Goal: Task Accomplishment & Management: Use online tool/utility

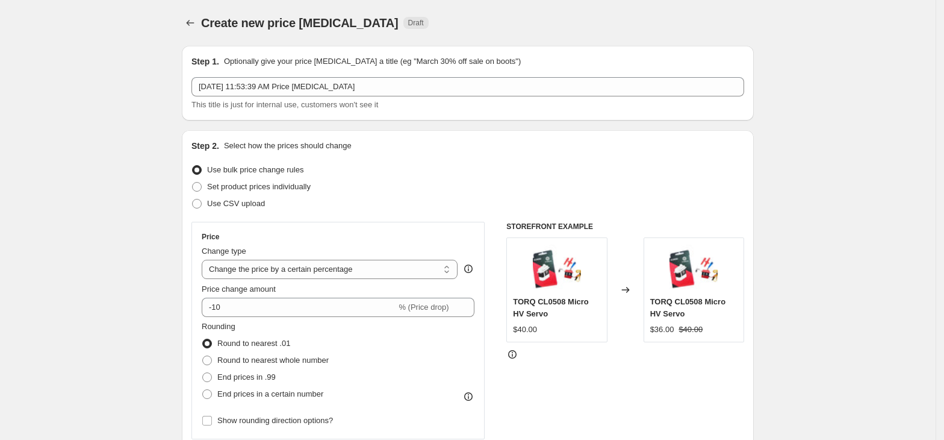
select select "percentage"
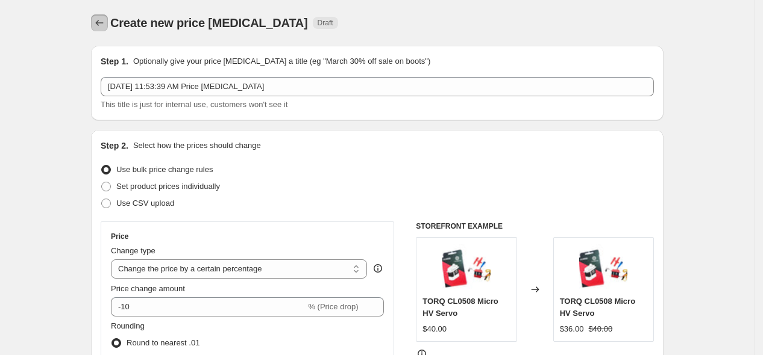
click at [102, 25] on icon "Price change jobs" at bounding box center [99, 23] width 12 height 12
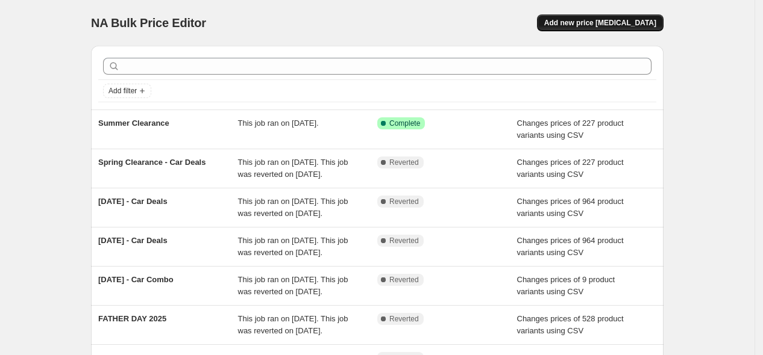
click at [634, 27] on span "Add new price [MEDICAL_DATA]" at bounding box center [600, 23] width 112 height 10
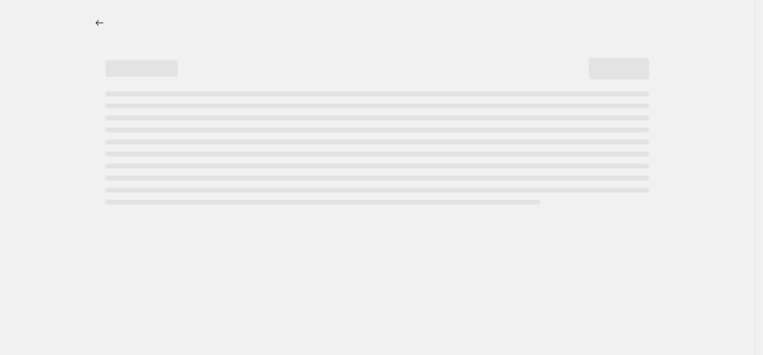
select select "percentage"
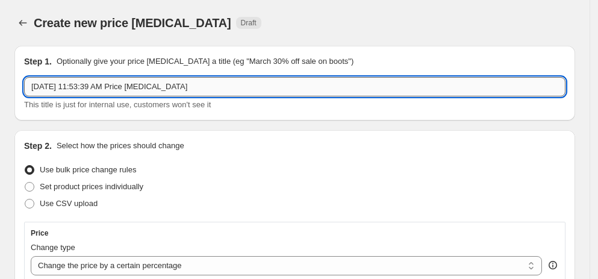
click at [196, 84] on input "[DATE] 11:53:39 AM Price [MEDICAL_DATA]" at bounding box center [294, 86] width 541 height 19
click at [195, 84] on input "[DATE] 11:53:39 AM Price [MEDICAL_DATA]" at bounding box center [294, 86] width 541 height 19
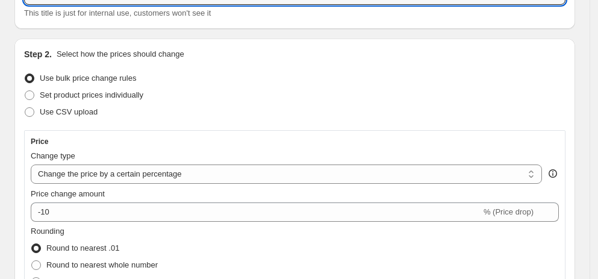
scroll to position [109, 0]
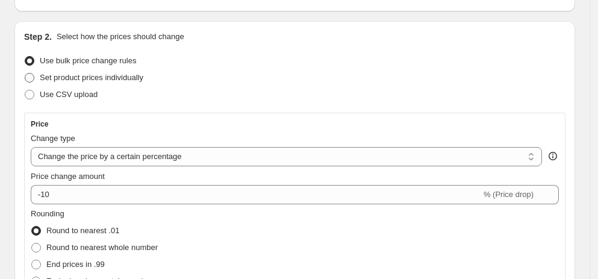
type input "COMBO BAU PRICE"
click at [129, 83] on span "Set product prices individually" at bounding box center [92, 78] width 104 height 12
click at [25, 73] on input "Set product prices individually" at bounding box center [25, 73] width 1 height 1
radio input "true"
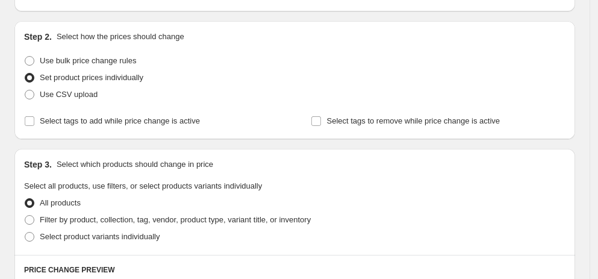
scroll to position [164, 0]
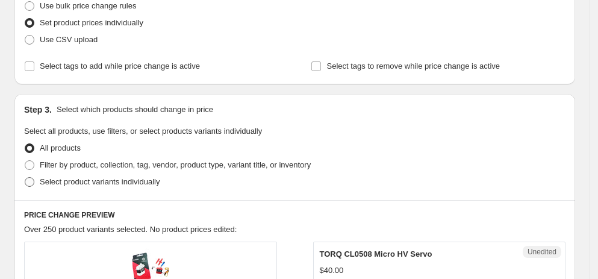
click at [138, 188] on label "Select product variants individually" at bounding box center [92, 181] width 136 height 17
click at [25, 178] on input "Select product variants individually" at bounding box center [25, 177] width 1 height 1
radio input "true"
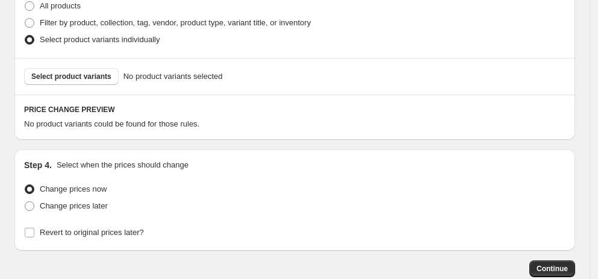
scroll to position [328, 0]
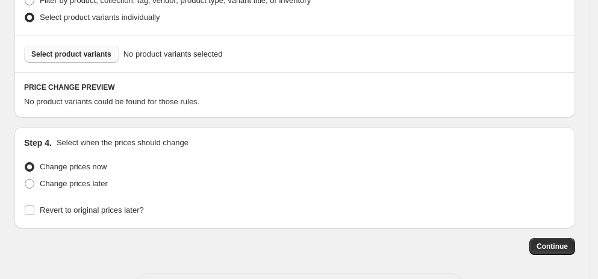
click at [102, 51] on span "Select product variants" at bounding box center [71, 54] width 80 height 10
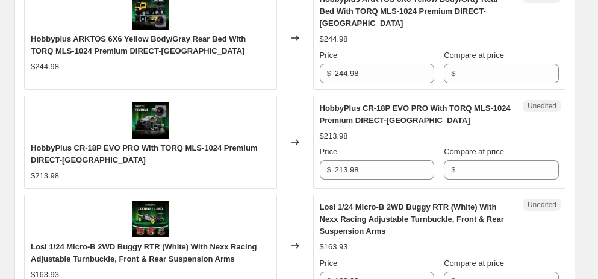
scroll to position [1150, 0]
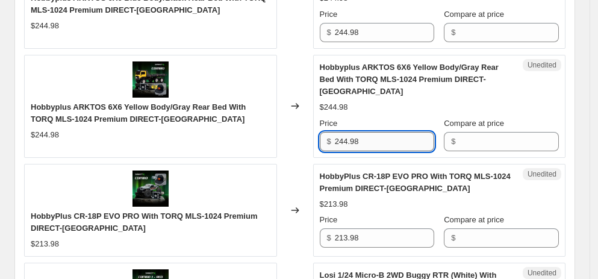
click at [379, 143] on input "244.98" at bounding box center [385, 141] width 100 height 19
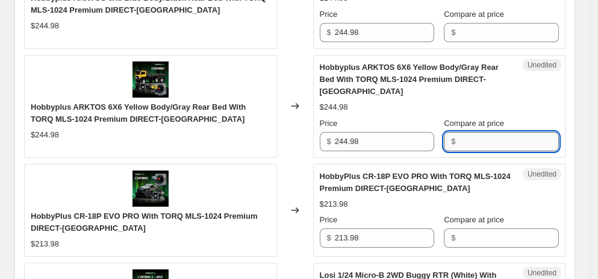
click at [521, 146] on input "Compare at price" at bounding box center [509, 141] width 100 height 19
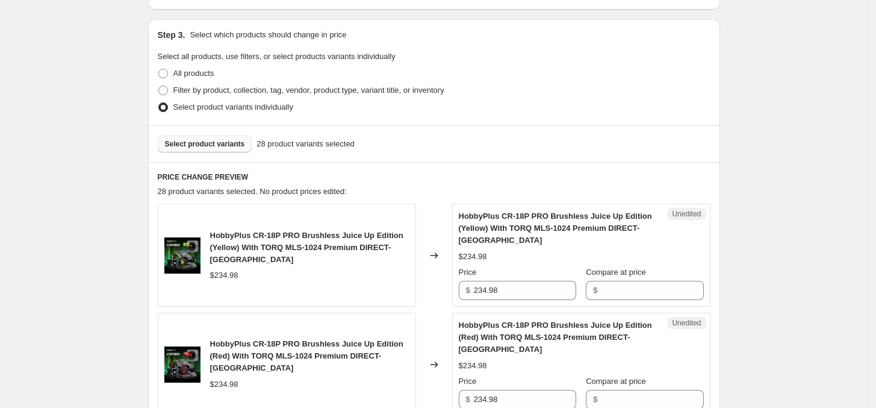
scroll to position [232, 0]
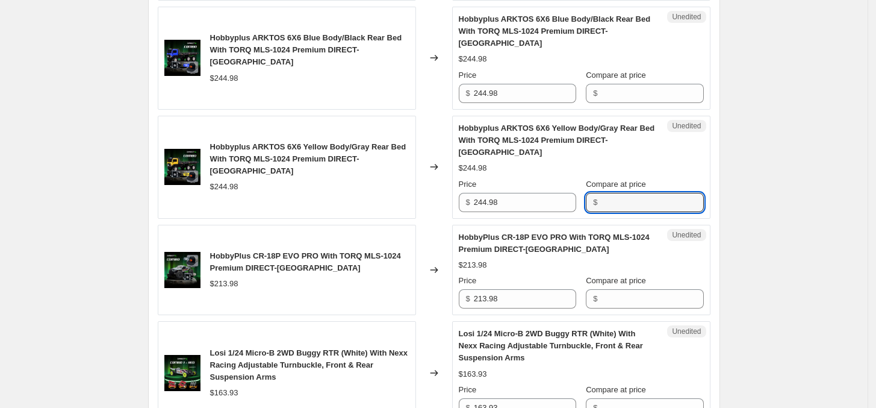
drag, startPoint x: 300, startPoint y: 186, endPoint x: 411, endPoint y: 198, distance: 111.5
click at [411, 198] on div "Hobbyplus ARKTOS 6X6 Yellow Body/Gray Rear Bed With TORQ MLS-1024 Premium DIREC…" at bounding box center [287, 167] width 258 height 103
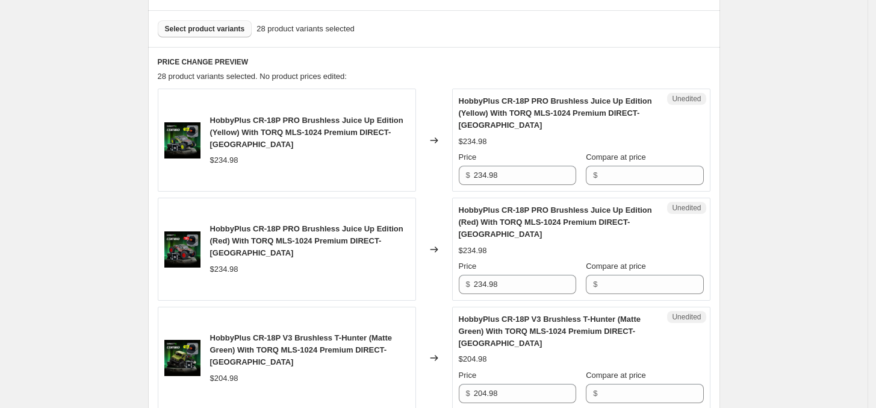
scroll to position [326, 0]
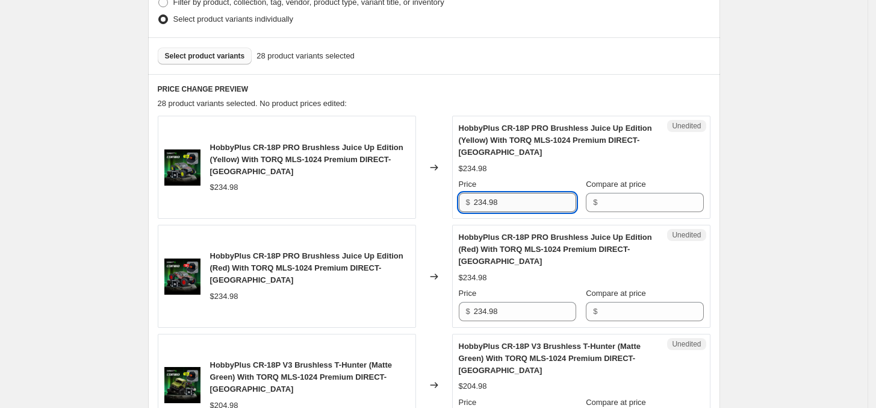
click at [491, 195] on input "234.98" at bounding box center [525, 202] width 102 height 19
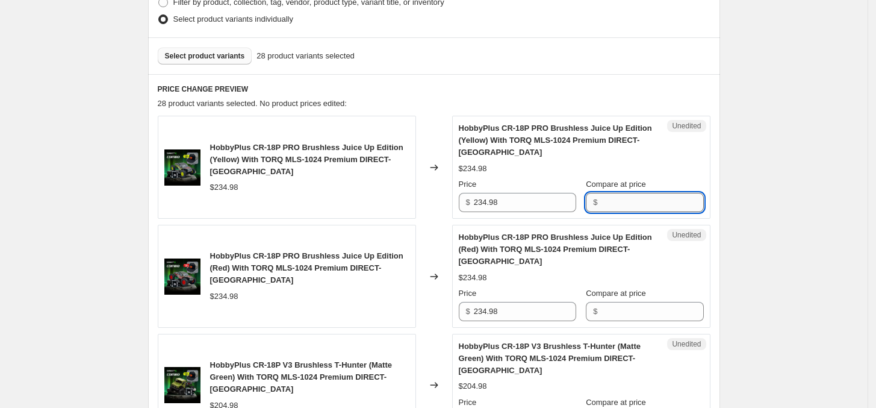
click at [646, 205] on input "Compare at price" at bounding box center [652, 202] width 102 height 19
paste input "234.98"
type input "234.98"
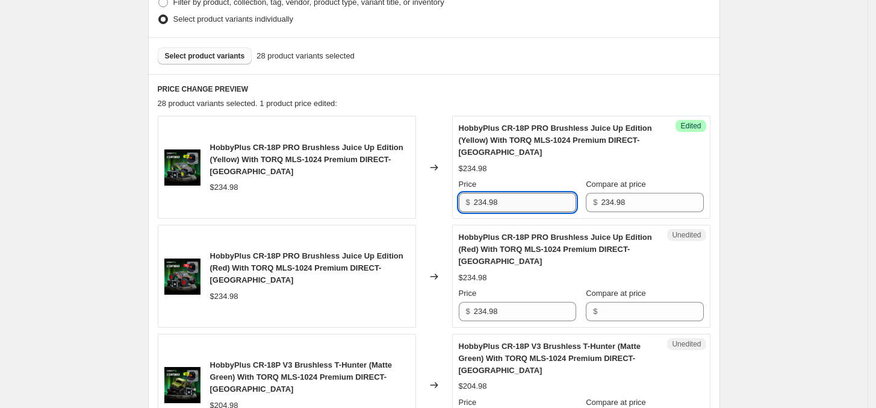
click at [516, 210] on input "234.98" at bounding box center [525, 202] width 102 height 19
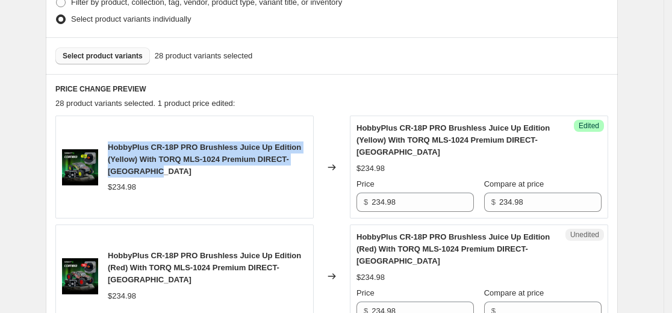
drag, startPoint x: 112, startPoint y: 149, endPoint x: 165, endPoint y: 173, distance: 58.0
click at [165, 173] on div "HobbyPlus CR-18P PRO Brushless Juice Up Edition (Yellow) With TORQ MLS-1024 Pre…" at bounding box center [207, 160] width 199 height 36
copy span "HobbyPlus CR-18P PRO Brushless Juice Up Edition (Yellow) With TORQ MLS-1024 Pre…"
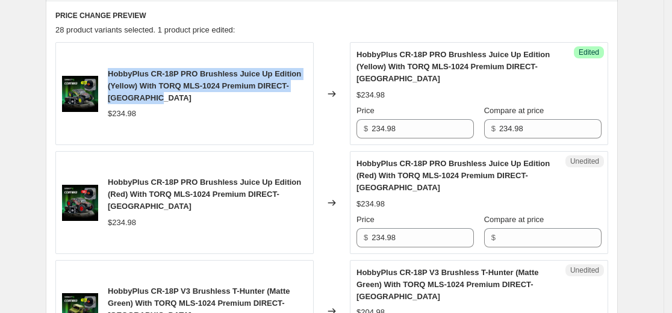
scroll to position [295, 0]
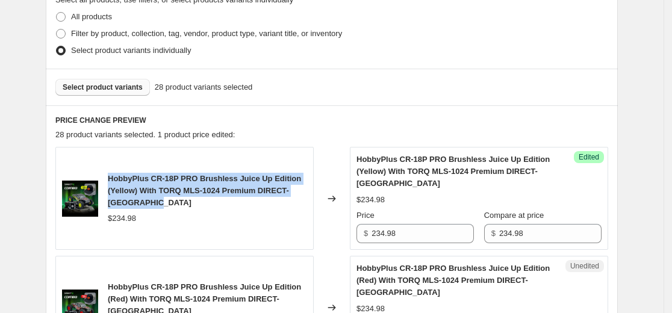
click at [152, 185] on span "HobbyPlus CR-18P PRO Brushless Juice Up Edition (Yellow) With TORQ MLS-1024 Pre…" at bounding box center [204, 190] width 193 height 33
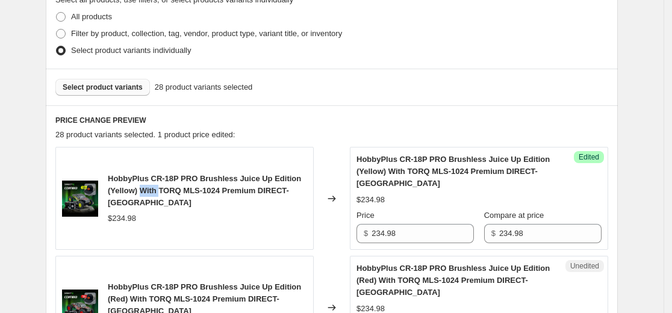
click at [152, 185] on span "HobbyPlus CR-18P PRO Brushless Juice Up Edition (Yellow) With TORQ MLS-1024 Pre…" at bounding box center [204, 190] width 193 height 33
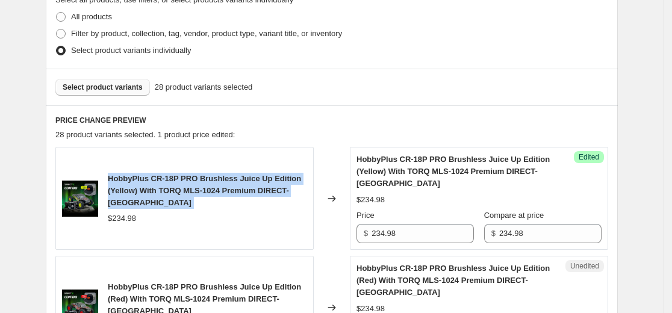
click at [152, 185] on span "HobbyPlus CR-18P PRO Brushless Juice Up Edition (Yellow) With TORQ MLS-1024 Pre…" at bounding box center [204, 190] width 193 height 33
click at [172, 184] on div "HobbyPlus CR-18P PRO Brushless Juice Up Edition (Yellow) With TORQ MLS-1024 Pre…" at bounding box center [207, 191] width 199 height 36
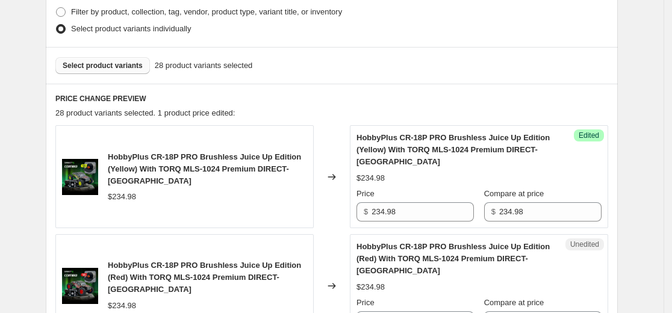
scroll to position [355, 0]
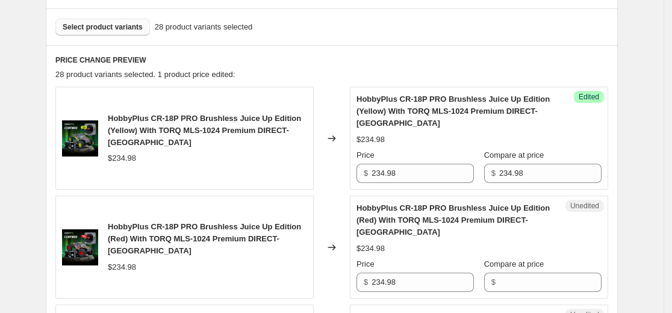
click at [258, 129] on span "HobbyPlus CR-18P PRO Brushless Juice Up Edition (Yellow) With TORQ MLS-1024 Pre…" at bounding box center [204, 130] width 193 height 33
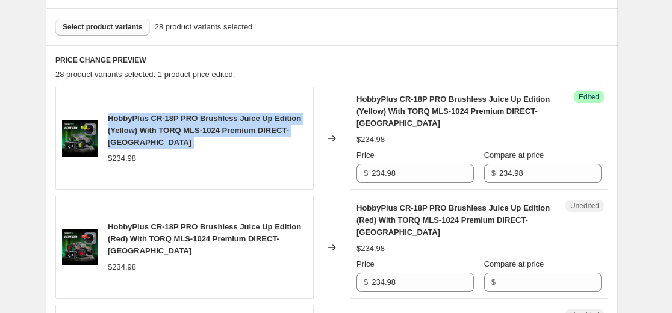
click at [258, 129] on span "HobbyPlus CR-18P PRO Brushless Juice Up Edition (Yellow) With TORQ MLS-1024 Pre…" at bounding box center [204, 130] width 193 height 33
copy span "HobbyPlus CR-18P PRO Brushless Juice Up Edition (Yellow) With TORQ MLS-1024 Pre…"
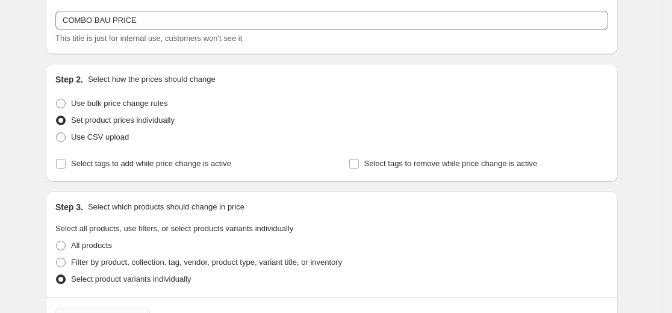
scroll to position [241, 0]
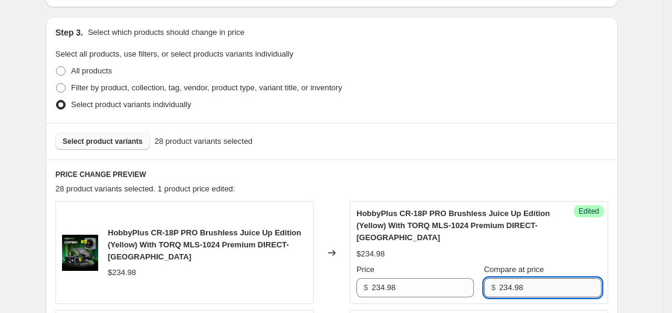
click at [558, 285] on input "234.98" at bounding box center [550, 287] width 102 height 19
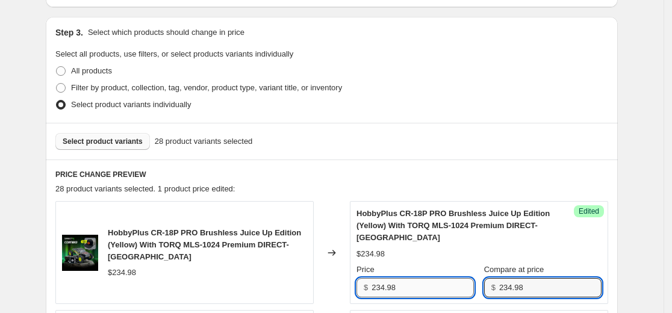
click at [433, 288] on input "234.98" at bounding box center [423, 287] width 102 height 19
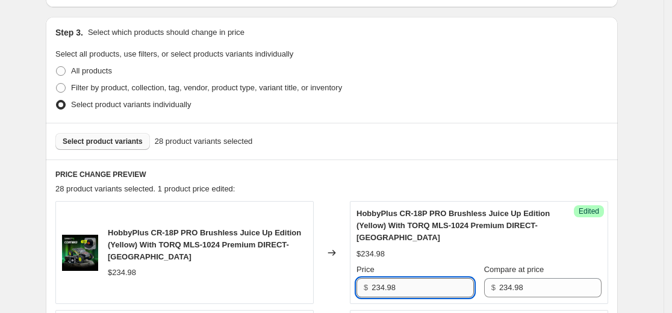
click at [433, 288] on input "234.98" at bounding box center [423, 287] width 102 height 19
type input "208.31"
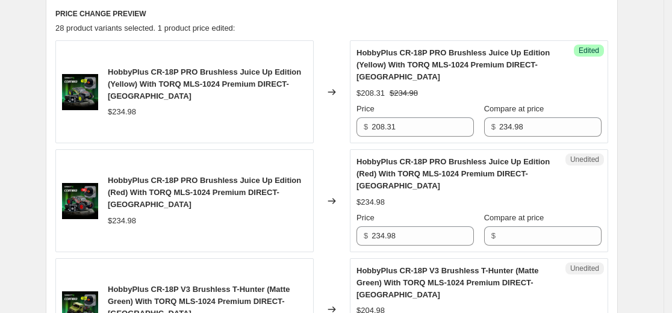
scroll to position [422, 0]
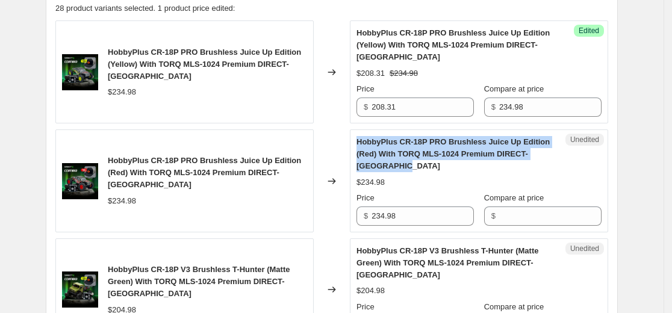
drag, startPoint x: 407, startPoint y: 160, endPoint x: 360, endPoint y: 145, distance: 49.3
click at [360, 145] on div "HobbyPlus CR-18P PRO Brushless Juice Up Edition (Red) With TORQ MLS-1024 Premiu…" at bounding box center [455, 154] width 197 height 36
copy span "HobbyPlus CR-18P PRO Brushless Juice Up Edition (Red) With TORQ MLS-1024 Premiu…"
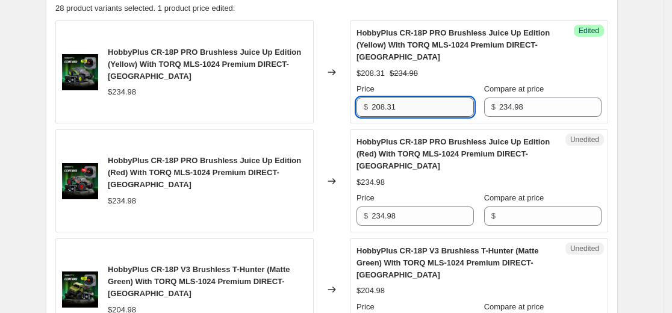
click at [409, 101] on input "208.31" at bounding box center [423, 107] width 102 height 19
click at [407, 101] on input "208.31" at bounding box center [423, 107] width 102 height 19
click at [417, 213] on input "234.98" at bounding box center [423, 216] width 102 height 19
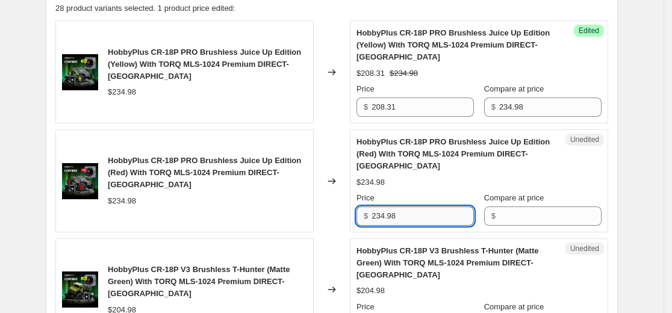
click at [417, 213] on input "234.98" at bounding box center [423, 216] width 102 height 19
paste input "CB-HP-UP-R"
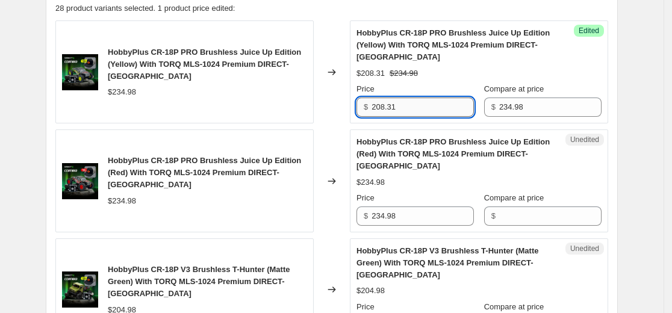
click at [399, 106] on input "208.31" at bounding box center [423, 107] width 102 height 19
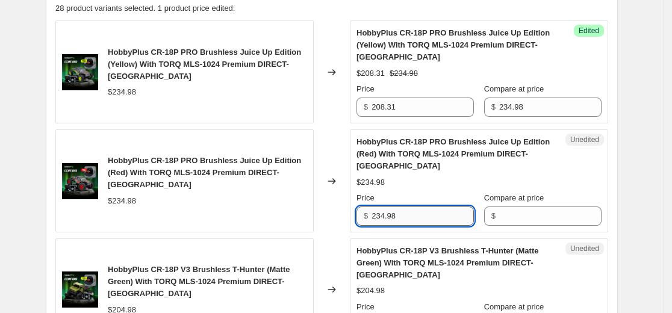
click at [403, 213] on input "234.98" at bounding box center [423, 216] width 102 height 19
paste input "08.31"
type input "208.31"
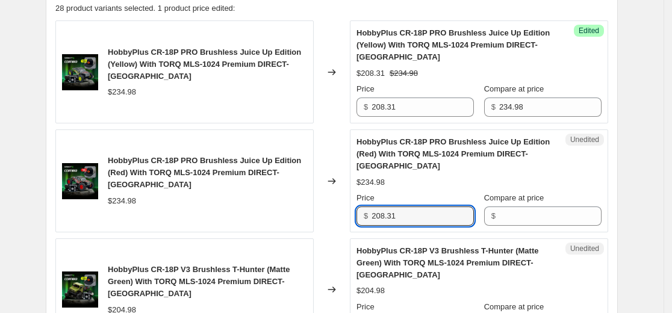
click at [132, 201] on div "$234.98" at bounding box center [122, 201] width 28 height 12
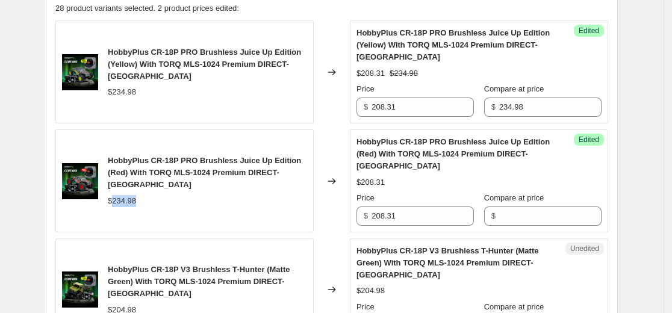
click at [132, 201] on div "$234.98" at bounding box center [122, 201] width 28 height 12
copy div "$234.98"
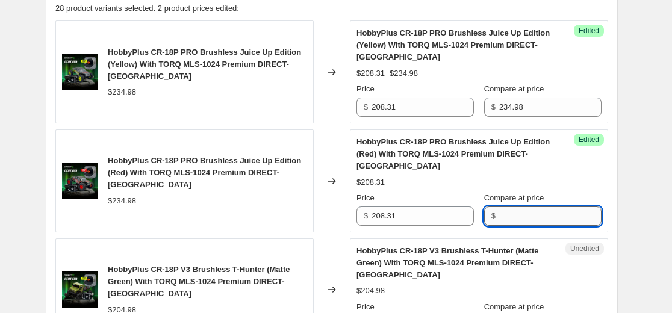
click at [548, 216] on input "Compare at price" at bounding box center [550, 216] width 102 height 19
paste input "$234.98"
type input "$234.98"
drag, startPoint x: 656, startPoint y: 228, endPoint x: 678, endPoint y: 225, distance: 21.8
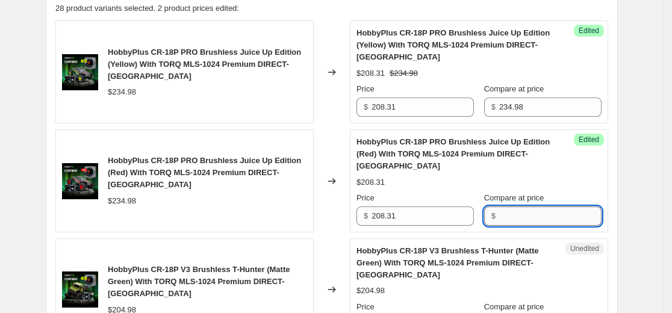
click at [546, 224] on input "Compare at price" at bounding box center [550, 216] width 102 height 19
click at [538, 225] on input "Compare at price" at bounding box center [550, 216] width 102 height 19
type input "234.98"
click at [339, 199] on div "Changed to" at bounding box center [332, 180] width 36 height 103
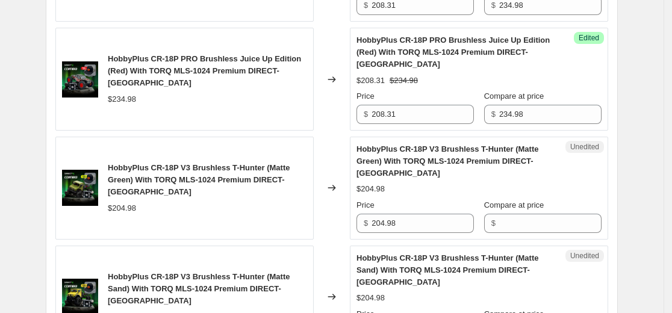
scroll to position [542, 0]
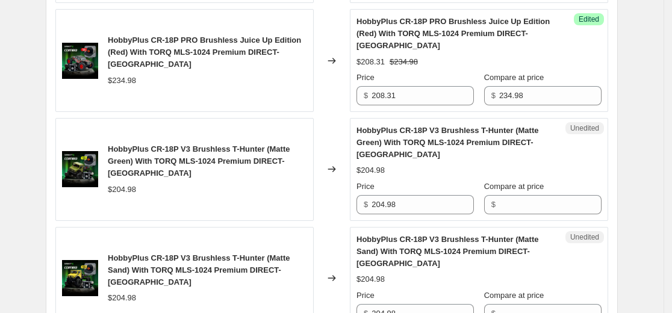
click at [237, 157] on span "HobbyPlus CR-18P V3 Brushless T-Hunter (Matte Green) With TORQ MLS-1024 Premium…" at bounding box center [199, 161] width 182 height 33
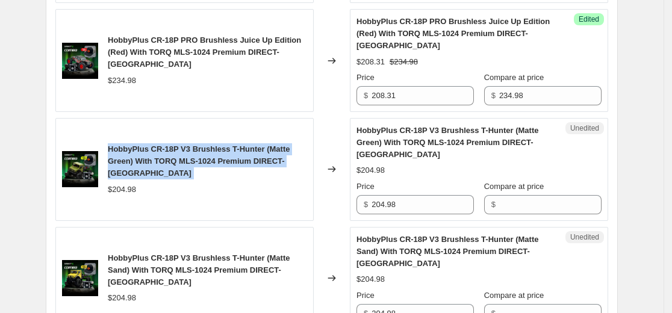
click at [237, 157] on span "HobbyPlus CR-18P V3 Brushless T-Hunter (Matte Green) With TORQ MLS-1024 Premium…" at bounding box center [199, 161] width 182 height 33
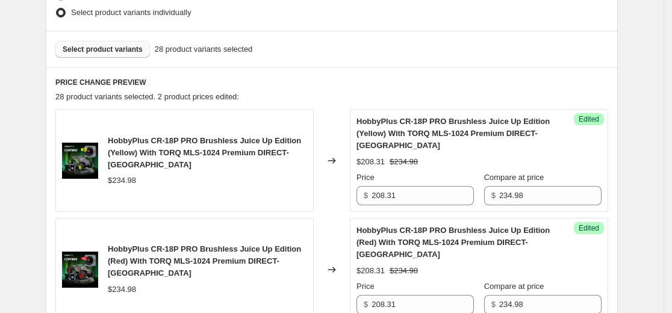
scroll to position [361, 0]
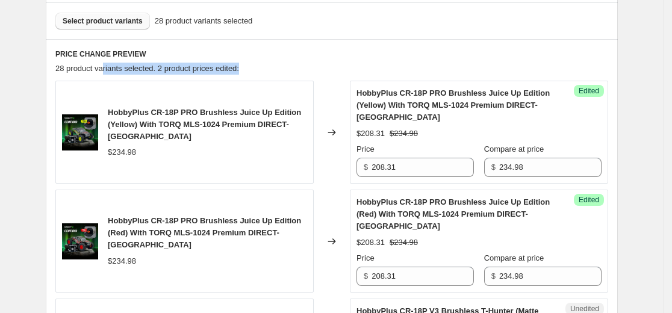
click at [245, 63] on div "28 product variants selected. 2 product prices edited:" at bounding box center [331, 69] width 553 height 12
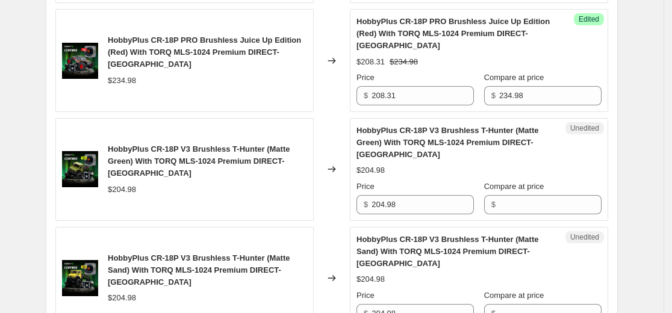
scroll to position [602, 0]
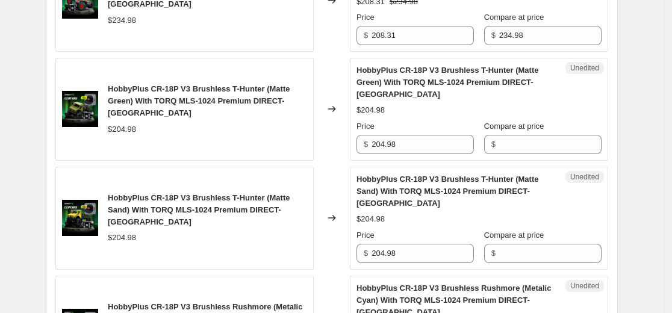
click at [404, 86] on span "HobbyPlus CR-18P V3 Brushless T-Hunter (Matte Green) With TORQ MLS-1024 Premium…" at bounding box center [448, 82] width 182 height 33
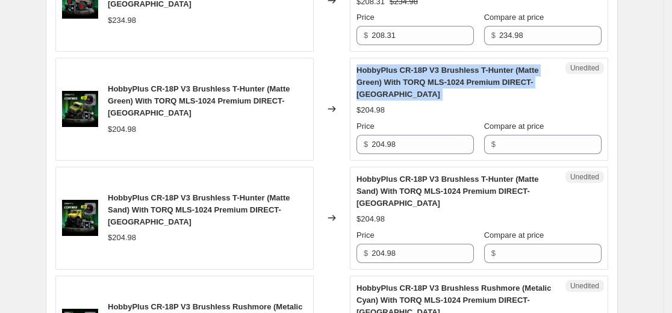
click at [404, 86] on span "HobbyPlus CR-18P V3 Brushless T-Hunter (Matte Green) With TORQ MLS-1024 Premium…" at bounding box center [448, 82] width 182 height 33
copy span "HobbyPlus CR-18P V3 Brushless T-Hunter (Matte Green) With TORQ MLS-1024 Premium…"
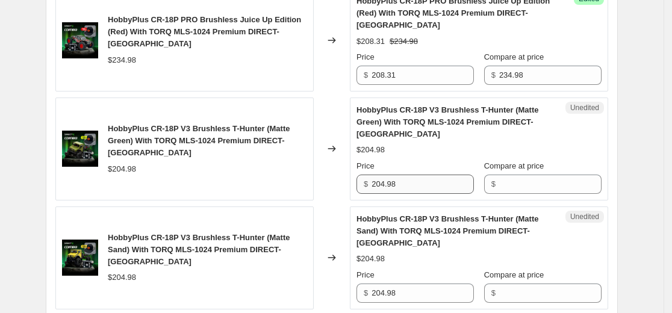
scroll to position [542, 0]
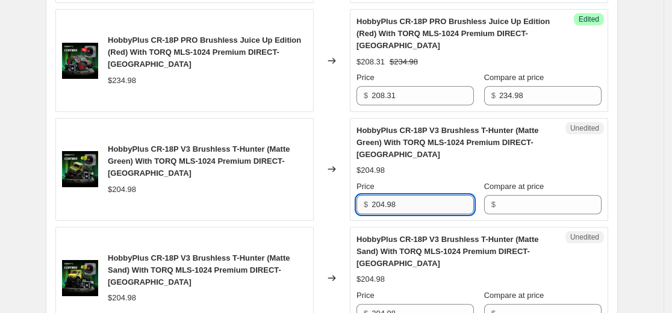
click at [419, 200] on input "204.98" at bounding box center [423, 204] width 102 height 19
paste input "183.41"
type input "183.41"
click at [403, 178] on div "HobbyPlus CR-18P V3 Brushless T-Hunter (Matte Green) With TORQ MLS-1024 Premium…" at bounding box center [479, 170] width 245 height 90
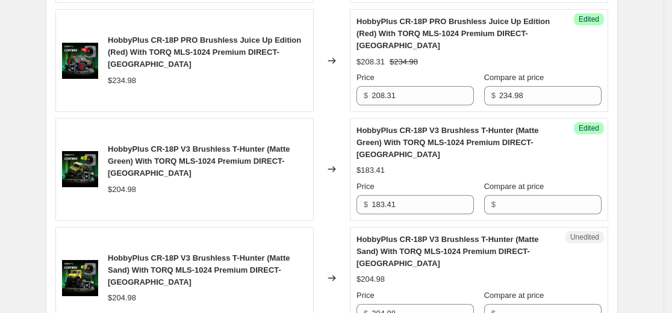
click at [123, 186] on div "$204.98" at bounding box center [122, 190] width 28 height 12
copy div "204.98"
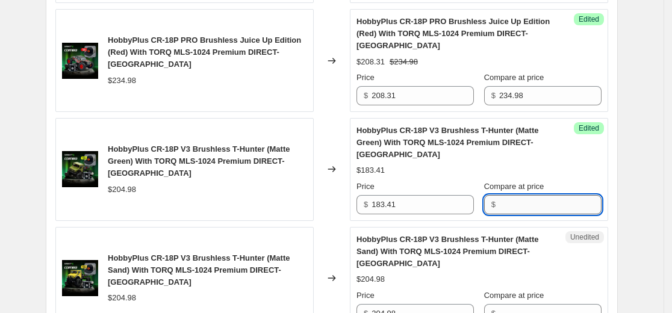
click at [512, 207] on input "Compare at price" at bounding box center [550, 204] width 102 height 19
paste input "204.98"
type input "204.98"
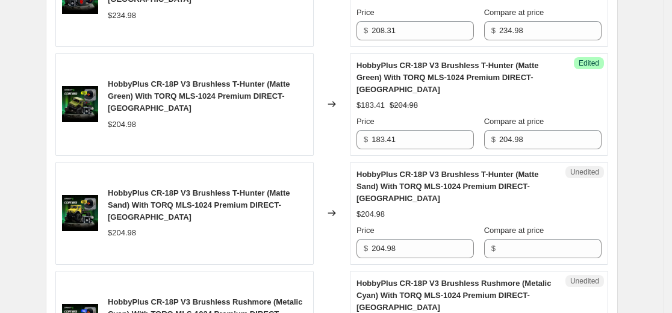
scroll to position [602, 0]
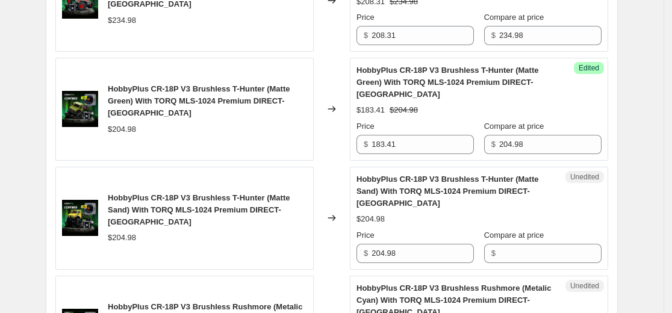
click at [196, 200] on span "HobbyPlus CR-18P V3 Brushless T-Hunter (Matte Sand) With TORQ MLS-1024 Premium …" at bounding box center [199, 209] width 182 height 33
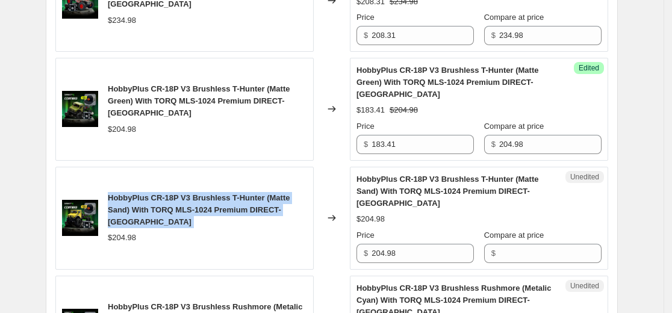
click at [196, 200] on span "HobbyPlus CR-18P V3 Brushless T-Hunter (Matte Sand) With TORQ MLS-1024 Premium …" at bounding box center [199, 209] width 182 height 33
copy span "HobbyPlus CR-18P V3 Brushless T-Hunter (Matte Sand) With TORQ MLS-1024 Premium …"
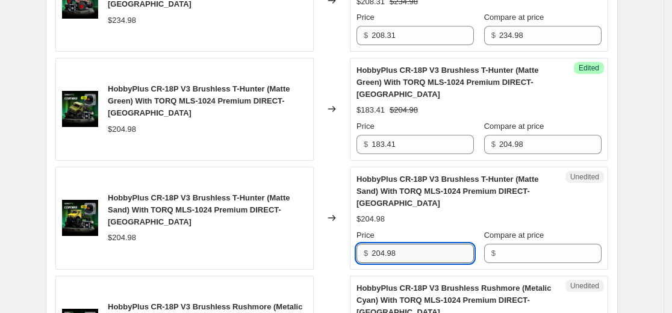
click at [406, 259] on input "204.98" at bounding box center [423, 253] width 102 height 19
paste input "183.41"
type input "183.41"
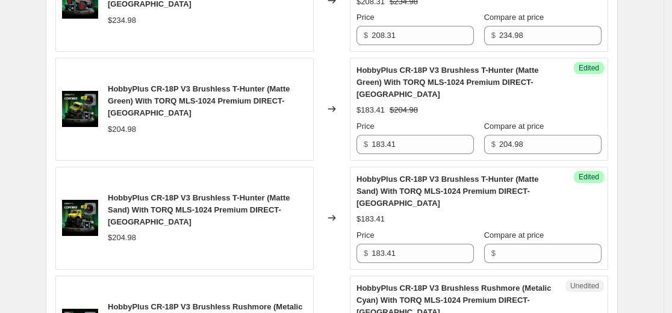
click at [472, 222] on div "$183.41" at bounding box center [479, 219] width 245 height 12
click at [131, 240] on div "$204.98" at bounding box center [122, 238] width 28 height 12
copy div "204.98"
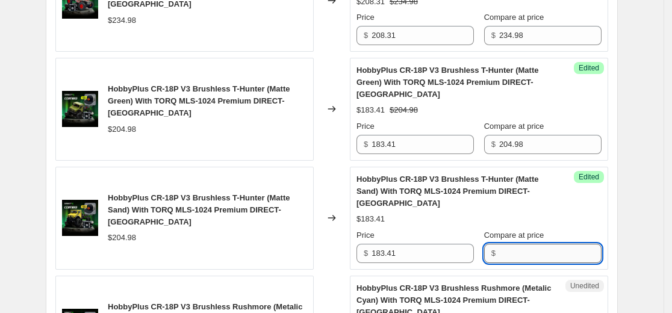
click at [532, 258] on input "Compare at price" at bounding box center [550, 253] width 102 height 19
paste input "204.98"
type input "204.98"
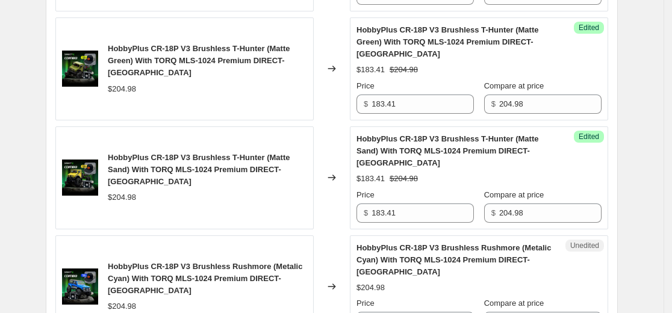
scroll to position [723, 0]
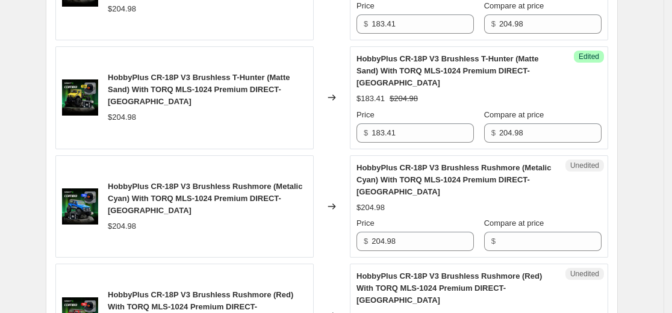
click at [432, 179] on span "HobbyPlus CR-18P V3 Brushless Rushmore (Metalic Cyan) With TORQ MLS-1024 Premiu…" at bounding box center [454, 179] width 195 height 33
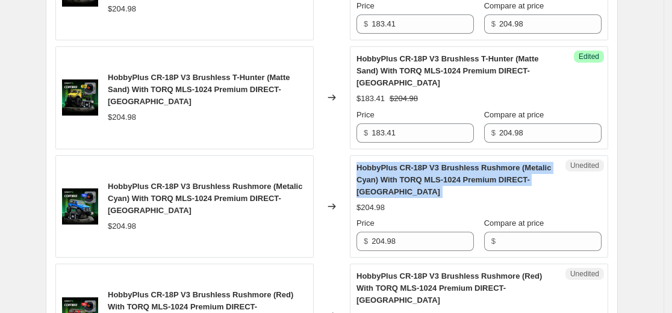
click at [432, 179] on span "HobbyPlus CR-18P V3 Brushless Rushmore (Metalic Cyan) With TORQ MLS-1024 Premiu…" at bounding box center [454, 179] width 195 height 33
copy span "HobbyPlus CR-18P V3 Brushless Rushmore (Metalic Cyan) With TORQ MLS-1024 Premiu…"
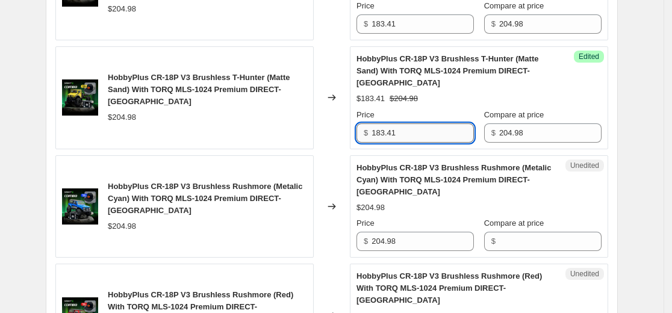
click at [418, 133] on input "183.41" at bounding box center [423, 132] width 102 height 19
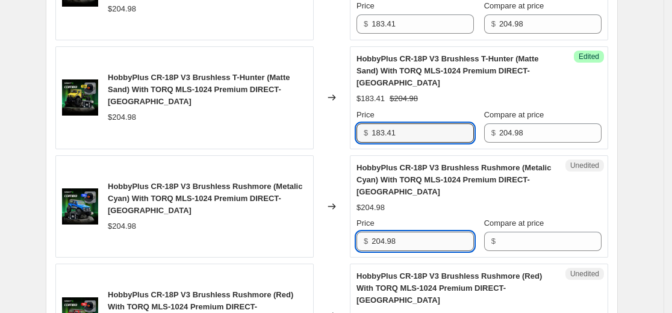
click at [417, 245] on input "204.98" at bounding box center [423, 241] width 102 height 19
paste input "183.41"
type input "183.41"
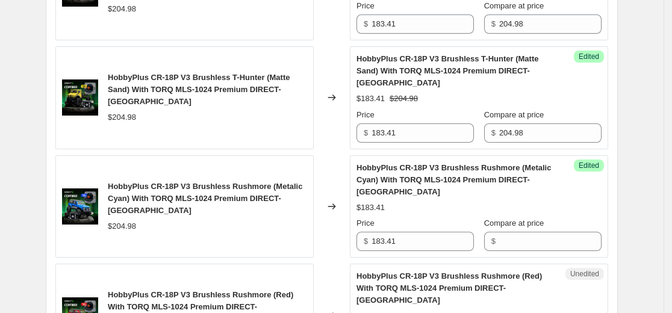
click at [130, 222] on div "$204.98" at bounding box center [122, 226] width 28 height 12
click at [158, 229] on div "$204.98" at bounding box center [207, 226] width 199 height 12
click at [127, 229] on div "$204.98" at bounding box center [122, 226] width 28 height 12
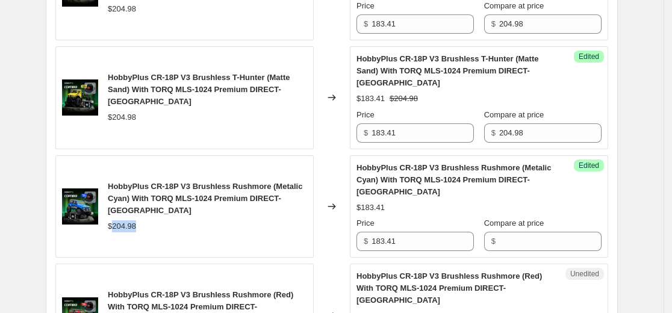
click at [127, 229] on div "$204.98" at bounding box center [122, 226] width 28 height 12
copy div "204.98"
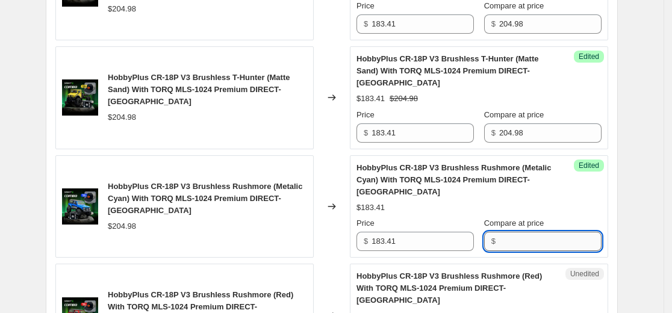
click at [520, 243] on input "Compare at price" at bounding box center [550, 241] width 102 height 19
paste input "204.98"
type input "204.98"
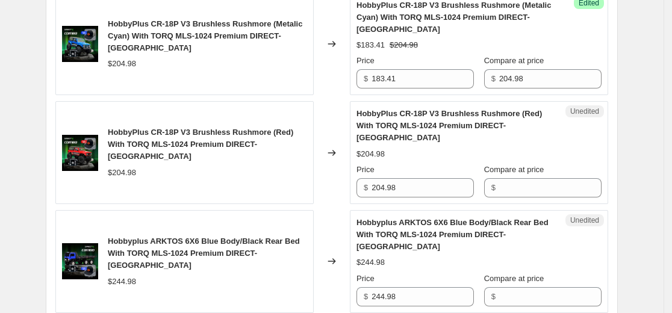
scroll to position [903, 0]
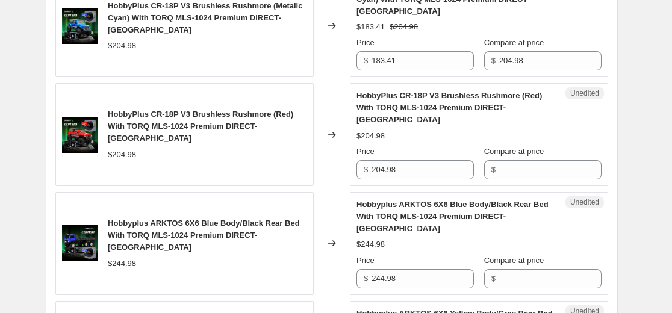
click at [281, 128] on span "HobbyPlus CR-18P V3 Brushless Rushmore (Red) With TORQ MLS-1024 Premium DIRECT-…" at bounding box center [201, 126] width 186 height 33
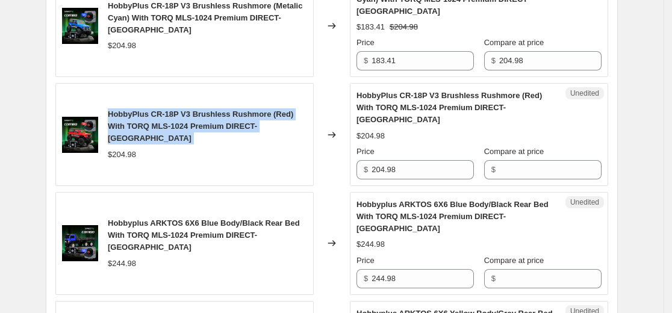
click at [281, 128] on span "HobbyPlus CR-18P V3 Brushless Rushmore (Red) With TORQ MLS-1024 Premium DIRECT-…" at bounding box center [201, 126] width 186 height 33
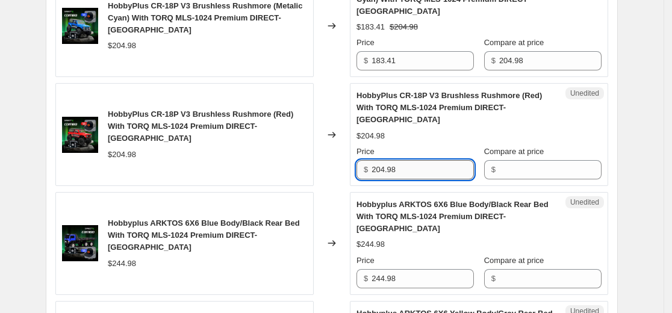
click at [407, 172] on input "204.98" at bounding box center [423, 169] width 102 height 19
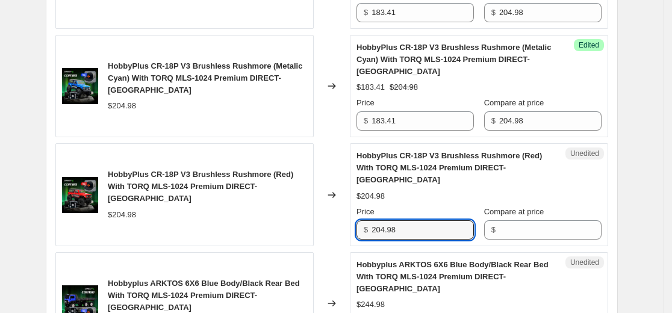
paste input "183.41"
type input "183.41"
click at [124, 209] on div "$204.98" at bounding box center [122, 215] width 28 height 12
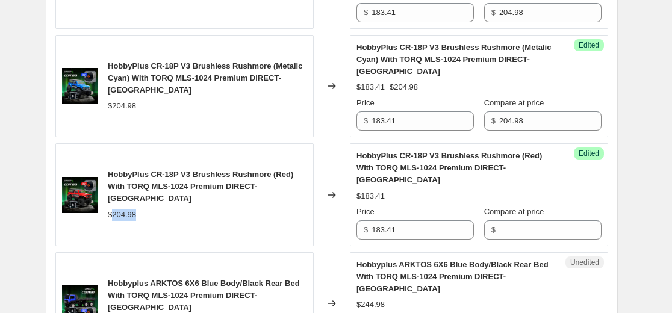
click at [124, 209] on div "$204.98" at bounding box center [122, 215] width 28 height 12
click at [531, 226] on input "Compare at price" at bounding box center [550, 229] width 102 height 19
paste input "204.98"
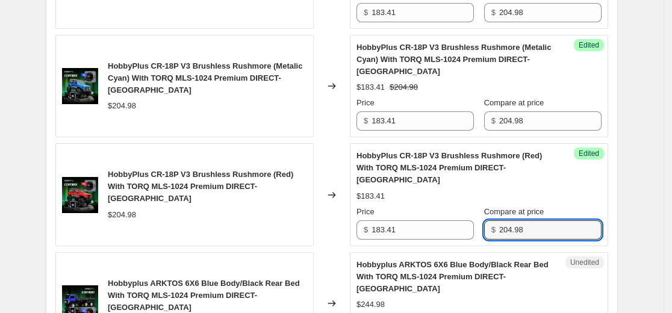
type input "204.98"
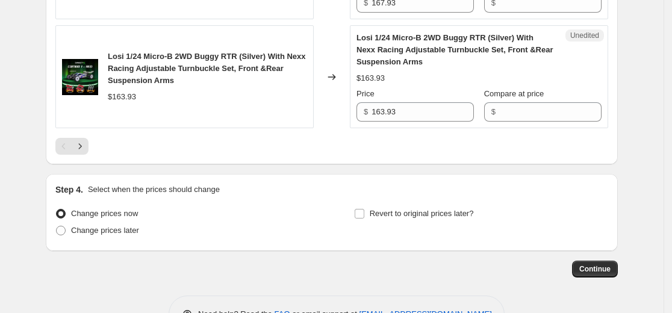
scroll to position [2524, 0]
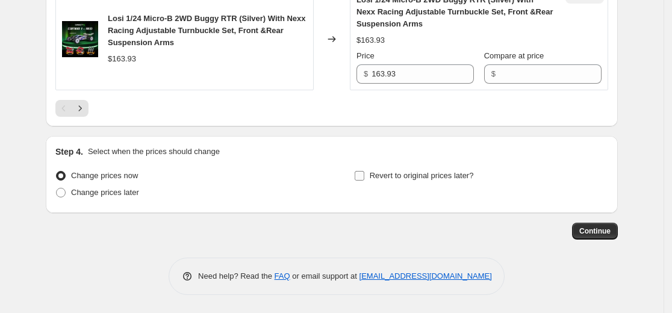
click at [444, 176] on span "Revert to original prices later?" at bounding box center [422, 175] width 104 height 9
click at [364, 176] on input "Revert to original prices later?" at bounding box center [360, 176] width 10 height 10
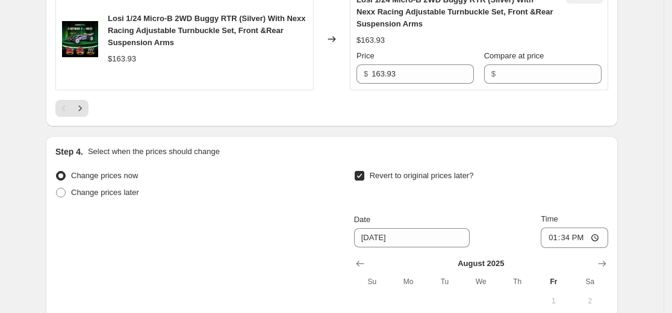
click at [444, 176] on span "Revert to original prices later?" at bounding box center [422, 175] width 104 height 9
click at [364, 176] on input "Revert to original prices later?" at bounding box center [360, 176] width 10 height 10
checkbox input "false"
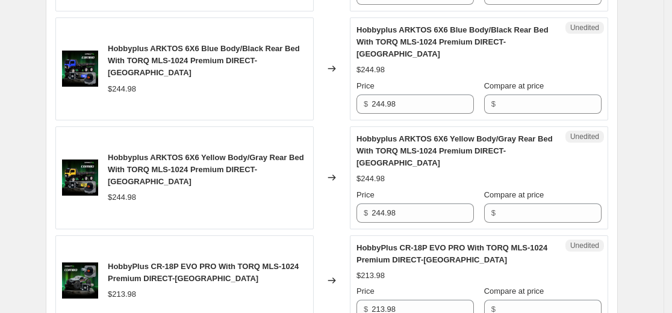
scroll to position [958, 0]
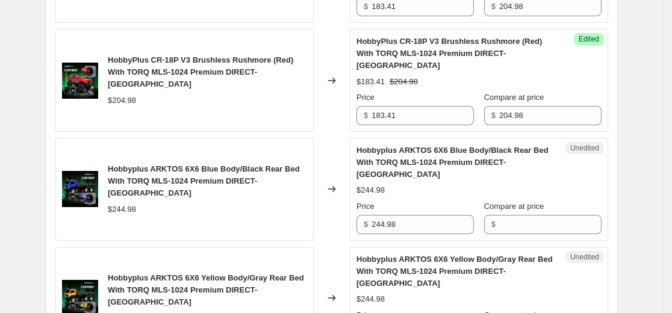
click at [419, 159] on span "Hobbyplus ARKTOS 6X6 Blue Body/Black Rear Bed With TORQ MLS-1024 Premium DIRECT…" at bounding box center [453, 162] width 192 height 33
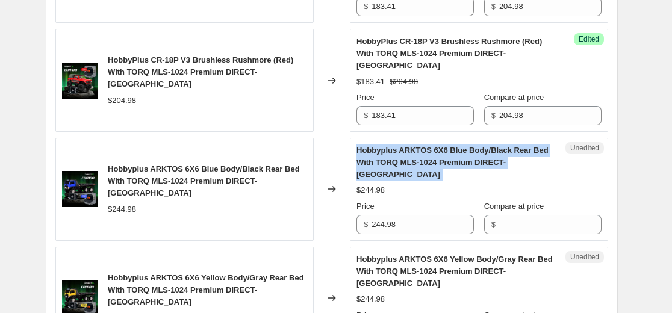
click at [419, 159] on span "Hobbyplus ARKTOS 6X6 Blue Body/Black Rear Bed With TORQ MLS-1024 Premium DIRECT…" at bounding box center [453, 162] width 192 height 33
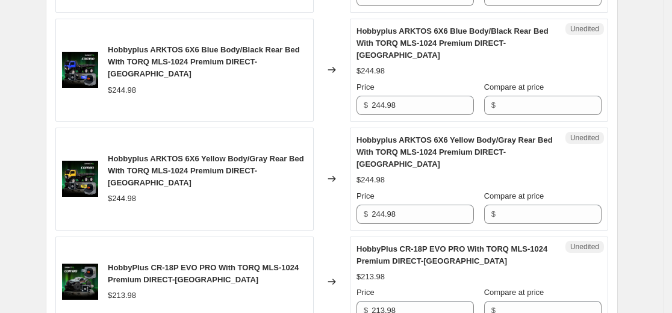
scroll to position [1078, 0]
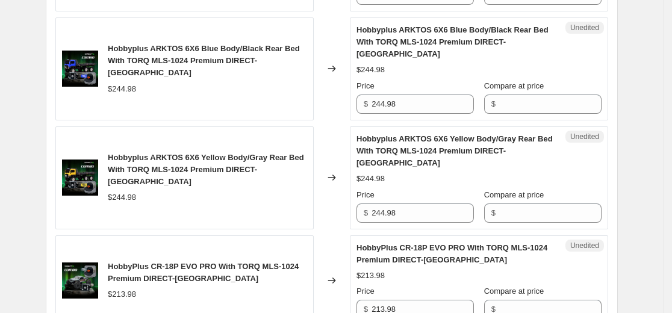
click at [87, 78] on img at bounding box center [80, 69] width 36 height 36
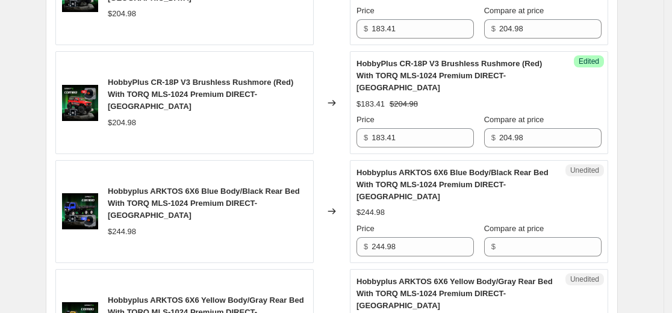
scroll to position [964, 0]
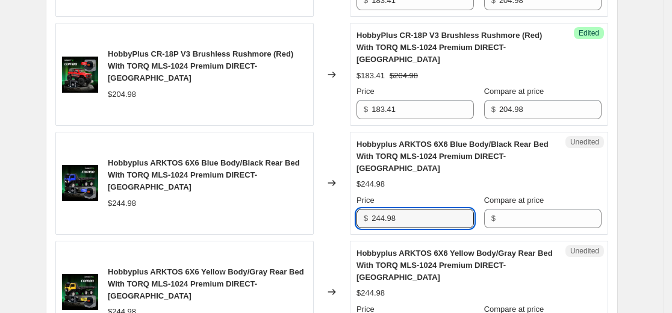
drag, startPoint x: 387, startPoint y: 219, endPoint x: 492, endPoint y: 239, distance: 107.3
click at [388, 219] on input "244.98" at bounding box center [423, 218] width 102 height 19
type input "243.98"
click at [304, 224] on div "Hobbyplus ARKTOS 6X6 Blue Body/Black Rear Bed With TORQ MLS-1024 Premium DIRECT…" at bounding box center [184, 183] width 258 height 103
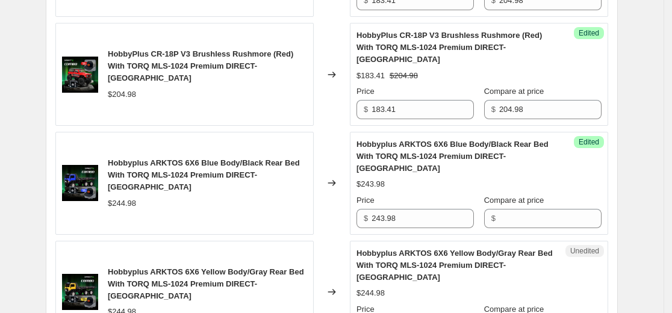
click at [133, 199] on div "$244.98" at bounding box center [122, 204] width 28 height 12
click at [132, 199] on div "$244.98" at bounding box center [122, 204] width 28 height 12
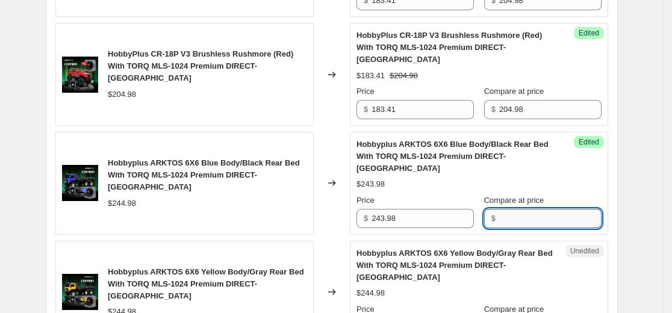
click at [547, 217] on input "Compare at price" at bounding box center [550, 218] width 102 height 19
paste input "244.98"
type input "244.98"
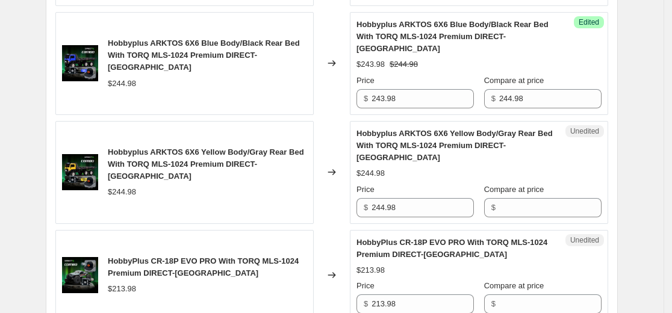
scroll to position [1084, 0]
click at [402, 155] on div "Hobbyplus ARKTOS 6X6 Yellow Body/Gray Rear Bed With TORQ MLS-1024 Premium DIREC…" at bounding box center [455, 145] width 197 height 36
click at [419, 143] on span "Hobbyplus ARKTOS 6X6 Yellow Body/Gray Rear Bed With TORQ MLS-1024 Premium DIREC…" at bounding box center [455, 144] width 196 height 33
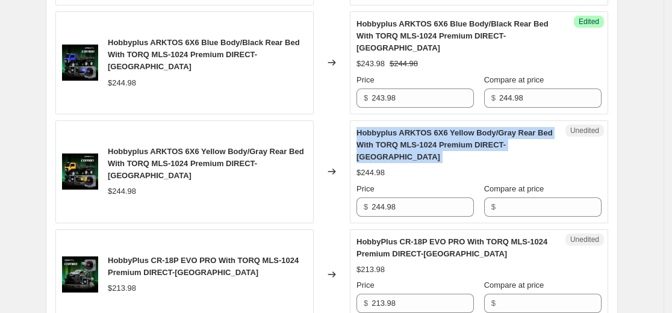
click at [419, 143] on span "Hobbyplus ARKTOS 6X6 Yellow Body/Gray Rear Bed With TORQ MLS-1024 Premium DIREC…" at bounding box center [455, 144] width 196 height 33
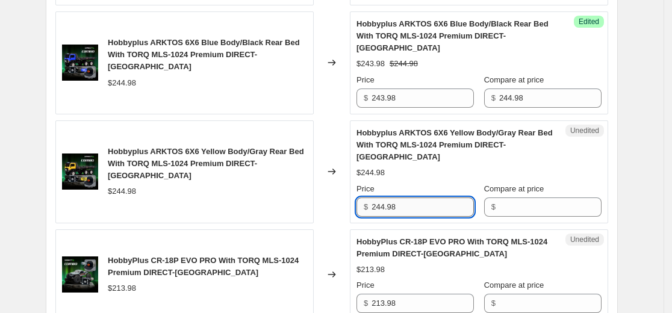
drag, startPoint x: 388, startPoint y: 211, endPoint x: 500, endPoint y: 267, distance: 125.0
click at [389, 211] on input "244.98" at bounding box center [423, 207] width 102 height 19
type input "243.98"
click at [295, 207] on div "Hobbyplus ARKTOS 6X6 Yellow Body/Gray Rear Bed With TORQ MLS-1024 Premium DIREC…" at bounding box center [184, 171] width 258 height 103
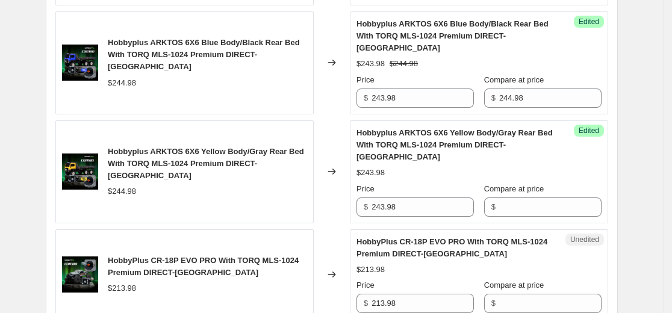
click at [379, 173] on div "$243.98" at bounding box center [371, 173] width 28 height 12
click at [122, 187] on div "$244.98" at bounding box center [122, 192] width 28 height 12
click at [541, 211] on input "Compare at price" at bounding box center [550, 207] width 102 height 19
paste input "244.98"
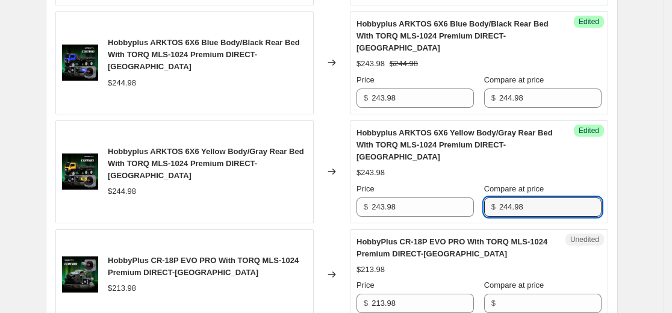
type input "244.98"
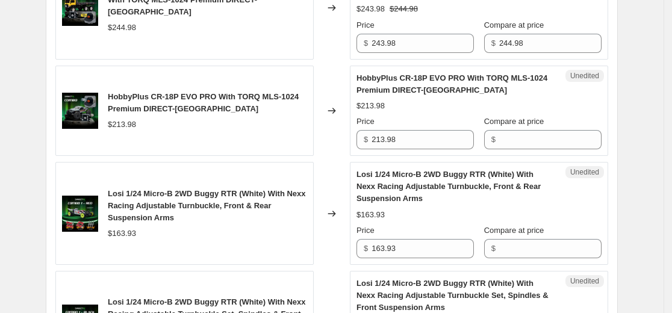
scroll to position [1265, 0]
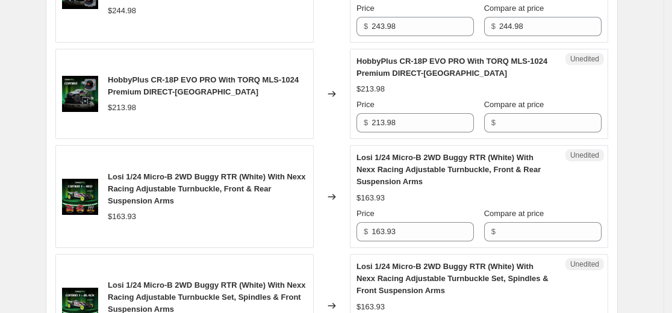
click at [224, 95] on span "HobbyPlus CR-18P EVO PRO With TORQ MLS-1024 Premium DIRECT-[GEOGRAPHIC_DATA]" at bounding box center [203, 85] width 191 height 21
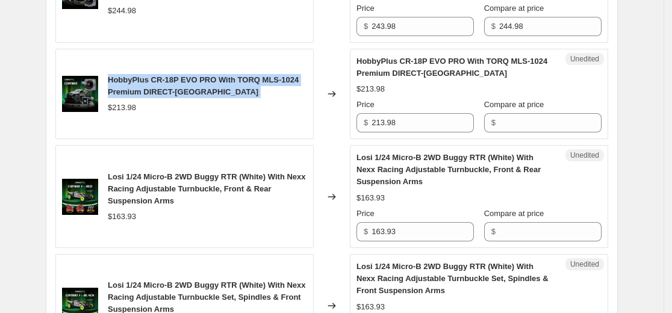
click at [224, 95] on span "HobbyPlus CR-18P EVO PRO With TORQ MLS-1024 Premium DIRECT-[GEOGRAPHIC_DATA]" at bounding box center [203, 85] width 191 height 21
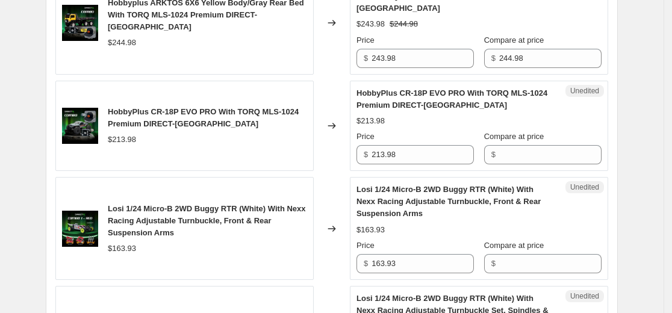
scroll to position [1205, 0]
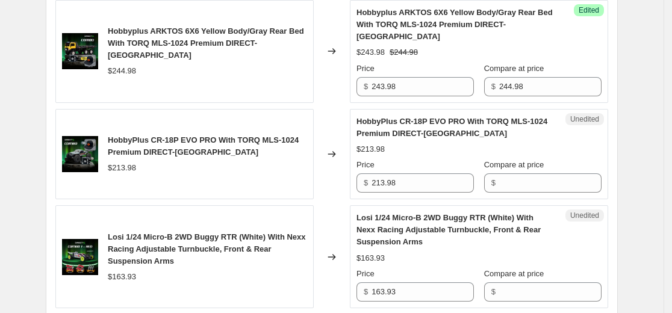
click at [189, 158] on div "HobbyPlus CR-18P EVO PRO With TORQ MLS-1024 Premium DIRECT-[GEOGRAPHIC_DATA] $2…" at bounding box center [207, 154] width 199 height 40
click at [208, 150] on span "HobbyPlus CR-18P EVO PRO With TORQ MLS-1024 Premium DIRECT-[GEOGRAPHIC_DATA]" at bounding box center [203, 146] width 191 height 21
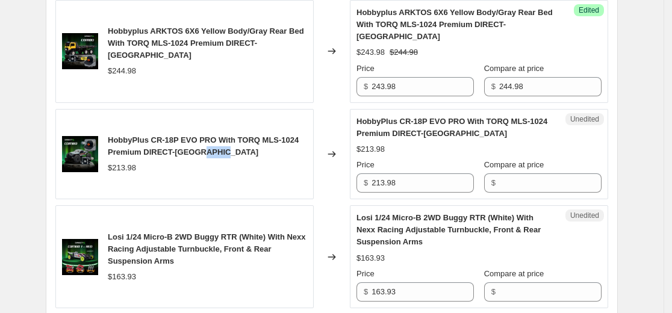
click at [208, 150] on span "HobbyPlus CR-18P EVO PRO With TORQ MLS-1024 Premium DIRECT-[GEOGRAPHIC_DATA]" at bounding box center [203, 146] width 191 height 21
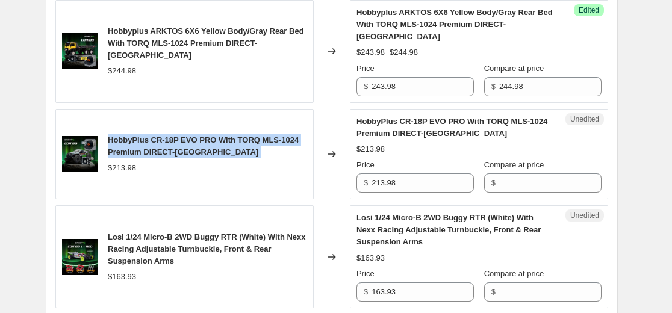
click at [208, 150] on span "HobbyPlus CR-18P EVO PRO With TORQ MLS-1024 Premium DIRECT-[GEOGRAPHIC_DATA]" at bounding box center [203, 146] width 191 height 21
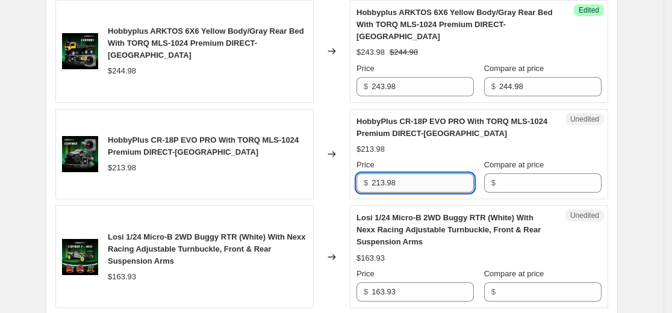
drag, startPoint x: 388, startPoint y: 179, endPoint x: 394, endPoint y: 182, distance: 6.7
click at [388, 179] on input "213.98" at bounding box center [423, 182] width 102 height 19
type input "212.98"
click at [126, 167] on div "$213.98" at bounding box center [122, 168] width 28 height 12
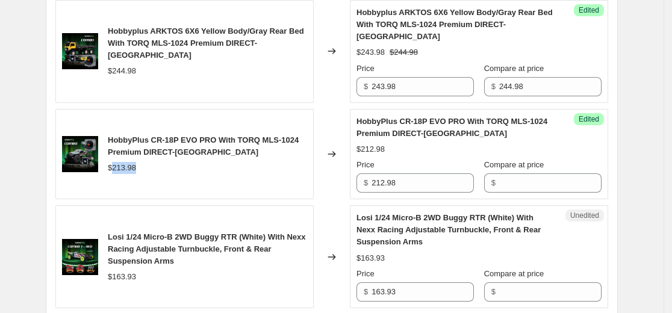
click at [126, 167] on div "$213.98" at bounding box center [122, 168] width 28 height 12
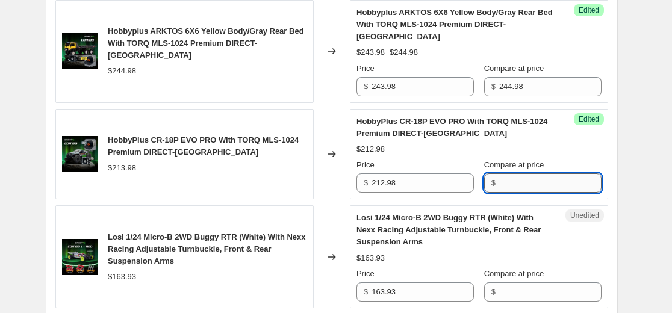
click at [546, 184] on input "Compare at price" at bounding box center [550, 182] width 102 height 19
click at [135, 170] on div "$213.98" at bounding box center [122, 168] width 28 height 12
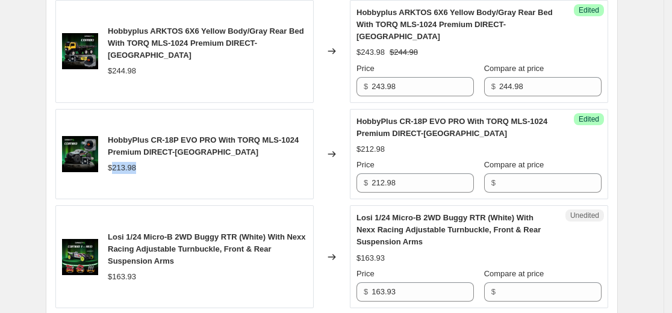
click at [135, 170] on div "$213.98" at bounding box center [122, 168] width 28 height 12
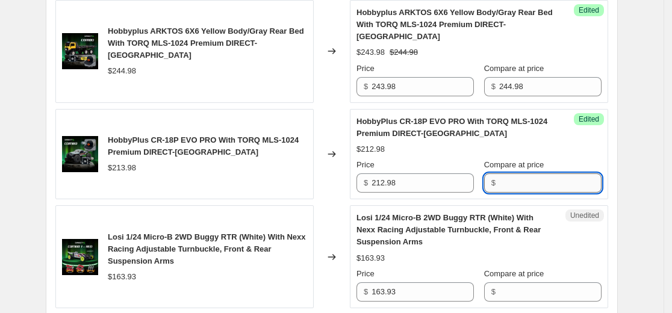
click at [532, 175] on input "Compare at price" at bounding box center [550, 182] width 102 height 19
paste input "213.98"
type input "213.98"
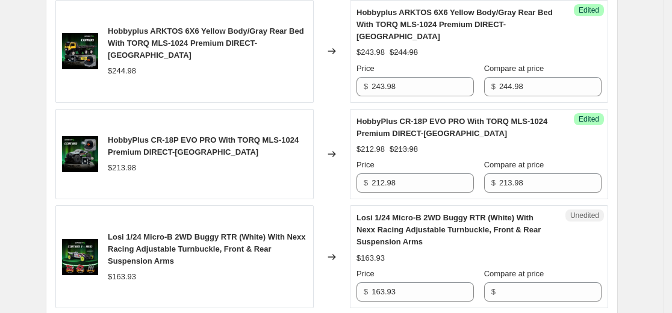
click at [631, 185] on div "Create new price [MEDICAL_DATA]. This page is ready Create new price [MEDICAL_D…" at bounding box center [331, 213] width 601 height 2837
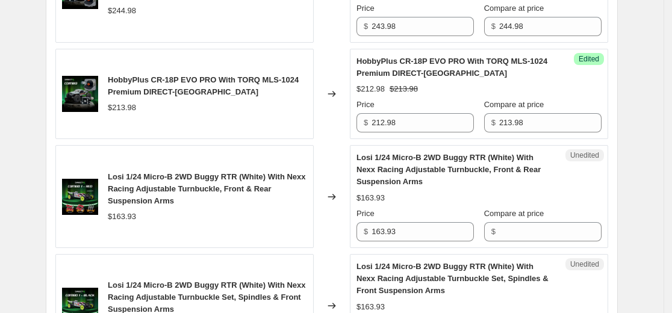
scroll to position [1325, 0]
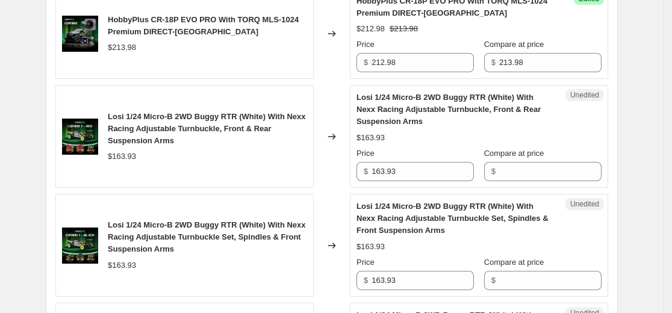
click at [170, 122] on div "Losi 1/24 Micro-B 2WD Buggy RTR (White) With Nexx Racing Adjustable Turnbuckle,…" at bounding box center [207, 129] width 199 height 36
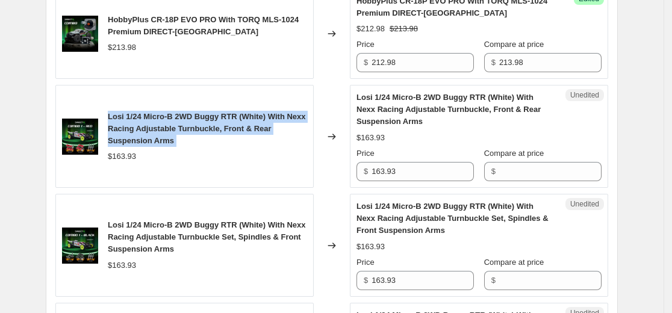
click at [170, 122] on div "Losi 1/24 Micro-B 2WD Buggy RTR (White) With Nexx Racing Adjustable Turnbuckle,…" at bounding box center [207, 129] width 199 height 36
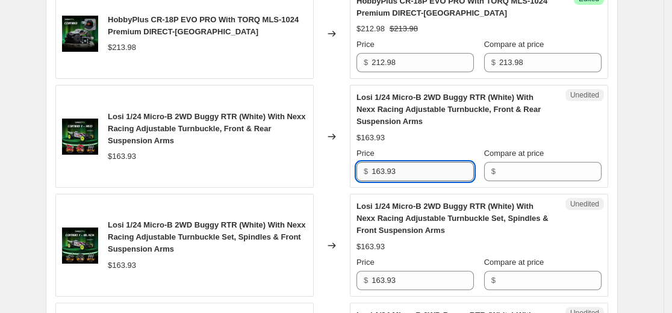
click at [417, 172] on input "163.93" at bounding box center [423, 171] width 102 height 19
type input "145.23"
click at [331, 167] on div "Changed to" at bounding box center [332, 136] width 36 height 103
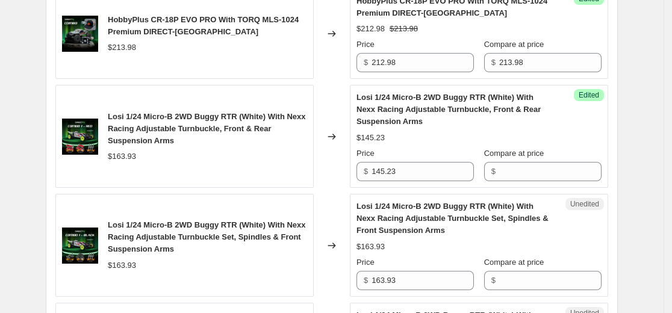
click at [133, 157] on div "$163.93" at bounding box center [122, 157] width 28 height 12
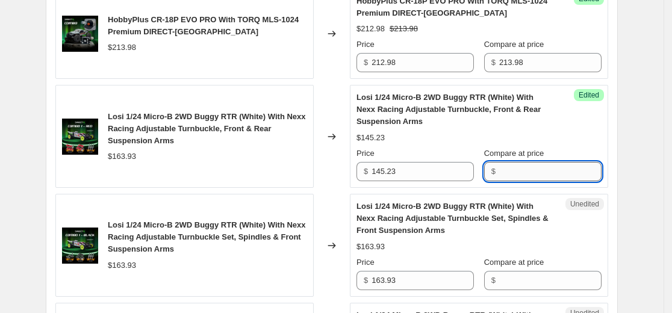
click at [555, 163] on input "Compare at price" at bounding box center [550, 171] width 102 height 19
paste input "163.93"
type input "163.93"
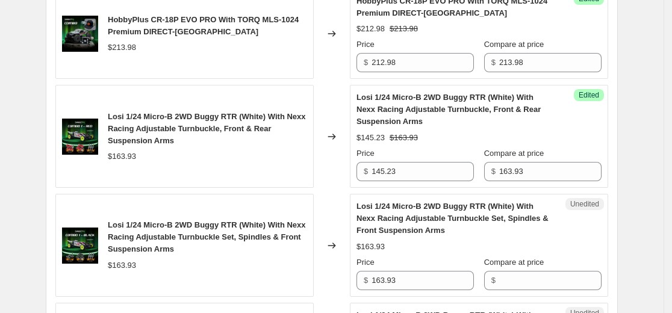
click at [632, 156] on div "Create new price [MEDICAL_DATA]. This page is ready Create new price [MEDICAL_D…" at bounding box center [331, 93] width 601 height 2837
click at [185, 244] on span "Losi 1/24 Micro-B 2WD Buggy RTR (White) With Nexx Racing Adjustable Turnbuckle …" at bounding box center [207, 236] width 198 height 33
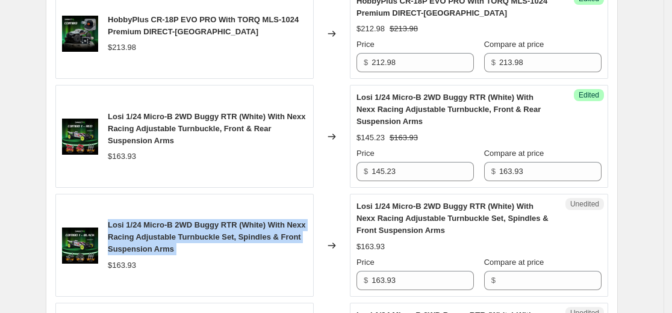
click at [185, 244] on span "Losi 1/24 Micro-B 2WD Buggy RTR (White) With Nexx Racing Adjustable Turnbuckle …" at bounding box center [207, 236] width 198 height 33
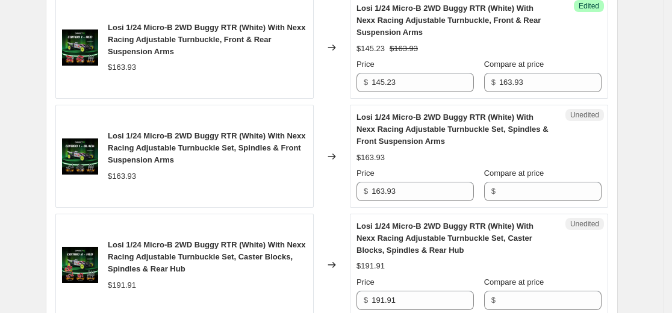
scroll to position [1446, 0]
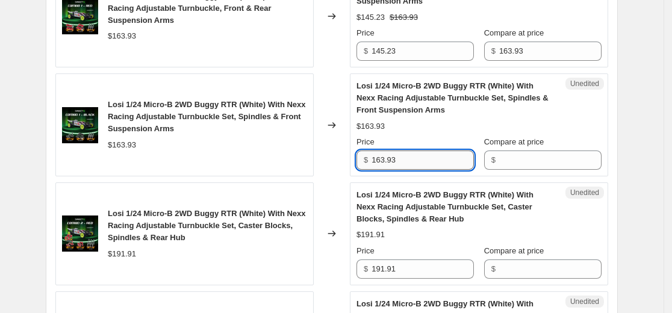
click at [406, 157] on input "163.93" at bounding box center [423, 160] width 102 height 19
paste input "45.98"
type input "145.98"
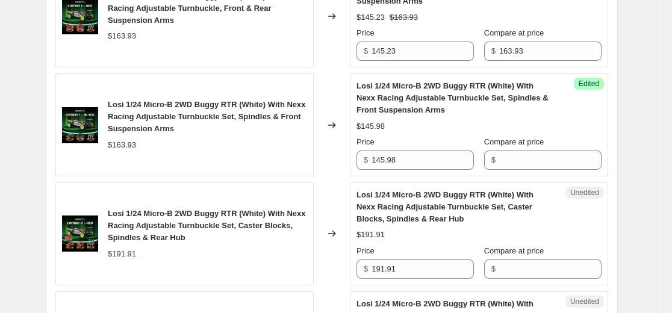
click at [126, 145] on div "$163.93" at bounding box center [122, 145] width 28 height 12
click at [538, 163] on input "Compare at price" at bounding box center [550, 160] width 102 height 19
paste input "163.93"
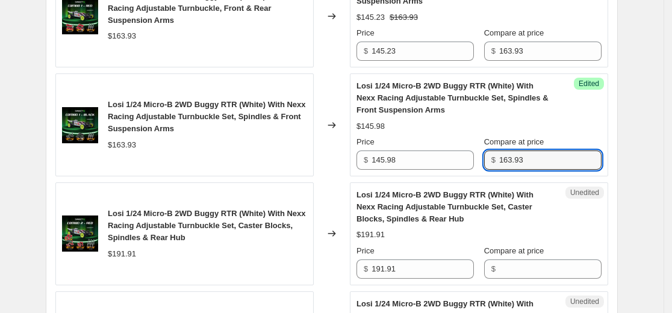
type input "163.93"
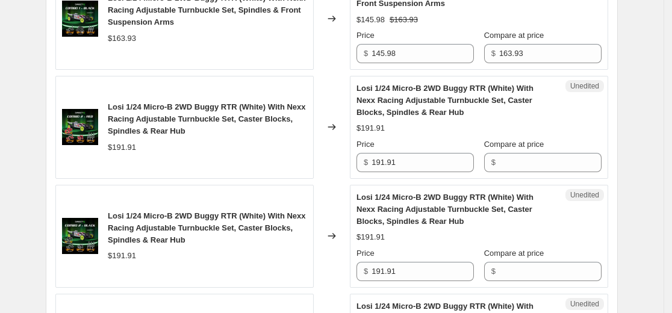
scroll to position [1566, 0]
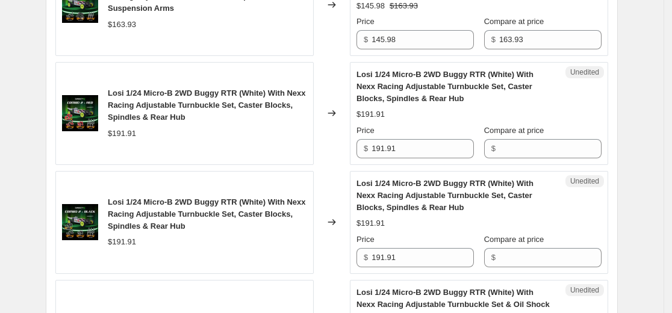
click at [441, 86] on span "Losi 1/24 Micro-B 2WD Buggy RTR (White) With Nexx Racing Adjustable Turnbuckle …" at bounding box center [445, 86] width 177 height 33
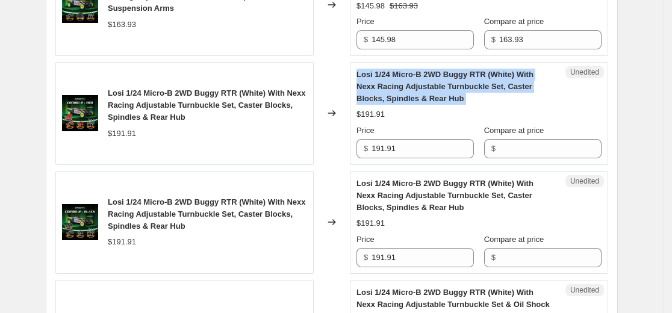
click at [441, 86] on span "Losi 1/24 Micro-B 2WD Buggy RTR (White) With Nexx Racing Adjustable Turnbuckle …" at bounding box center [445, 86] width 177 height 33
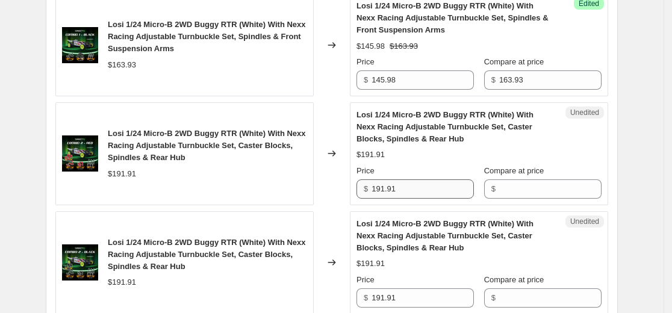
scroll to position [1506, 0]
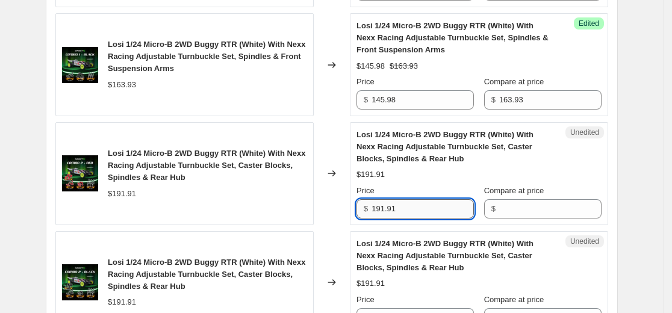
click at [432, 213] on input "191.91" at bounding box center [423, 208] width 102 height 19
paste input "74.28"
type input "174.28"
click at [133, 193] on div "$191.91" at bounding box center [122, 194] width 28 height 12
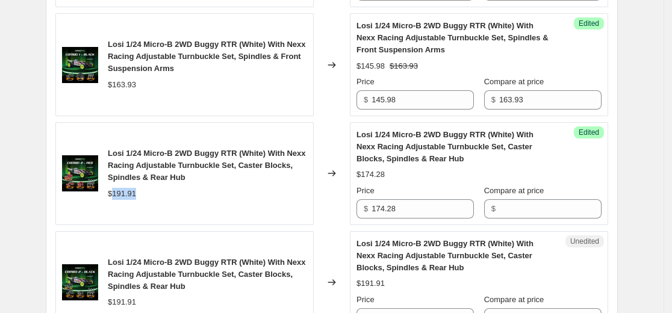
click at [135, 193] on div "$191.91" at bounding box center [122, 194] width 28 height 12
click at [136, 192] on div "$191.91" at bounding box center [122, 194] width 28 height 12
click at [522, 212] on input "Compare at price" at bounding box center [550, 208] width 102 height 19
paste input "191.91"
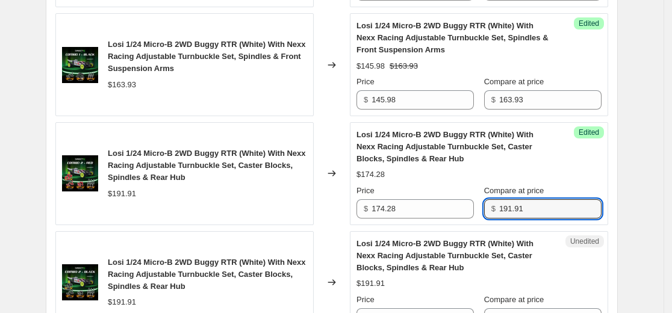
type input "191.91"
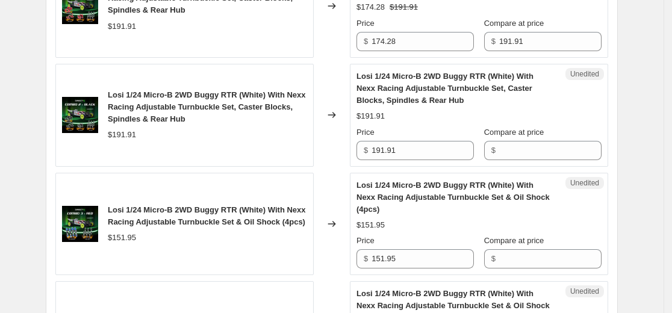
scroll to position [1680, 0]
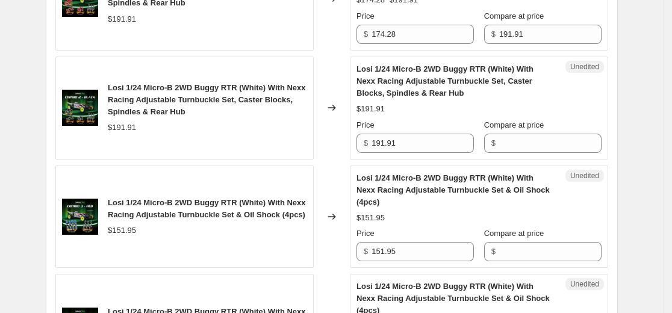
click at [405, 76] on span "Losi 1/24 Micro-B 2WD Buggy RTR (White) With Nexx Racing Adjustable Turnbuckle …" at bounding box center [445, 80] width 177 height 33
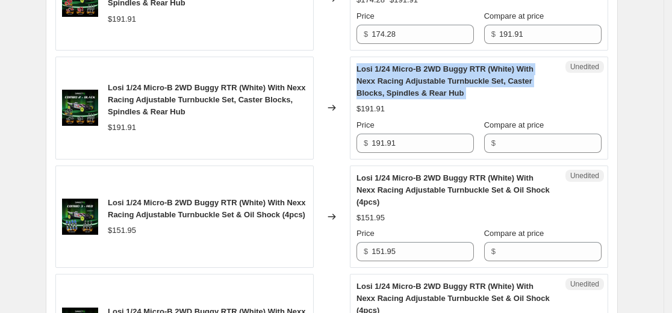
click at [405, 76] on span "Losi 1/24 Micro-B 2WD Buggy RTR (White) With Nexx Racing Adjustable Turnbuckle …" at bounding box center [445, 80] width 177 height 33
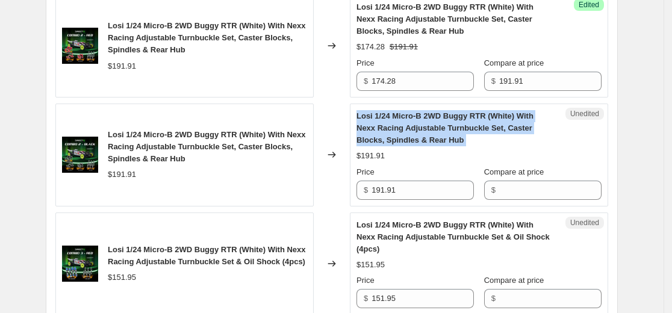
scroll to position [1620, 0]
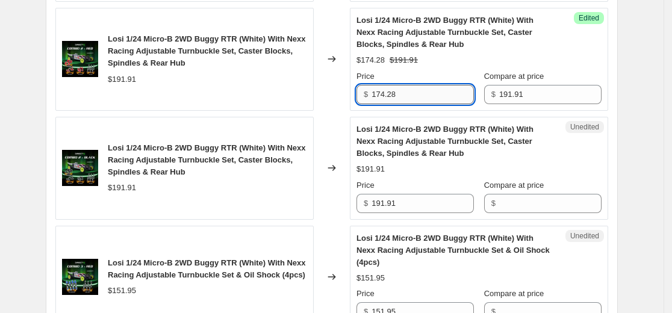
click at [376, 90] on input "174.28" at bounding box center [423, 94] width 102 height 19
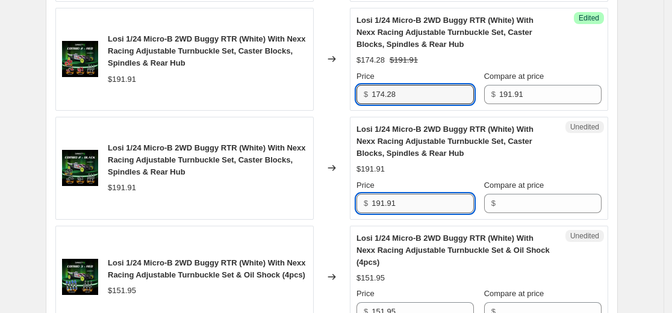
click at [401, 202] on input "191.91" at bounding box center [423, 203] width 102 height 19
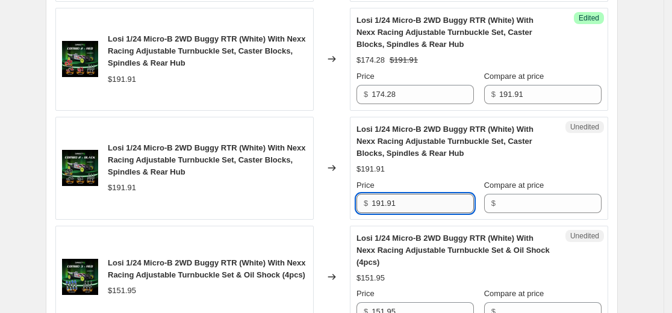
click at [401, 202] on input "191.91" at bounding box center [423, 203] width 102 height 19
paste input "74.28"
type input "174.28"
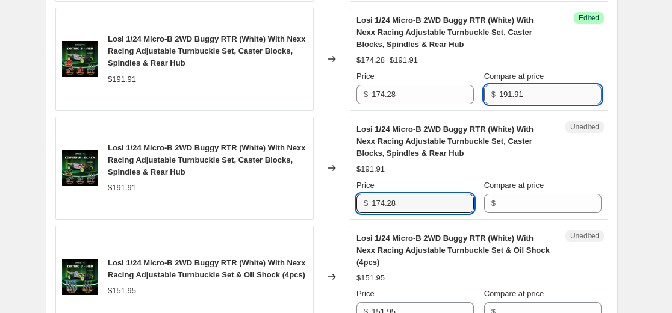
click at [512, 96] on input "191.91" at bounding box center [550, 94] width 102 height 19
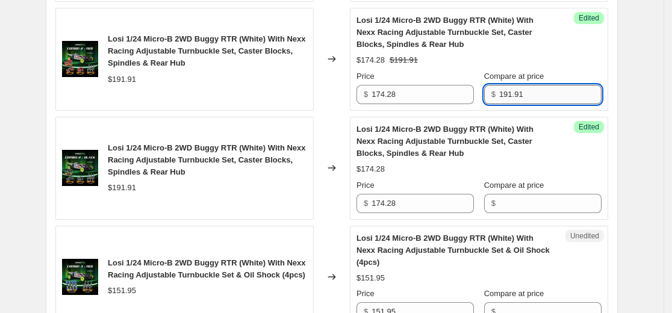
click at [512, 96] on input "191.91" at bounding box center [550, 94] width 102 height 19
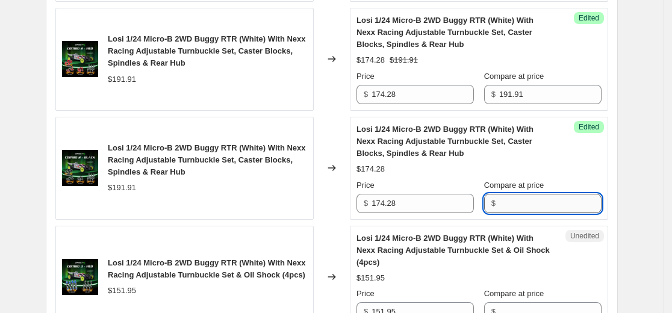
click at [525, 197] on input "Compare at price" at bounding box center [550, 203] width 102 height 19
paste input "191.91"
type input "191.91"
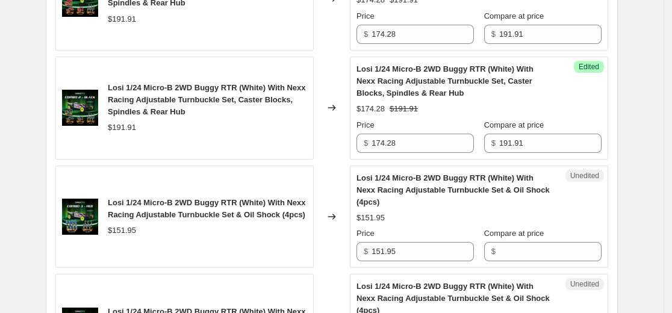
scroll to position [1741, 0]
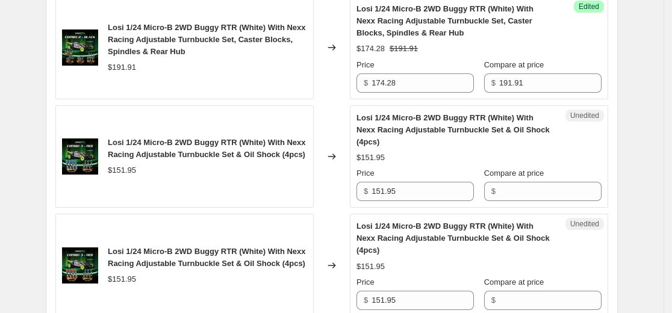
click at [250, 152] on span "Losi 1/24 Micro-B 2WD Buggy RTR (White) With Nexx Racing Adjustable Turnbuckle …" at bounding box center [207, 148] width 198 height 21
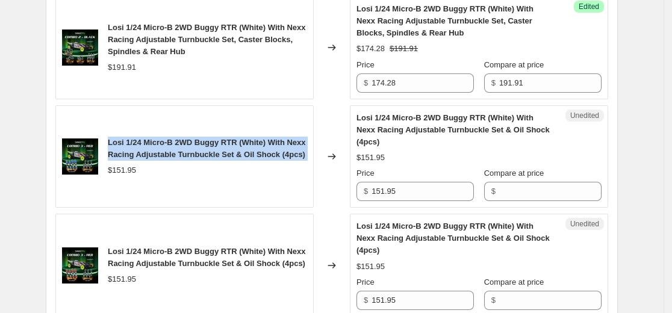
click at [250, 152] on span "Losi 1/24 Micro-B 2WD Buggy RTR (White) With Nexx Racing Adjustable Turnbuckle …" at bounding box center [207, 148] width 198 height 21
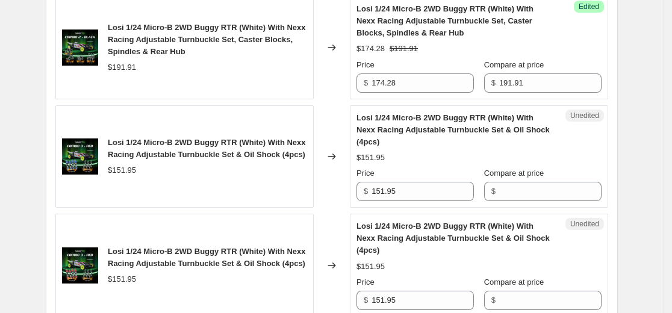
scroll to position [1680, 0]
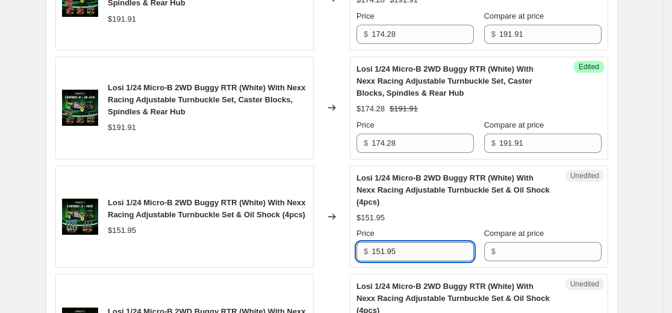
click at [432, 249] on input "151.95" at bounding box center [423, 251] width 102 height 19
paste input "32.78"
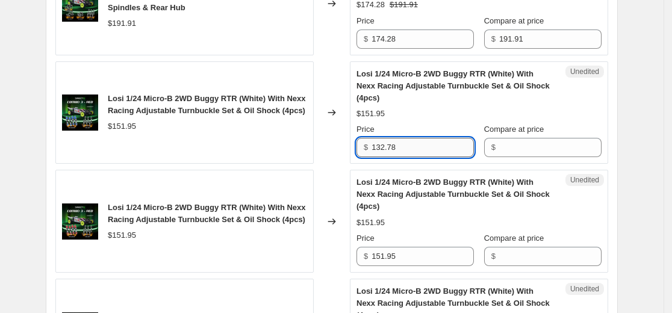
scroll to position [1801, 0]
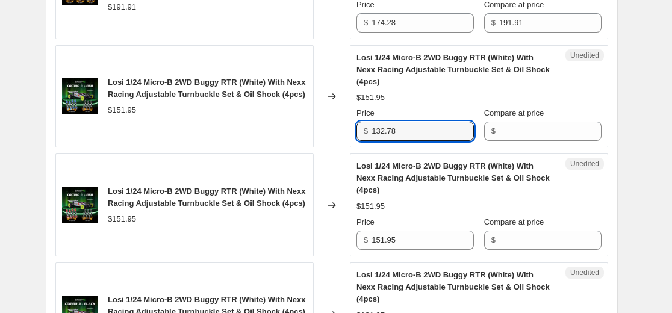
type input "132.78"
click at [453, 208] on div "$151.95" at bounding box center [479, 207] width 245 height 12
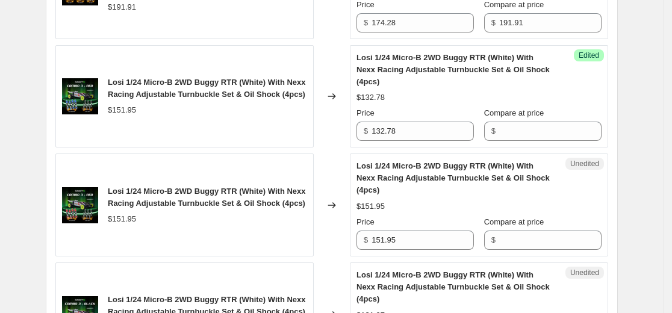
click at [132, 116] on div "$151.95" at bounding box center [122, 110] width 28 height 12
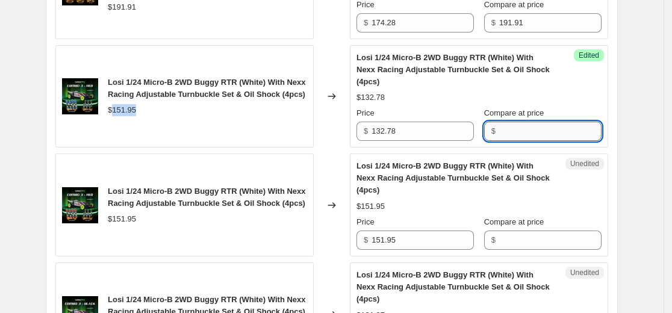
click at [535, 129] on input "Compare at price" at bounding box center [550, 131] width 102 height 19
paste input "151.95"
type input "151.95"
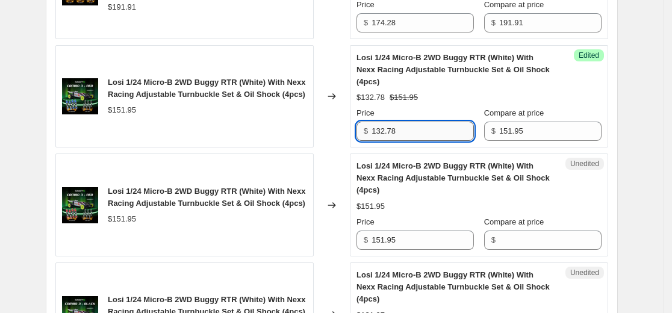
click at [401, 126] on input "132.78" at bounding box center [423, 131] width 102 height 19
click at [402, 126] on input "132.78" at bounding box center [423, 131] width 102 height 19
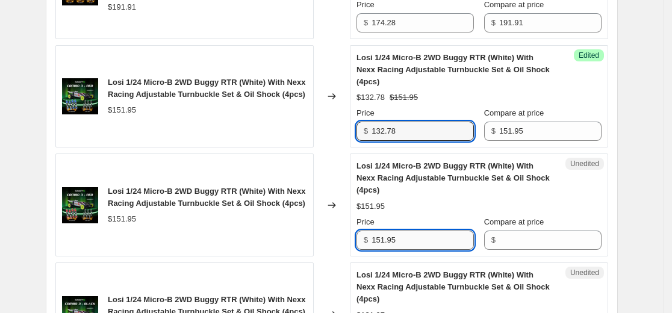
click at [405, 242] on input "151.95" at bounding box center [423, 240] width 102 height 19
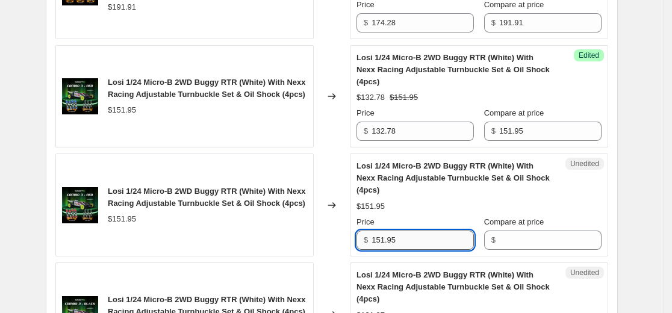
click at [405, 242] on input "151.95" at bounding box center [423, 240] width 102 height 19
paste input "32.78"
type input "132.78"
click at [519, 131] on input "151.95" at bounding box center [550, 131] width 102 height 19
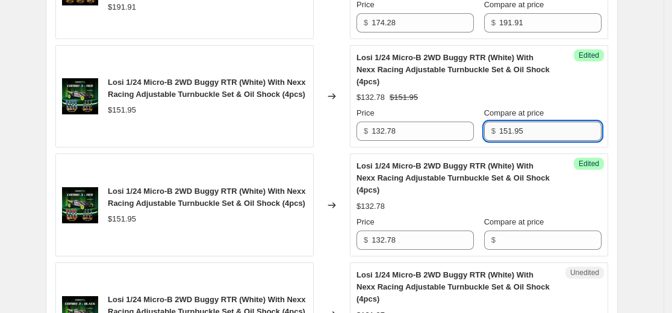
click at [519, 131] on input "151.95" at bounding box center [550, 131] width 102 height 19
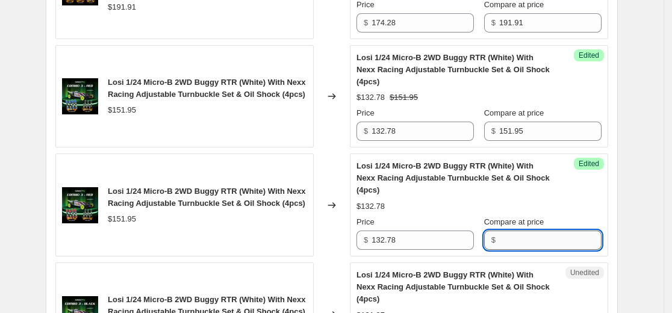
click at [534, 245] on input "Compare at price" at bounding box center [550, 240] width 102 height 19
paste input "151.95"
type input "151.95"
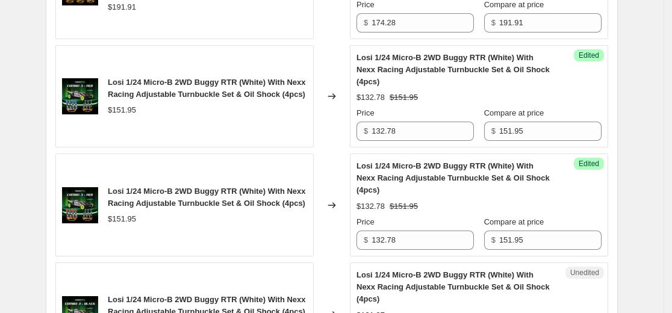
click at [594, 204] on div "$132.78 $151.95" at bounding box center [479, 207] width 245 height 12
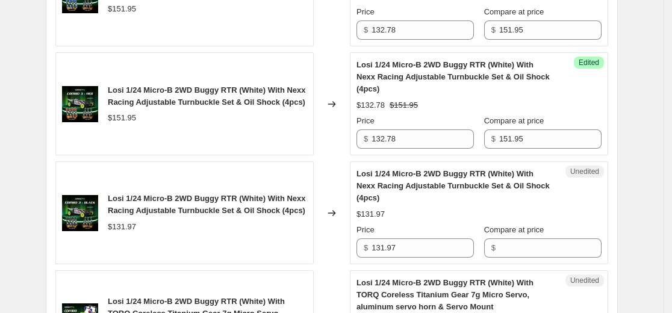
scroll to position [1982, 0]
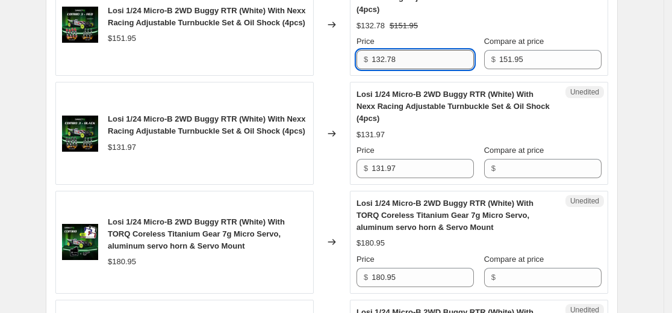
click at [423, 60] on input "132.78" at bounding box center [423, 59] width 102 height 19
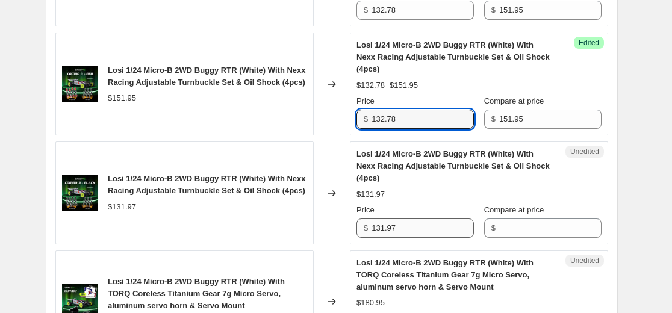
scroll to position [1921, 0]
click at [271, 195] on div "Losi 1/24 Micro-B 2WD Buggy RTR (White) With Nexx Racing Adjustable Turnbuckle …" at bounding box center [207, 185] width 199 height 24
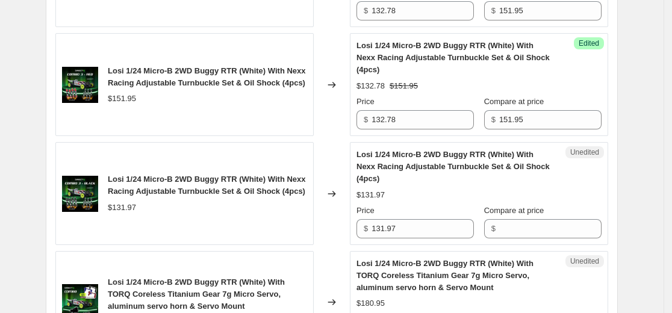
click at [292, 183] on span "Losi 1/24 Micro-B 2WD Buggy RTR (White) With Nexx Racing Adjustable Turnbuckle …" at bounding box center [207, 185] width 198 height 21
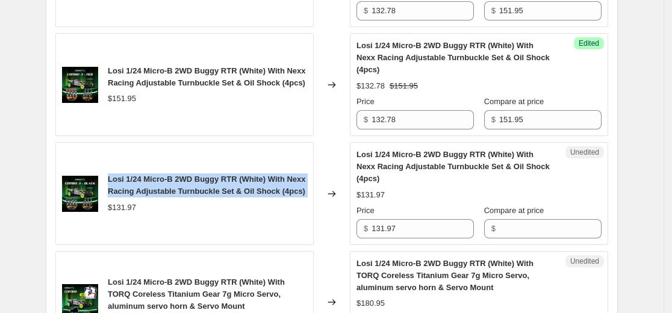
click at [292, 183] on span "Losi 1/24 Micro-B 2WD Buggy RTR (White) With Nexx Racing Adjustable Turnbuckle …" at bounding box center [207, 185] width 198 height 21
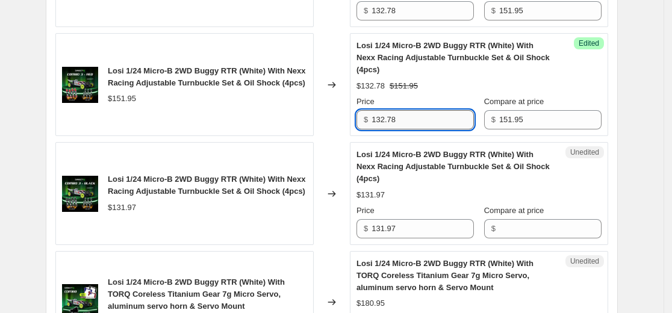
click at [443, 115] on input "132.78" at bounding box center [423, 119] width 102 height 19
click at [429, 236] on input "131.97" at bounding box center [423, 228] width 102 height 19
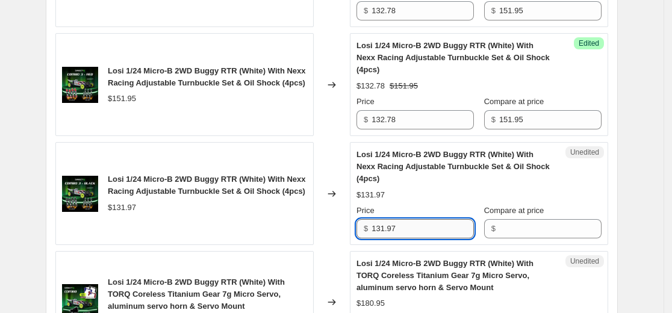
click at [429, 236] on input "131.97" at bounding box center [423, 228] width 102 height 19
paste input "2.78"
type input "132.78"
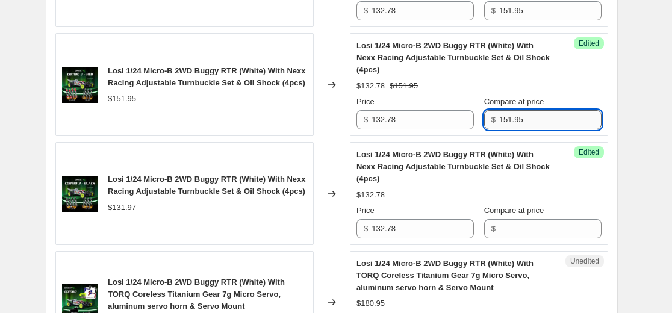
click at [529, 119] on input "151.95" at bounding box center [550, 119] width 102 height 19
click at [524, 224] on input "Compare at price" at bounding box center [550, 228] width 102 height 19
paste input "151.95"
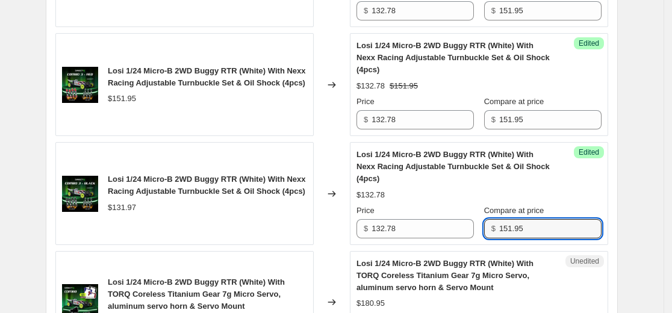
type input "151.95"
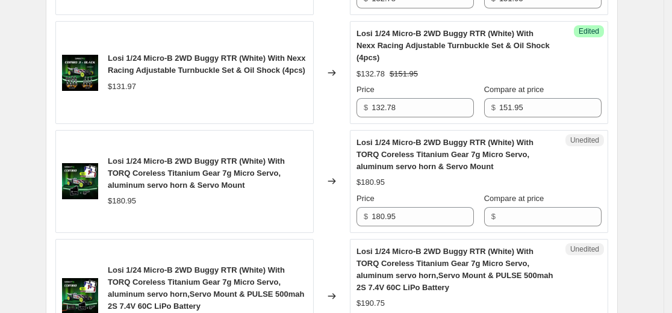
scroll to position [2042, 0]
click at [223, 174] on span "Losi 1/24 Micro-B 2WD Buggy RTR (White) With TORQ Coreless Titanium Gear 7g Mic…" at bounding box center [196, 173] width 177 height 33
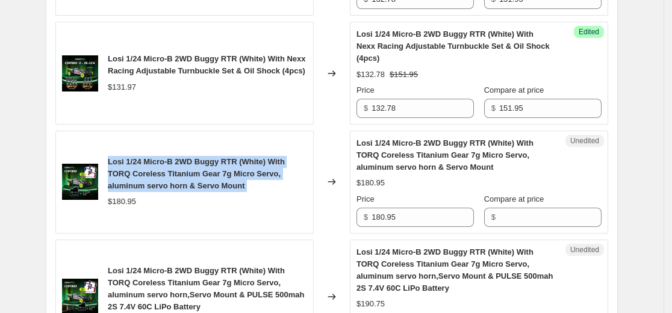
click at [223, 174] on span "Losi 1/24 Micro-B 2WD Buggy RTR (White) With TORQ Coreless Titanium Gear 7g Mic…" at bounding box center [196, 173] width 177 height 33
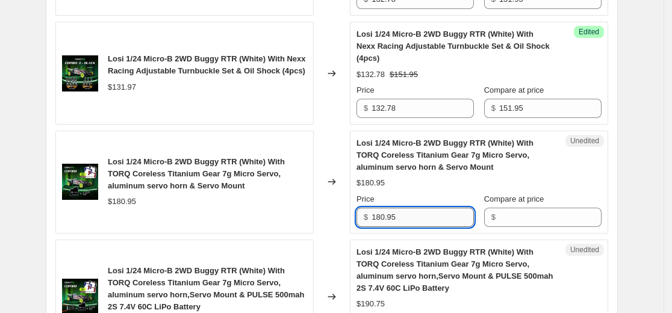
click at [423, 220] on input "180.95" at bounding box center [423, 217] width 102 height 19
paste input "69.14"
type input "169.14"
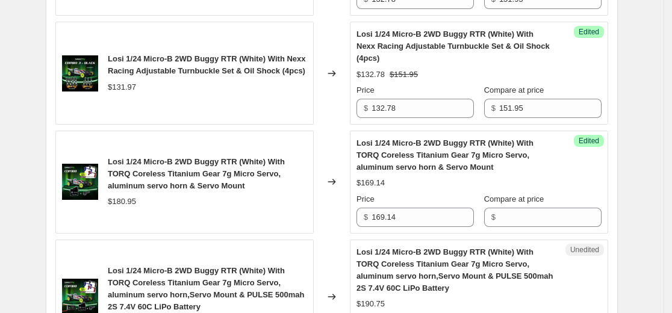
click at [122, 204] on div "$180.95" at bounding box center [122, 202] width 28 height 12
click at [532, 224] on input "Compare at price" at bounding box center [550, 217] width 102 height 19
paste input "180.95"
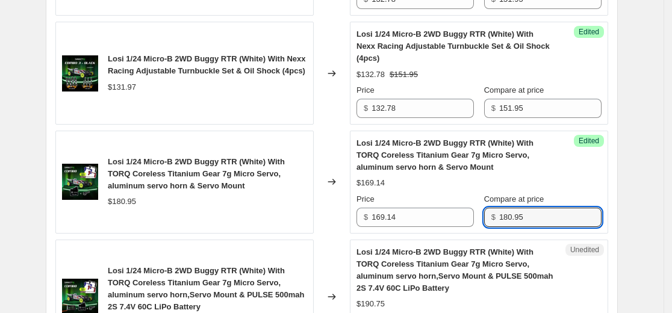
type input "180.95"
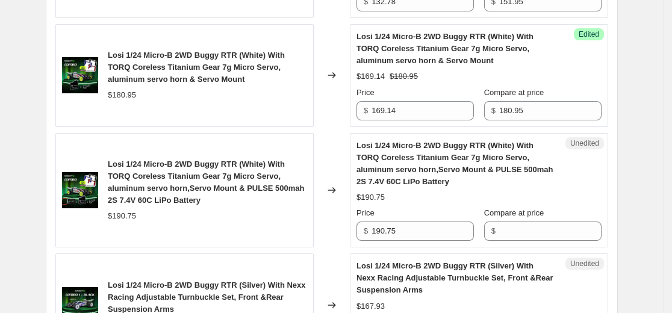
scroll to position [2162, 0]
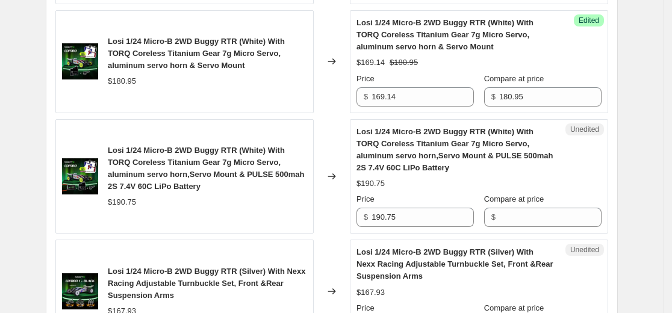
click at [212, 165] on span "Losi 1/24 Micro-B 2WD Buggy RTR (White) With TORQ Coreless Titanium Gear 7g Mic…" at bounding box center [206, 168] width 197 height 45
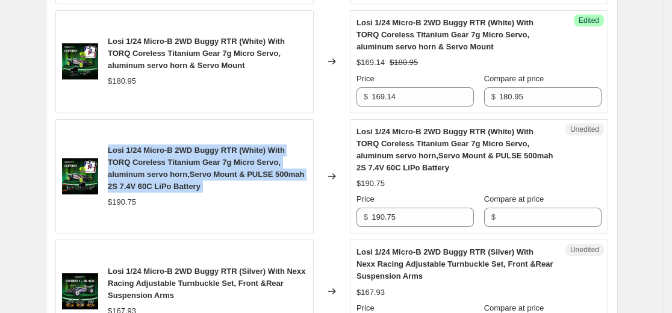
click at [212, 165] on span "Losi 1/24 Micro-B 2WD Buggy RTR (White) With TORQ Coreless Titanium Gear 7g Mic…" at bounding box center [206, 168] width 197 height 45
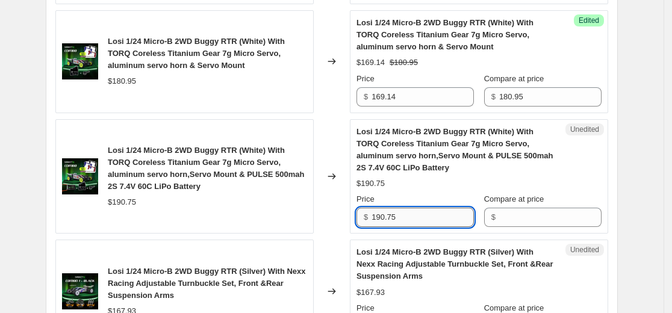
click at [437, 217] on input "190.75" at bounding box center [423, 217] width 102 height 19
paste input "69.14"
type input "169.14"
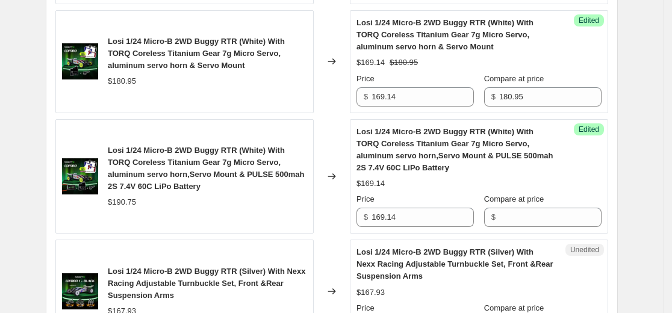
click at [143, 203] on div "$190.75" at bounding box center [207, 202] width 199 height 12
click at [513, 224] on input "Compare at price" at bounding box center [550, 217] width 102 height 19
paste input "$190.75"
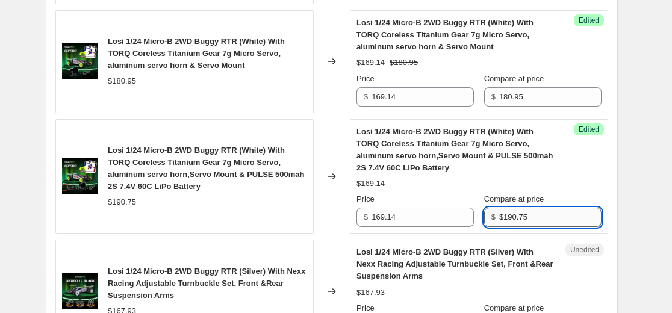
drag, startPoint x: 508, startPoint y: 220, endPoint x: 554, endPoint y: 221, distance: 45.8
click at [510, 220] on input "$190.75" at bounding box center [550, 217] width 102 height 19
type input "190.75"
click at [606, 198] on div "Success Edited Losi 1/24 Micro-B 2WD Buggy RTR (White) With TORQ Coreless Titan…" at bounding box center [479, 176] width 258 height 115
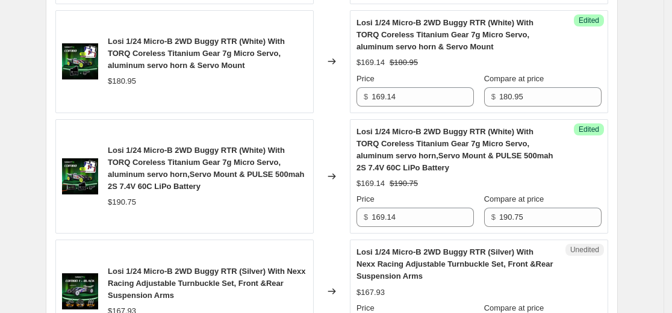
click at [465, 57] on div "$169.14 $180.95" at bounding box center [479, 63] width 245 height 12
click at [475, 45] on span "Losi 1/24 Micro-B 2WD Buggy RTR (White) With TORQ Coreless Titanium Gear 7g Mic…" at bounding box center [445, 34] width 177 height 33
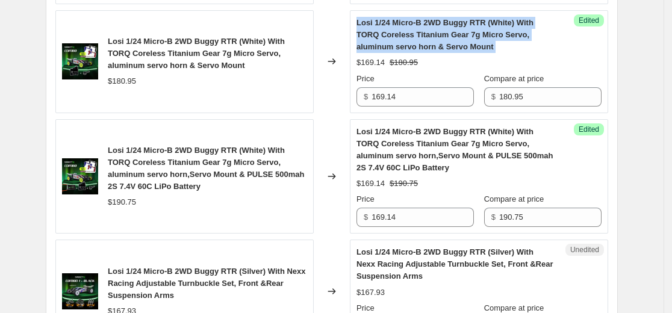
click at [475, 45] on span "Losi 1/24 Micro-B 2WD Buggy RTR (White) With TORQ Coreless Titanium Gear 7g Mic…" at bounding box center [445, 34] width 177 height 33
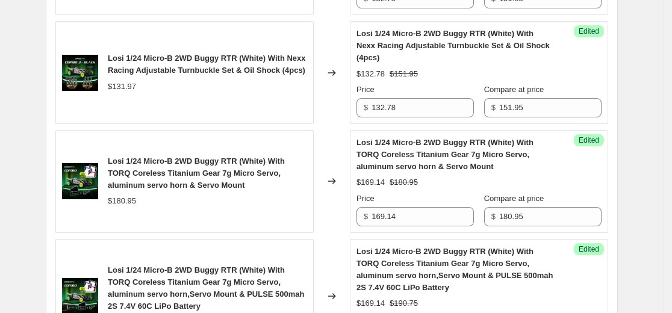
scroll to position [2042, 0]
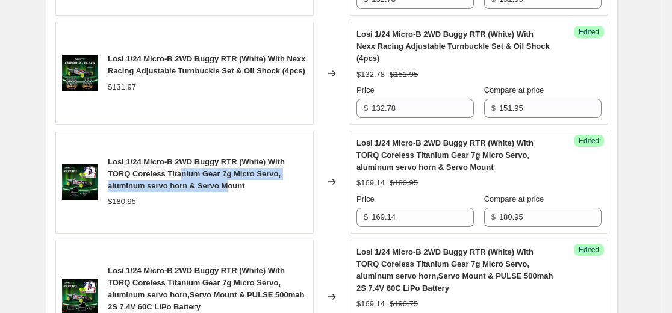
drag, startPoint x: 238, startPoint y: 184, endPoint x: 245, endPoint y: 186, distance: 6.7
click at [243, 184] on span "Losi 1/24 Micro-B 2WD Buggy RTR (White) With TORQ Coreless Titanium Gear 7g Mic…" at bounding box center [196, 173] width 177 height 33
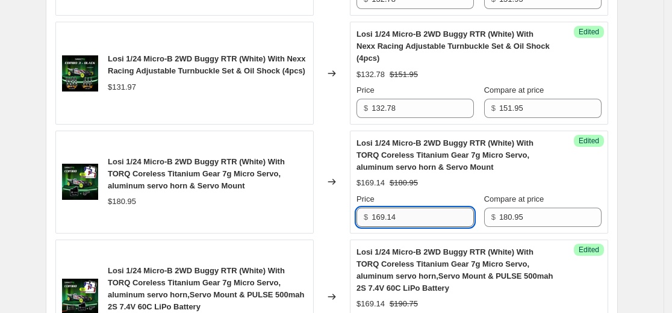
click at [436, 210] on input "169.14" at bounding box center [423, 217] width 102 height 19
click at [208, 183] on span "Losi 1/24 Micro-B 2WD Buggy RTR (White) With TORQ Coreless Titanium Gear 7g Mic…" at bounding box center [196, 173] width 177 height 33
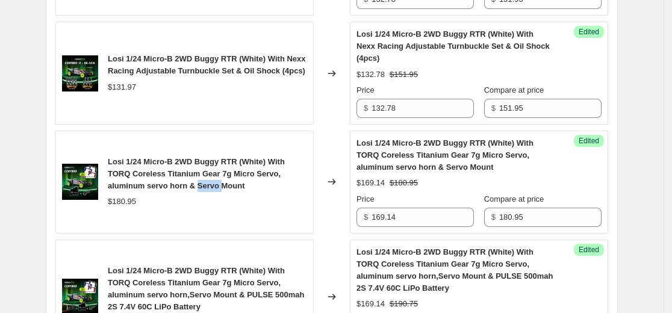
click at [208, 183] on span "Losi 1/24 Micro-B 2WD Buggy RTR (White) With TORQ Coreless Titanium Gear 7g Mic…" at bounding box center [196, 173] width 177 height 33
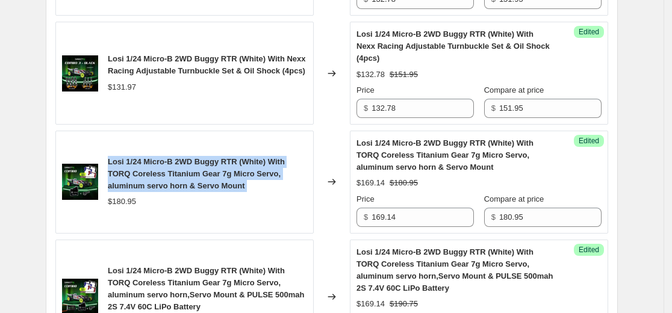
click at [208, 183] on span "Losi 1/24 Micro-B 2WD Buggy RTR (White) With TORQ Coreless Titanium Gear 7g Mic…" at bounding box center [196, 173] width 177 height 33
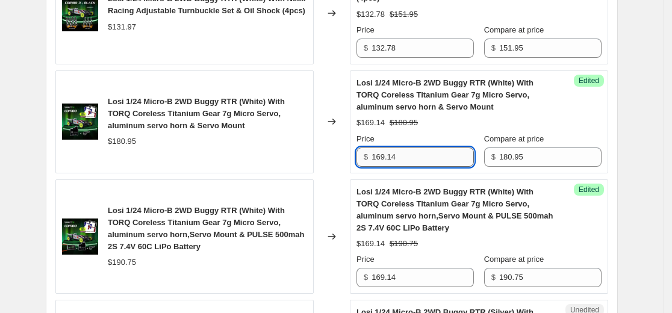
click at [436, 162] on input "169.14" at bounding box center [423, 157] width 102 height 19
type input "157.68"
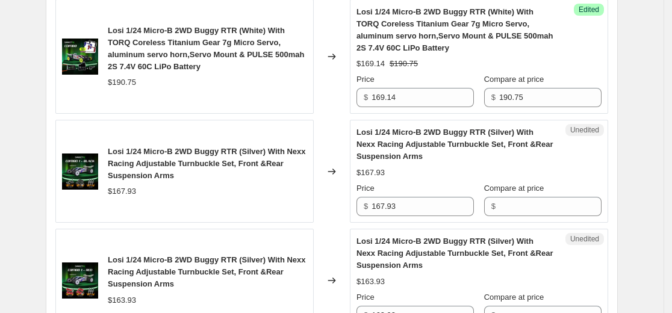
scroll to position [2283, 0]
click at [258, 168] on div "Losi 1/24 Micro-B 2WD Buggy RTR (Silver) With Nexx Racing Adjustable Turnbuckle…" at bounding box center [207, 163] width 199 height 36
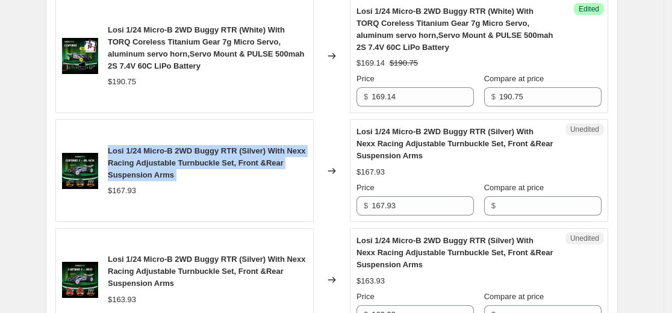
click at [258, 168] on div "Losi 1/24 Micro-B 2WD Buggy RTR (Silver) With Nexx Racing Adjustable Turnbuckle…" at bounding box center [207, 163] width 199 height 36
click at [179, 158] on span "Losi 1/24 Micro-B 2WD Buggy RTR (Silver) With Nexx Racing Adjustable Turnbuckle…" at bounding box center [207, 162] width 198 height 33
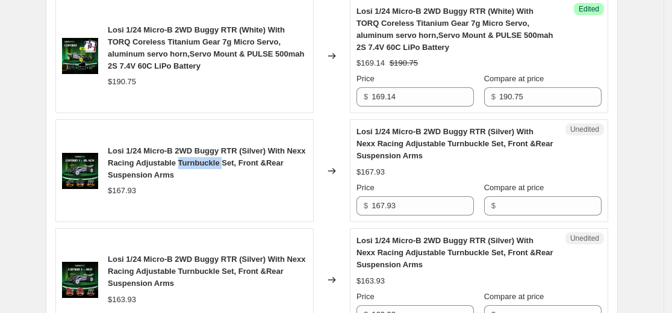
click at [179, 158] on span "Losi 1/24 Micro-B 2WD Buggy RTR (Silver) With Nexx Racing Adjustable Turnbuckle…" at bounding box center [207, 162] width 198 height 33
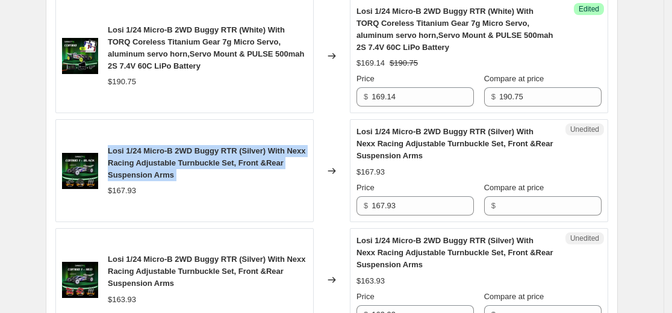
click at [179, 158] on span "Losi 1/24 Micro-B 2WD Buggy RTR (Silver) With Nexx Racing Adjustable Turnbuckle…" at bounding box center [207, 162] width 198 height 33
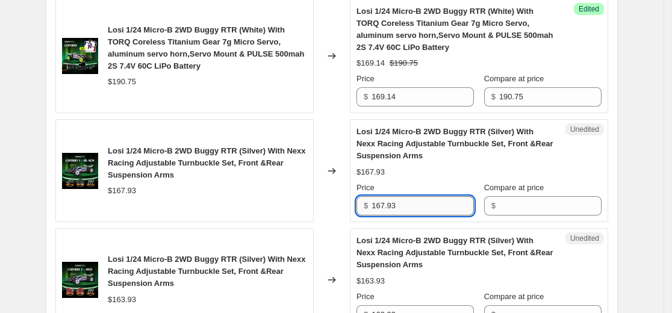
click at [434, 205] on input "167.93" at bounding box center [423, 205] width 102 height 19
paste input "45.2"
type input "145.23"
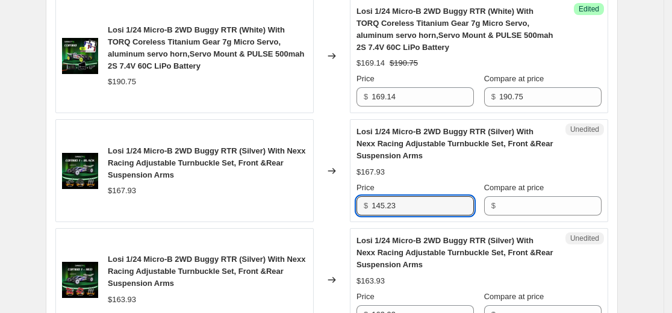
click at [224, 192] on div "$167.93" at bounding box center [207, 191] width 199 height 12
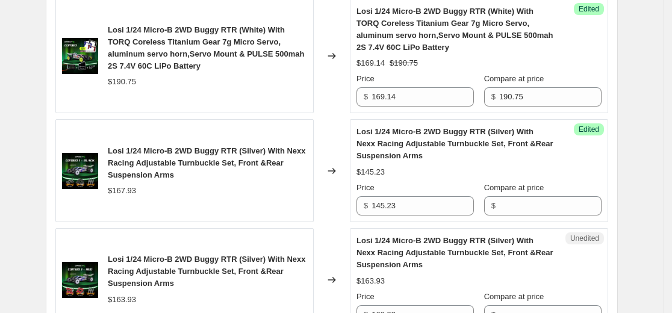
click at [125, 190] on div "$167.93" at bounding box center [122, 191] width 28 height 12
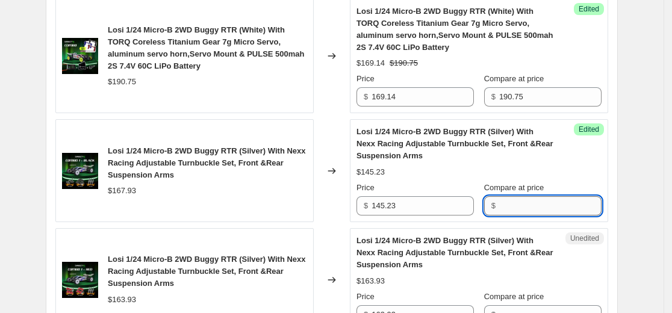
click at [568, 205] on input "Compare at price" at bounding box center [550, 205] width 102 height 19
paste input "167.93"
type input "167.93"
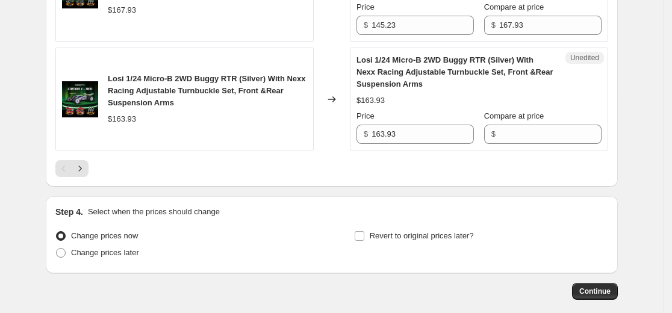
scroll to position [2403, 0]
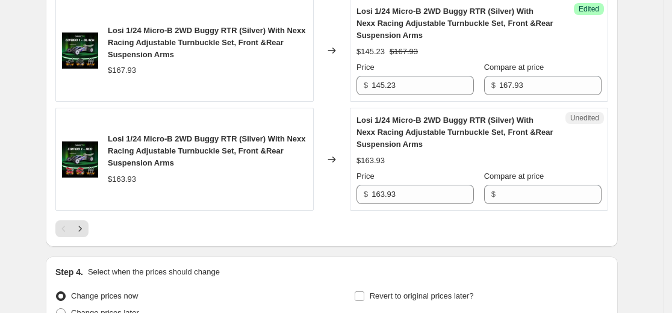
click at [224, 145] on div "Losi 1/24 Micro-B 2WD Buggy RTR (Silver) With Nexx Racing Adjustable Turnbuckle…" at bounding box center [207, 151] width 199 height 36
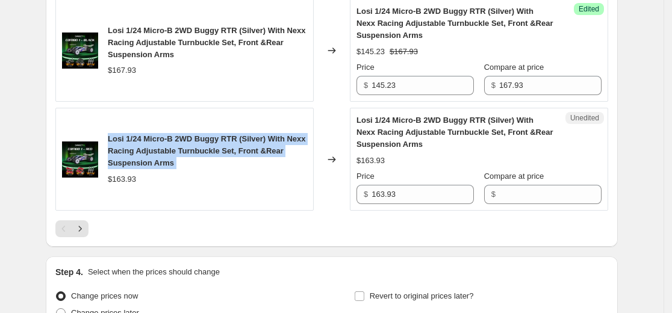
click at [224, 145] on div "Losi 1/24 Micro-B 2WD Buggy RTR (Silver) With Nexx Racing Adjustable Turnbuckle…" at bounding box center [207, 151] width 199 height 36
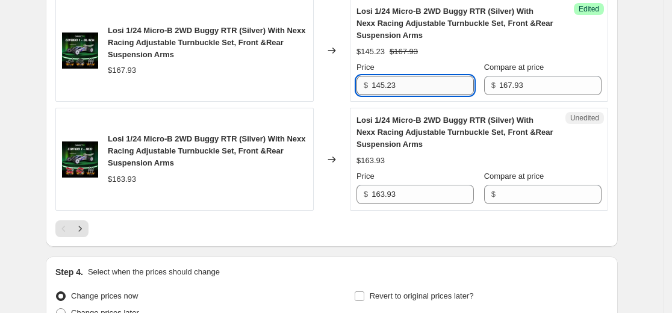
click at [407, 91] on input "145.23" at bounding box center [423, 85] width 102 height 19
click at [413, 192] on input "163.93" at bounding box center [423, 194] width 102 height 19
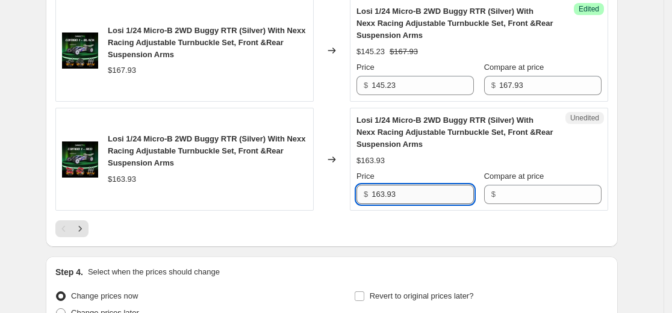
click at [413, 192] on input "163.93" at bounding box center [423, 194] width 102 height 19
paste input "45.2"
type input "145.23"
click at [132, 181] on div "$163.93" at bounding box center [122, 179] width 28 height 12
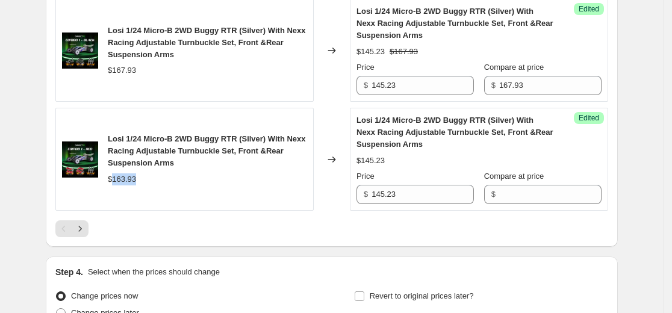
click at [132, 181] on div "$163.93" at bounding box center [122, 179] width 28 height 12
click at [507, 190] on input "Compare at price" at bounding box center [550, 194] width 102 height 19
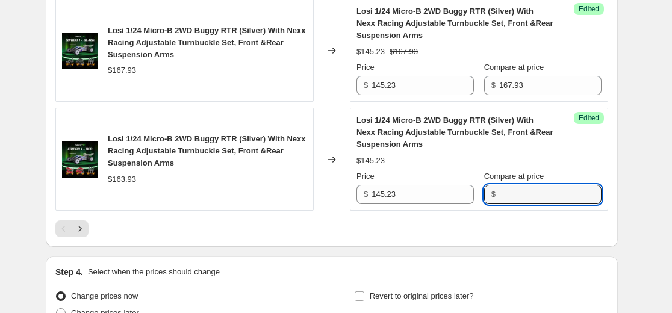
paste input "$163.93"
type input "$163.93"
click at [521, 197] on input "Compare at price" at bounding box center [550, 194] width 102 height 19
paste input "$163.93"
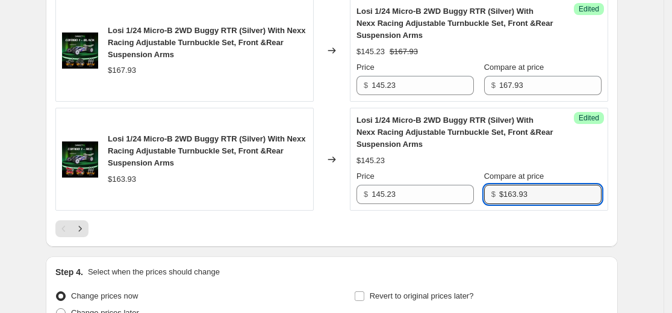
type input "$163.93"
click at [499, 232] on div at bounding box center [331, 228] width 553 height 17
click at [513, 201] on input "Compare at price" at bounding box center [550, 194] width 102 height 19
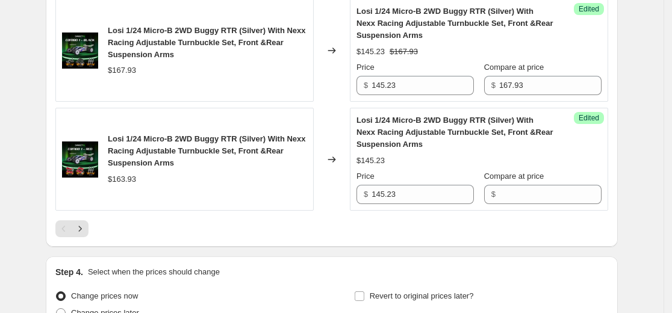
click at [128, 182] on div "$163.93" at bounding box center [122, 179] width 28 height 12
paste input "163.93"
click at [542, 189] on input "Compare at price" at bounding box center [550, 194] width 102 height 19
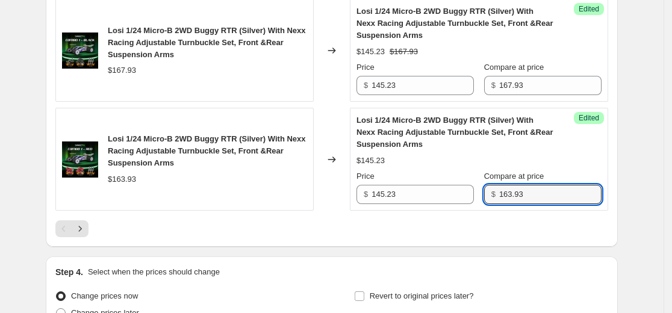
type input "163.93"
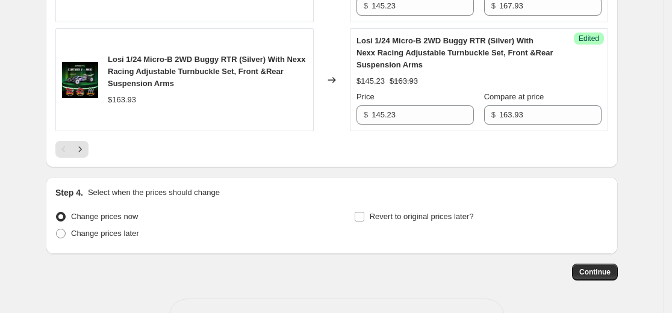
scroll to position [2524, 0]
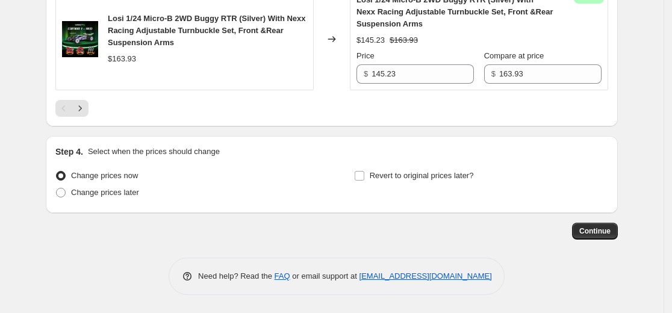
click at [373, 166] on div "Step 4. Select when the prices should change Change prices now Change prices la…" at bounding box center [331, 175] width 553 height 58
click at [372, 173] on label "Revert to original prices later?" at bounding box center [414, 175] width 120 height 17
click at [364, 173] on input "Revert to original prices later?" at bounding box center [360, 176] width 10 height 10
checkbox input "true"
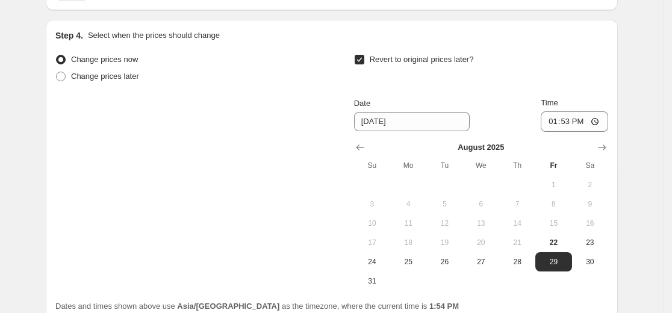
scroll to position [2749, 0]
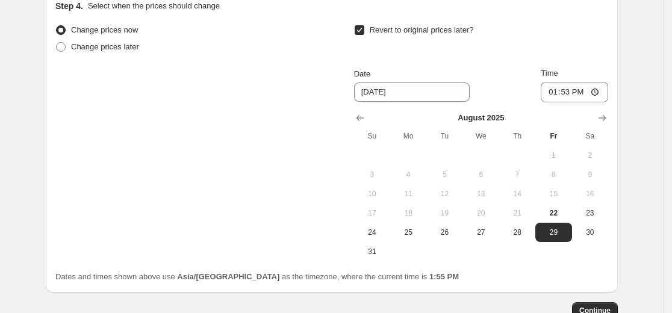
scroll to position [2689, 0]
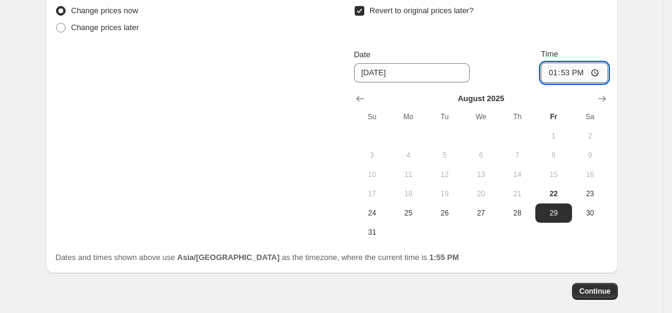
click at [557, 69] on input "13:53" at bounding box center [574, 73] width 67 height 20
click at [608, 74] on input "13:53" at bounding box center [574, 73] width 67 height 20
click at [598, 76] on input "13:53" at bounding box center [574, 73] width 67 height 20
type input "01:53"
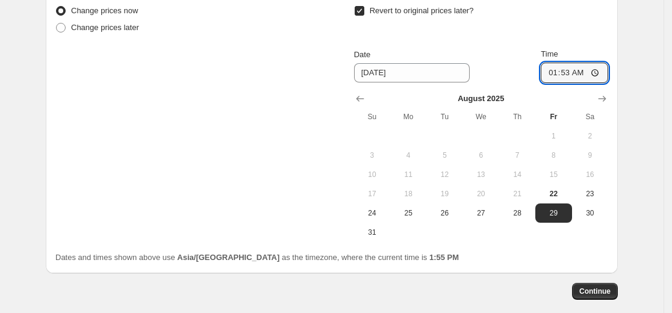
drag, startPoint x: 528, startPoint y: 245, endPoint x: 528, endPoint y: 232, distance: 13.3
click at [528, 245] on div "Change prices now Change prices later Revert to original prices later? Date [DA…" at bounding box center [331, 132] width 553 height 261
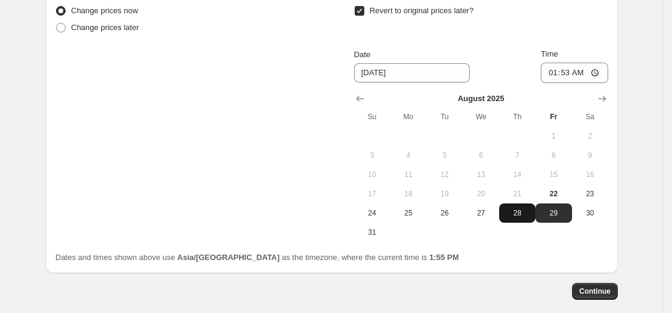
click at [524, 210] on span "28" at bounding box center [517, 213] width 27 height 10
type input "[DATE]"
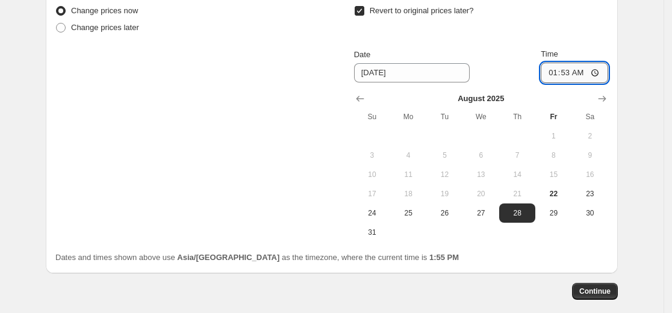
click at [591, 73] on input "01:53" at bounding box center [574, 73] width 67 height 20
click at [596, 70] on input "01:53" at bounding box center [574, 73] width 67 height 20
type input "23:50"
click at [282, 190] on div "Change prices now Change prices later Revert to original prices later? Date [DA…" at bounding box center [331, 122] width 553 height 240
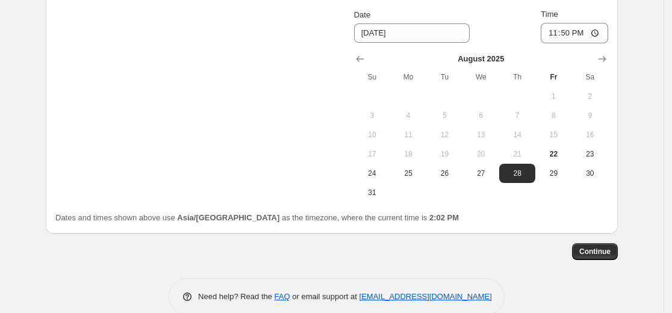
scroll to position [2749, 0]
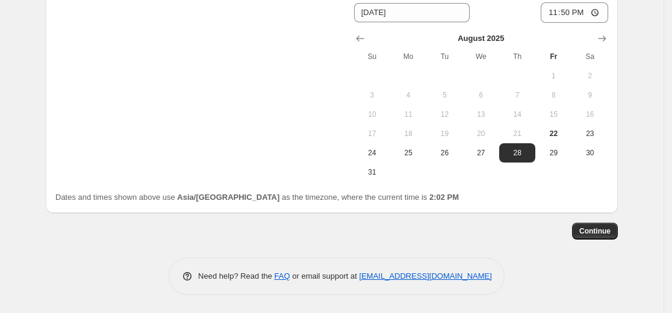
click at [609, 228] on span "Continue" at bounding box center [594, 231] width 31 height 10
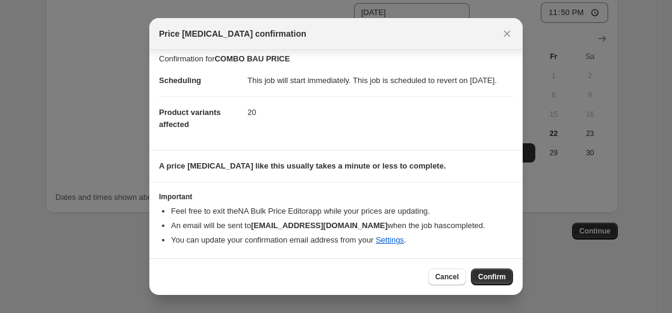
scroll to position [19, 0]
drag, startPoint x: 197, startPoint y: 214, endPoint x: 439, endPoint y: 216, distance: 242.1
click at [439, 216] on li "Feel free to exit the NA Bulk Price Editor app while your prices are updating." at bounding box center [342, 211] width 342 height 12
click at [455, 278] on span "Cancel" at bounding box center [446, 277] width 23 height 10
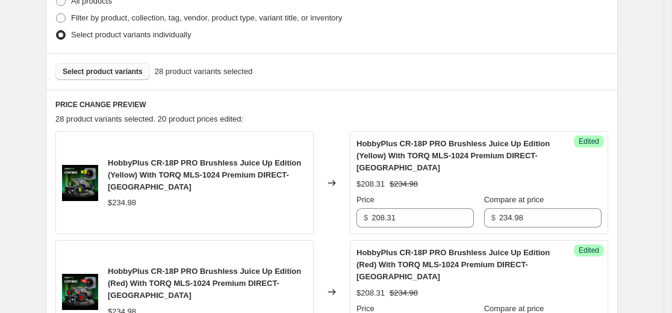
scroll to position [361, 0]
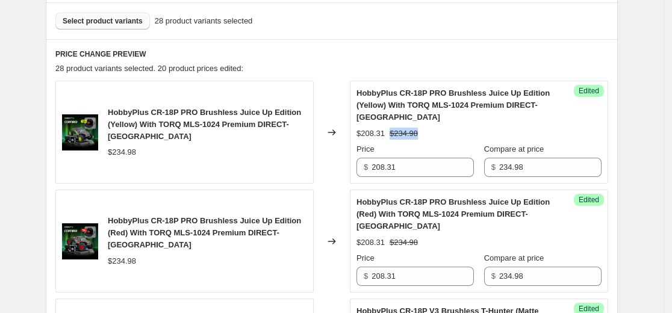
drag, startPoint x: 387, startPoint y: 132, endPoint x: 423, endPoint y: 129, distance: 35.6
click at [423, 129] on div "$208.31 $234.98" at bounding box center [479, 134] width 245 height 12
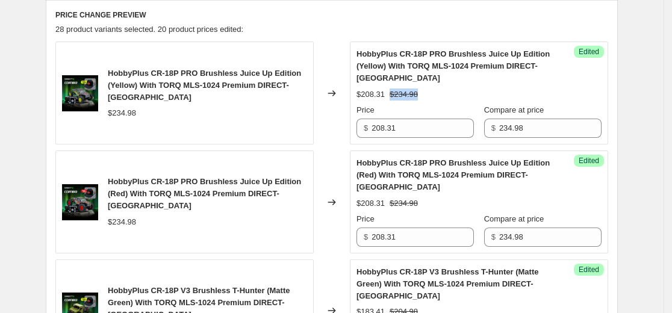
scroll to position [422, 0]
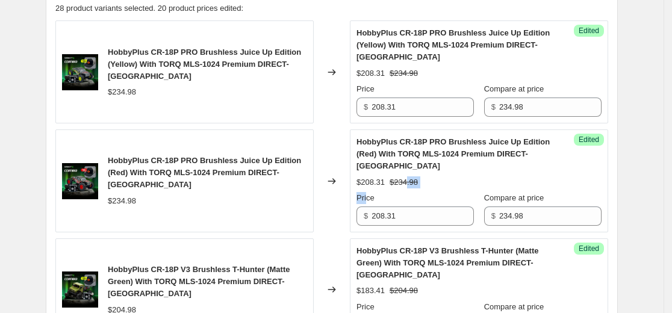
drag, startPoint x: 368, startPoint y: 192, endPoint x: 408, endPoint y: 185, distance: 40.4
click at [408, 185] on div "HobbyPlus CR-18P PRO Brushless Juice Up Edition (Red) With TORQ MLS-1024 Premiu…" at bounding box center [479, 181] width 245 height 90
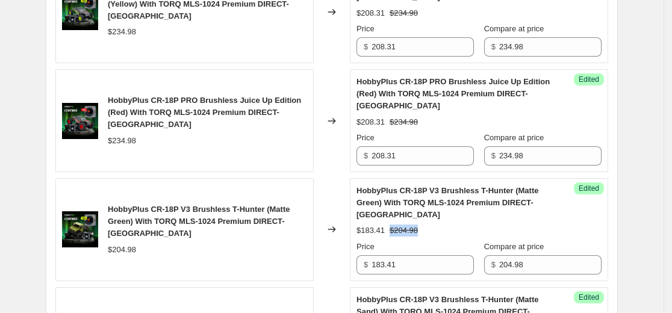
click at [435, 228] on div "HobbyPlus CR-18P V3 Brushless T-Hunter (Matte Green) With TORQ MLS-1024 Premium…" at bounding box center [479, 230] width 245 height 90
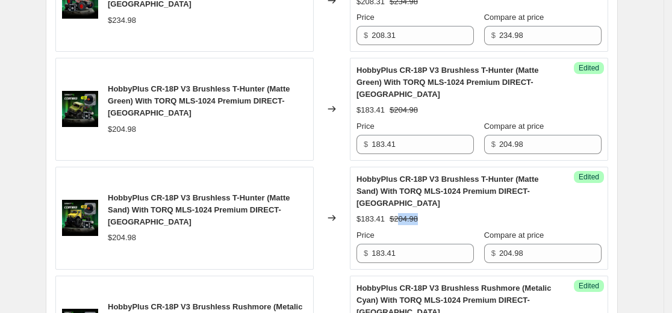
drag, startPoint x: 405, startPoint y: 220, endPoint x: 428, endPoint y: 223, distance: 22.5
click at [428, 223] on div "$183.41 $204.98" at bounding box center [479, 219] width 245 height 12
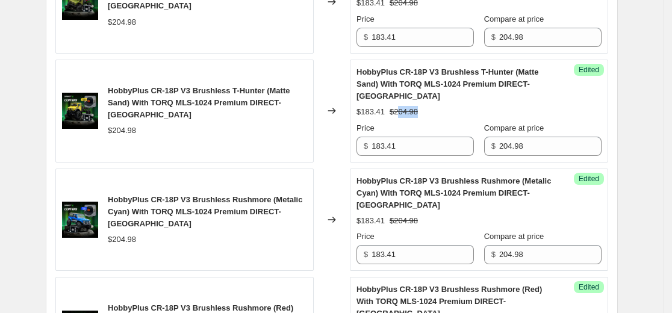
scroll to position [723, 0]
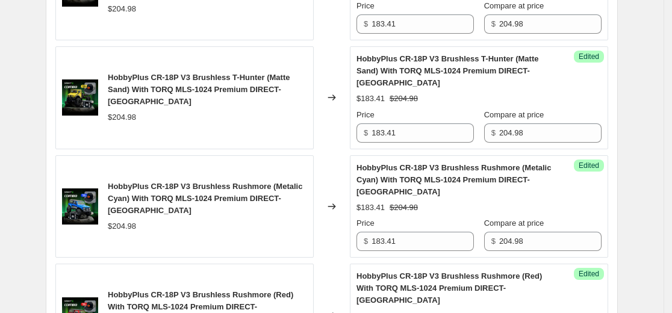
drag, startPoint x: 404, startPoint y: 209, endPoint x: 422, endPoint y: 217, distance: 20.5
click at [420, 215] on div "HobbyPlus CR-18P V3 Brushless Rushmore (Metalic Cyan) With TORQ MLS-1024 Premiu…" at bounding box center [479, 207] width 245 height 90
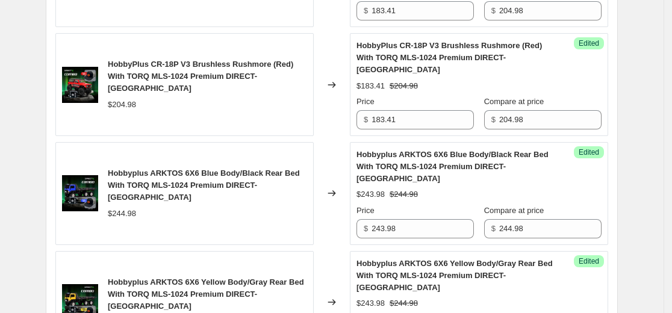
scroll to position [964, 0]
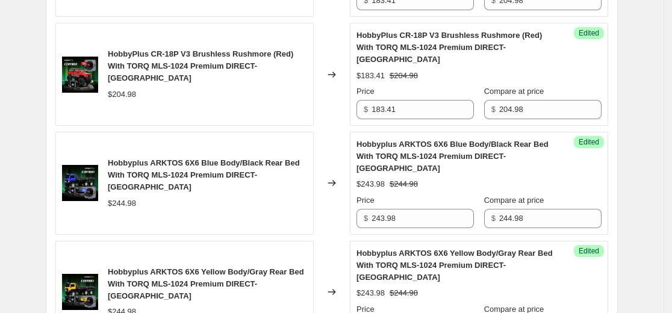
click at [419, 143] on span "Hobbyplus ARKTOS 6X6 Blue Body/Black Rear Bed With TORQ MLS-1024 Premium DIRECT…" at bounding box center [453, 156] width 192 height 33
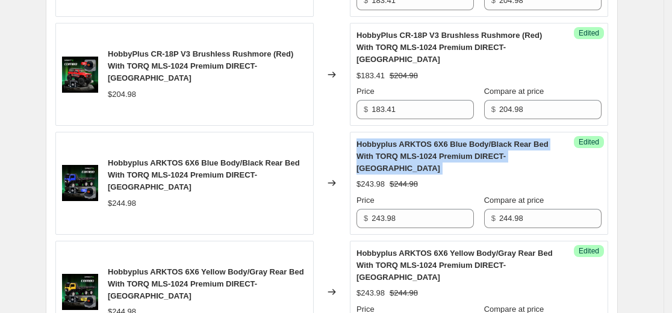
click at [419, 143] on span "Hobbyplus ARKTOS 6X6 Blue Body/Black Rear Bed With TORQ MLS-1024 Premium DIRECT…" at bounding box center [453, 156] width 192 height 33
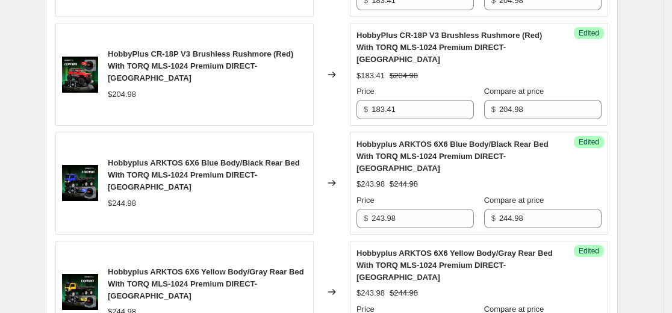
click at [302, 224] on div "Hobbyplus ARKTOS 6X6 Blue Body/Black Rear Bed With TORQ MLS-1024 Premium DIRECT…" at bounding box center [184, 183] width 258 height 103
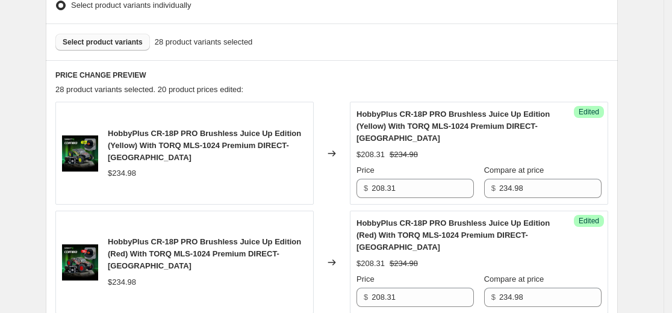
scroll to position [482, 0]
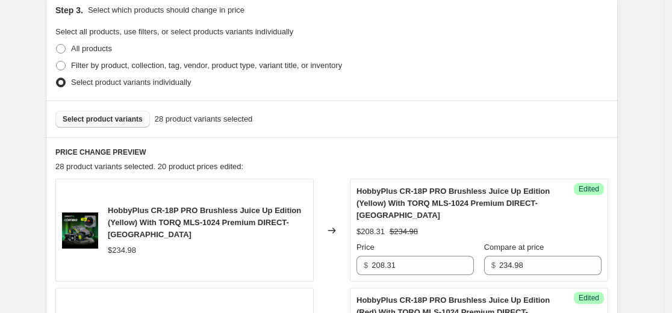
scroll to position [241, 0]
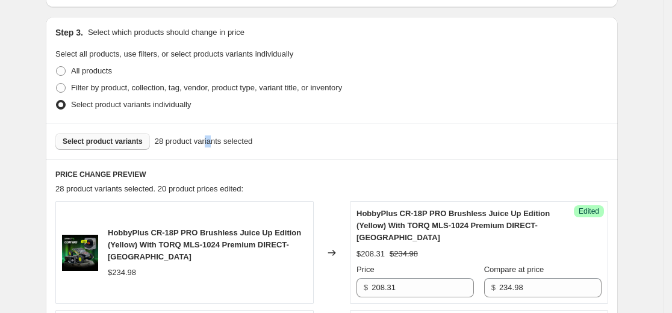
drag, startPoint x: 203, startPoint y: 146, endPoint x: 225, endPoint y: 143, distance: 22.4
click at [220, 143] on span "28 product variants selected" at bounding box center [204, 142] width 98 height 12
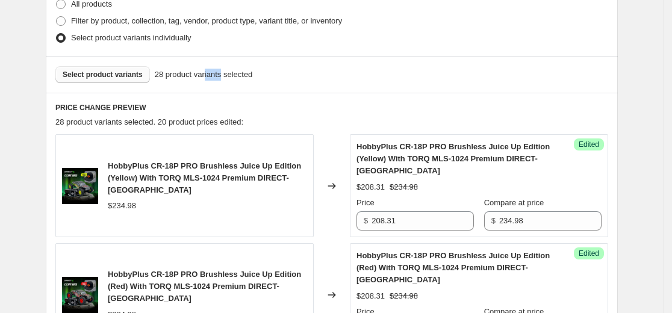
scroll to position [422, 0]
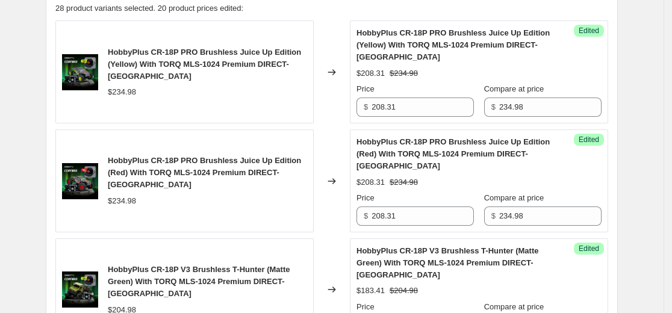
click at [214, 77] on div "HobbyPlus CR-18P PRO Brushless Juice Up Edition (Yellow) With TORQ MLS-1024 Pre…" at bounding box center [207, 64] width 199 height 36
click at [239, 63] on span "HobbyPlus CR-18P PRO Brushless Juice Up Edition (Yellow) With TORQ MLS-1024 Pre…" at bounding box center [204, 64] width 193 height 33
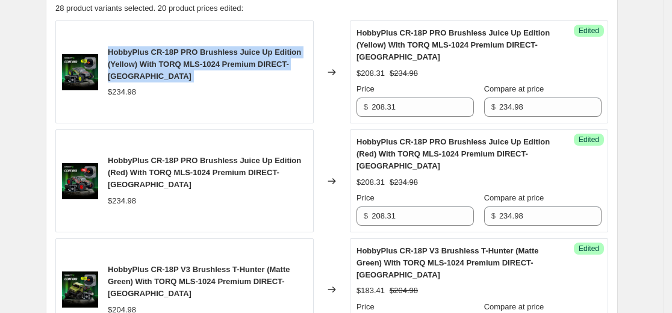
drag, startPoint x: 239, startPoint y: 63, endPoint x: 173, endPoint y: 70, distance: 66.6
click at [235, 59] on span "HobbyPlus CR-18P PRO Brushless Juice Up Edition (Yellow) With TORQ MLS-1024 Pre…" at bounding box center [204, 64] width 193 height 33
click at [98, 69] on img at bounding box center [80, 72] width 36 height 36
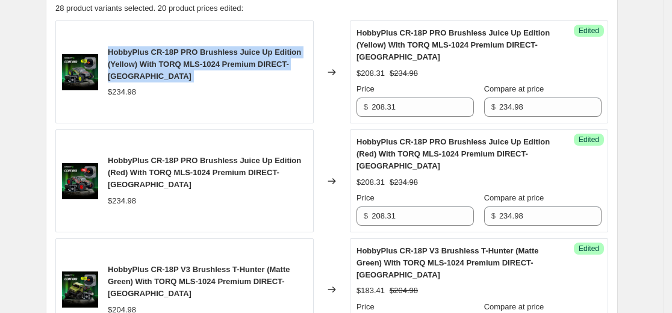
click at [116, 61] on span "HobbyPlus CR-18P PRO Brushless Juice Up Edition (Yellow) With TORQ MLS-1024 Pre…" at bounding box center [204, 64] width 193 height 33
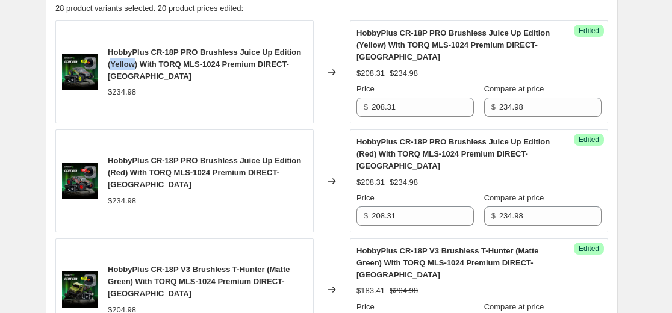
click at [116, 61] on span "HobbyPlus CR-18P PRO Brushless Juice Up Edition (Yellow) With TORQ MLS-1024 Pre…" at bounding box center [204, 64] width 193 height 33
click at [131, 58] on span "HobbyPlus CR-18P PRO Brushless Juice Up Edition (Yellow) With TORQ MLS-1024 Pre…" at bounding box center [204, 64] width 193 height 33
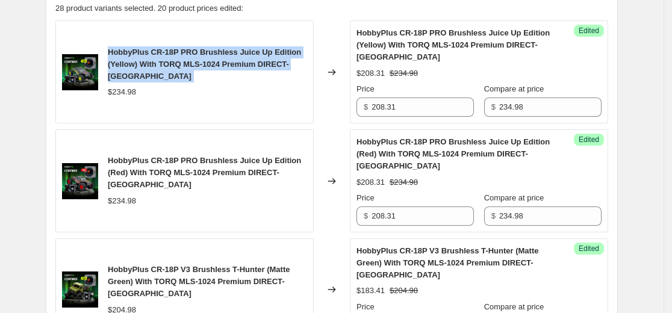
click at [131, 58] on span "HobbyPlus CR-18P PRO Brushless Juice Up Edition (Yellow) With TORQ MLS-1024 Pre…" at bounding box center [204, 64] width 193 height 33
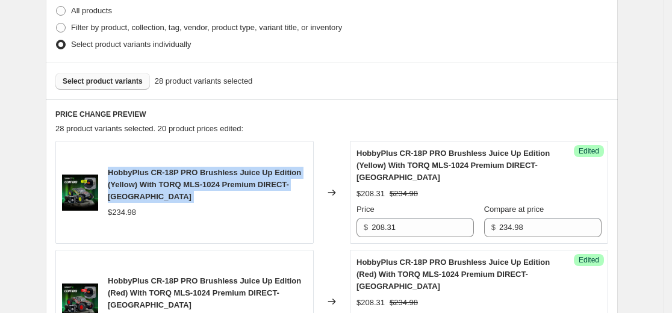
scroll to position [246, 0]
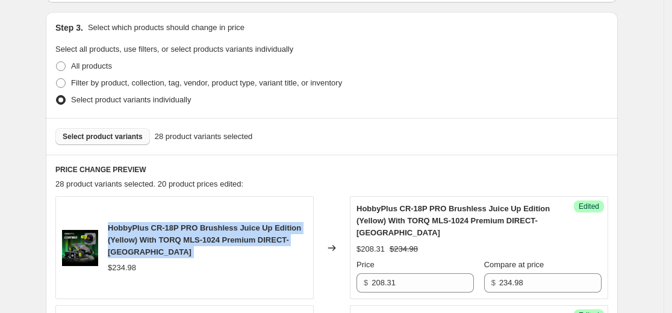
click at [158, 234] on span "HobbyPlus CR-18P PRO Brushless Juice Up Edition (Yellow) With TORQ MLS-1024 Pre…" at bounding box center [204, 239] width 193 height 33
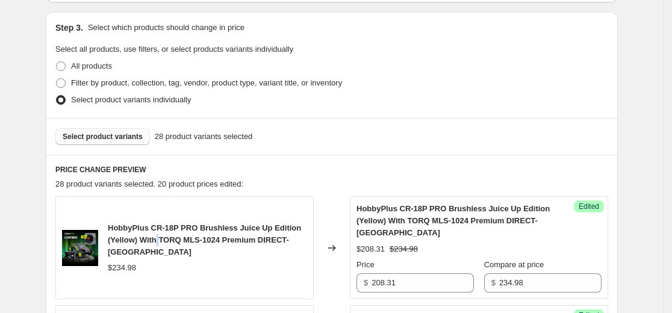
click at [158, 234] on span "HobbyPlus CR-18P PRO Brushless Juice Up Edition (Yellow) With TORQ MLS-1024 Pre…" at bounding box center [204, 239] width 193 height 33
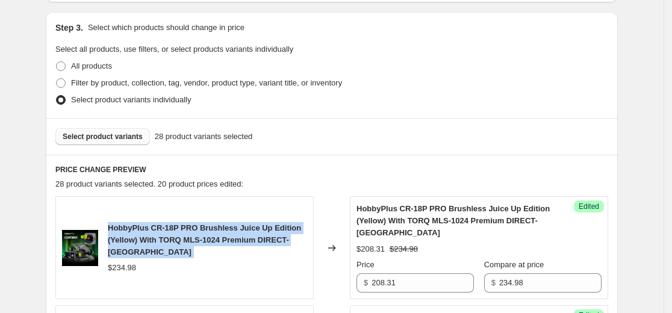
click at [158, 234] on span "HobbyPlus CR-18P PRO Brushless Juice Up Edition (Yellow) With TORQ MLS-1024 Pre…" at bounding box center [204, 239] width 193 height 33
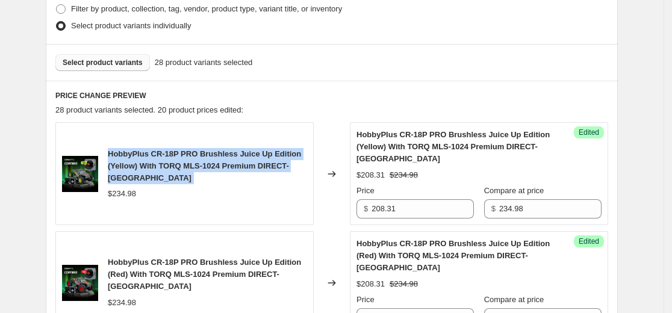
scroll to position [351, 0]
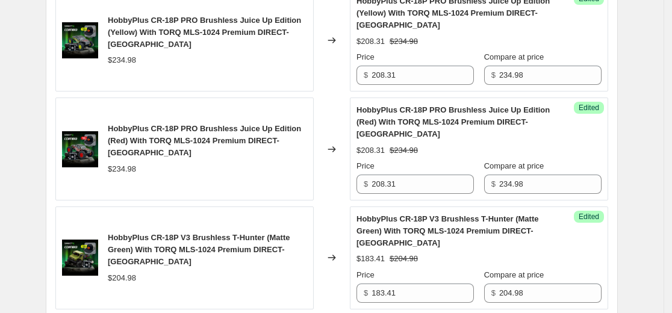
drag, startPoint x: 24, startPoint y: 171, endPoint x: 172, endPoint y: 267, distance: 176.8
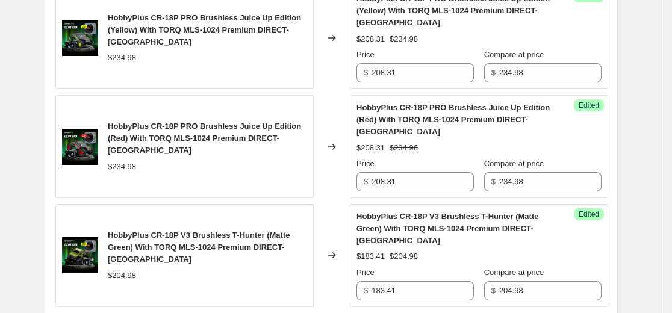
click at [216, 240] on span "HobbyPlus CR-18P V3 Brushless T-Hunter (Matte Green) With TORQ MLS-1024 Premium…" at bounding box center [199, 247] width 182 height 33
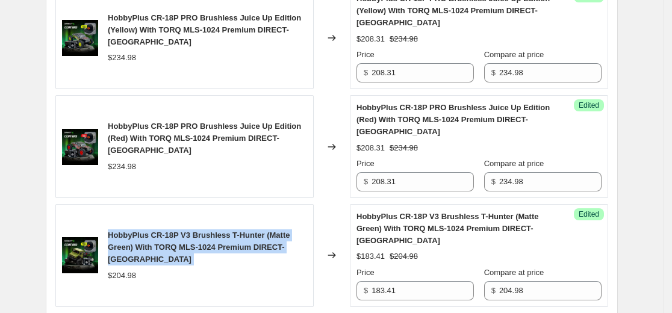
click at [216, 240] on span "HobbyPlus CR-18P V3 Brushless T-Hunter (Matte Green) With TORQ MLS-1024 Premium…" at bounding box center [199, 247] width 182 height 33
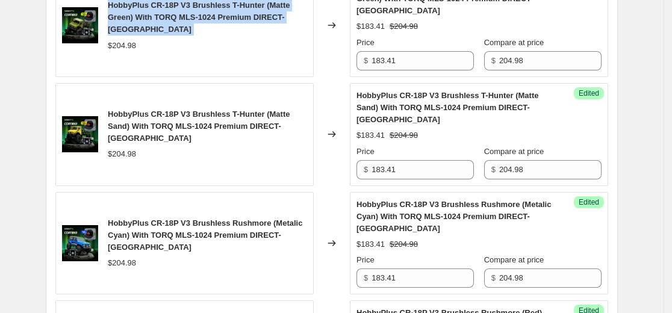
scroll to position [706, 0]
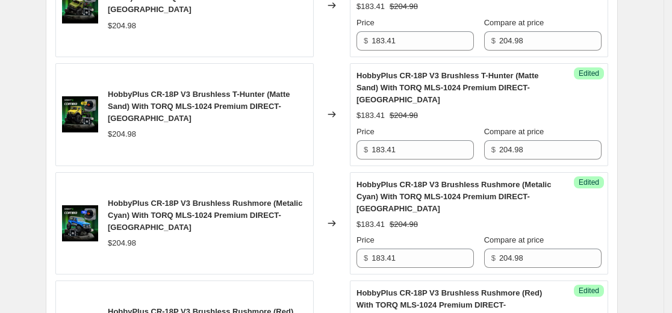
click at [201, 213] on span "HobbyPlus CR-18P V3 Brushless Rushmore (Metalic Cyan) With TORQ MLS-1024 Premiu…" at bounding box center [205, 215] width 195 height 33
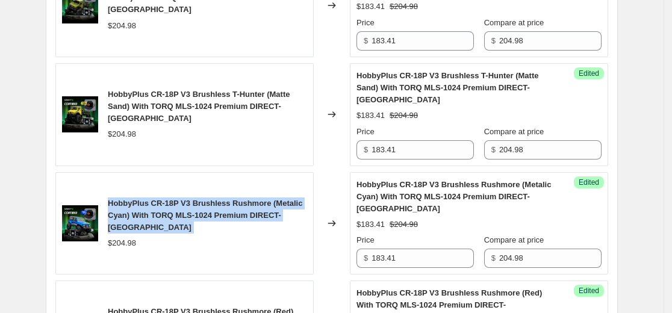
click at [201, 213] on span "HobbyPlus CR-18P V3 Brushless Rushmore (Metalic Cyan) With TORQ MLS-1024 Premiu…" at bounding box center [205, 215] width 195 height 33
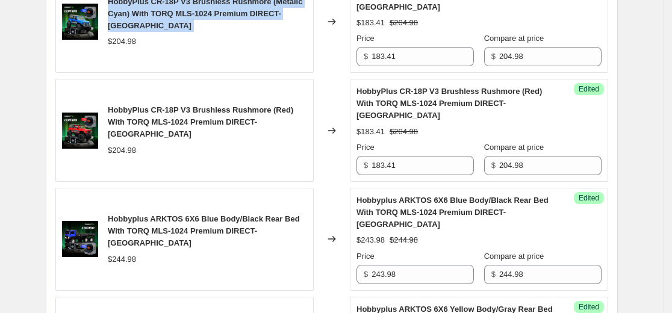
scroll to position [887, 0]
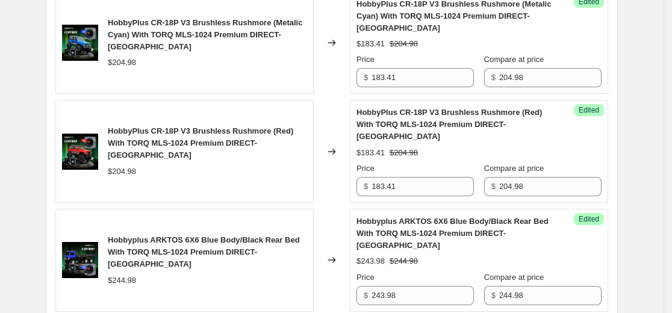
click at [255, 243] on span "Hobbyplus ARKTOS 6X6 Blue Body/Black Rear Bed With TORQ MLS-1024 Premium DIRECT…" at bounding box center [204, 252] width 192 height 33
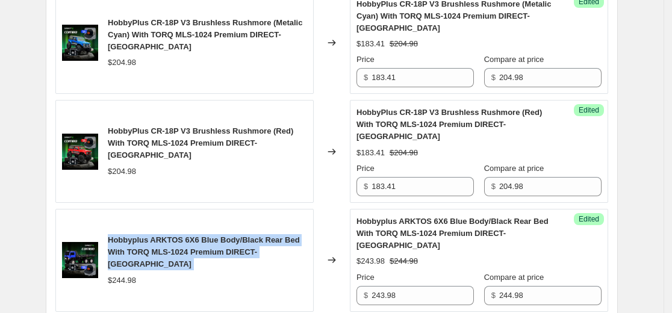
click at [255, 243] on span "Hobbyplus ARKTOS 6X6 Blue Body/Black Rear Bed With TORQ MLS-1024 Premium DIRECT…" at bounding box center [204, 252] width 192 height 33
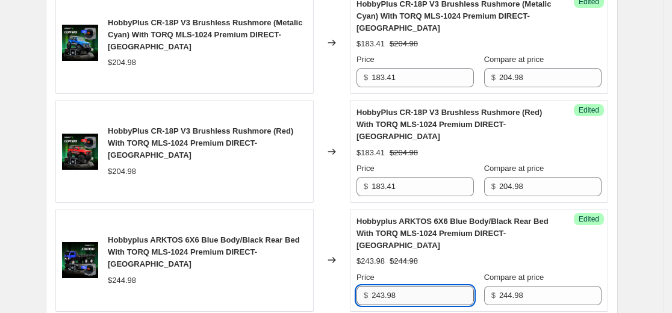
click at [403, 296] on input "243.98" at bounding box center [423, 295] width 102 height 19
type input "216.61"
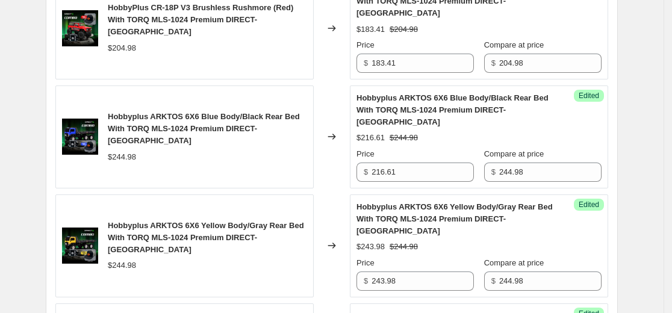
scroll to position [1016, 0]
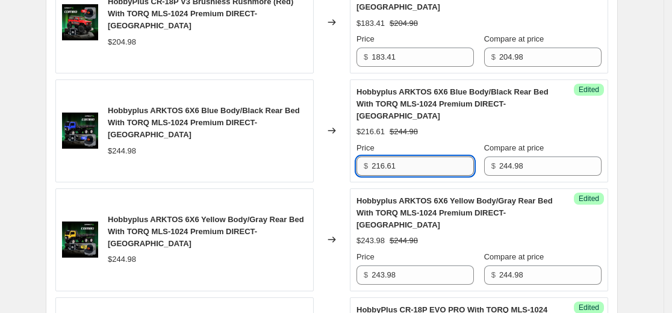
click at [399, 169] on input "216.61" at bounding box center [423, 166] width 102 height 19
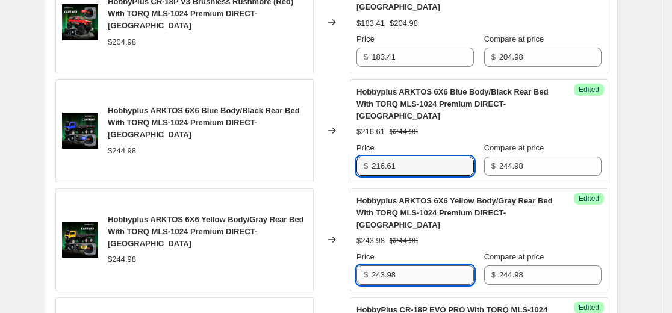
click at [401, 275] on input "243.98" at bounding box center [423, 275] width 102 height 19
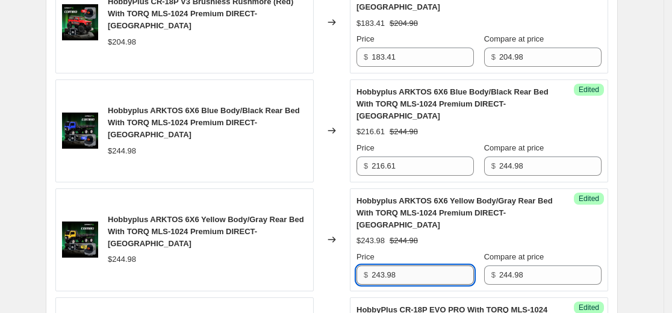
click at [401, 275] on input "243.98" at bounding box center [423, 275] width 102 height 19
paste input "16.61"
type input "216.61"
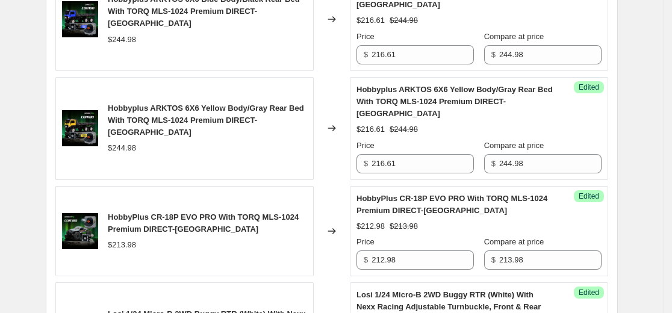
scroll to position [1137, 0]
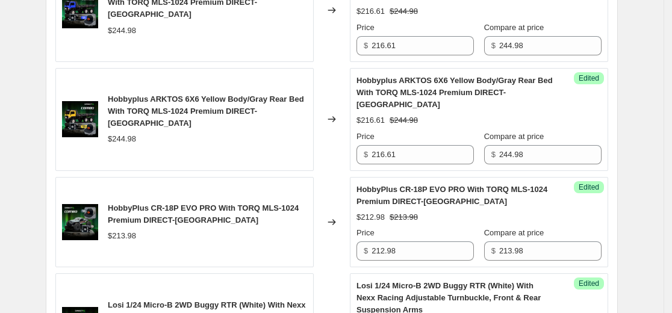
click at [224, 206] on span "HobbyPlus CR-18P EVO PRO With TORQ MLS-1024 Premium DIRECT-[GEOGRAPHIC_DATA]" at bounding box center [203, 214] width 191 height 21
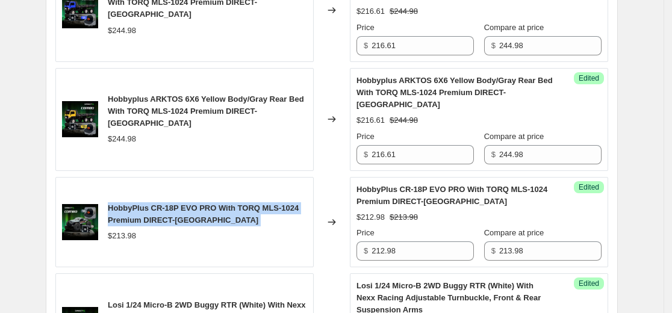
click at [224, 206] on span "HobbyPlus CR-18P EVO PRO With TORQ MLS-1024 Premium DIRECT-[GEOGRAPHIC_DATA]" at bounding box center [203, 214] width 191 height 21
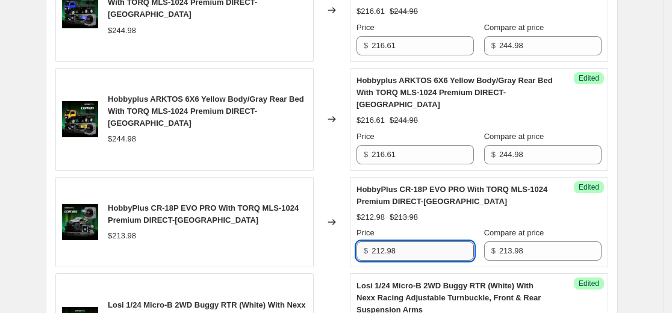
click at [423, 248] on input "212.98" at bounding box center [423, 251] width 102 height 19
type input "190.88"
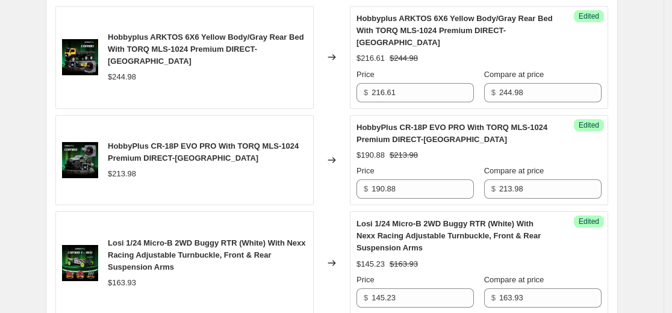
scroll to position [1242, 0]
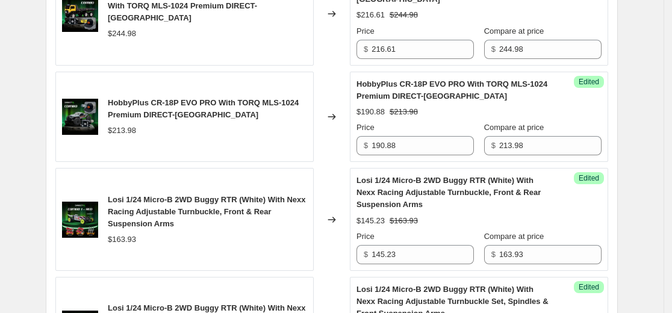
click at [190, 208] on span "Losi 1/24 Micro-B 2WD Buggy RTR (White) With Nexx Racing Adjustable Turnbuckle,…" at bounding box center [207, 211] width 198 height 33
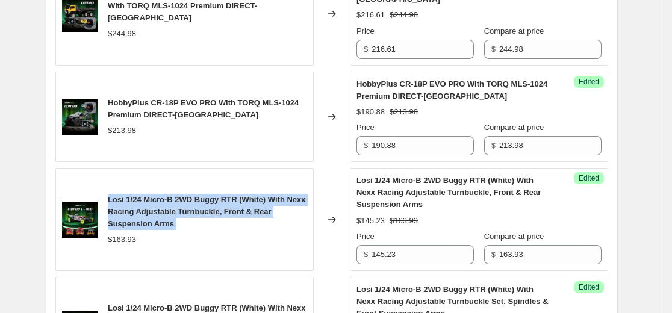
click at [190, 208] on span "Losi 1/24 Micro-B 2WD Buggy RTR (White) With Nexx Racing Adjustable Turnbuckle,…" at bounding box center [207, 211] width 198 height 33
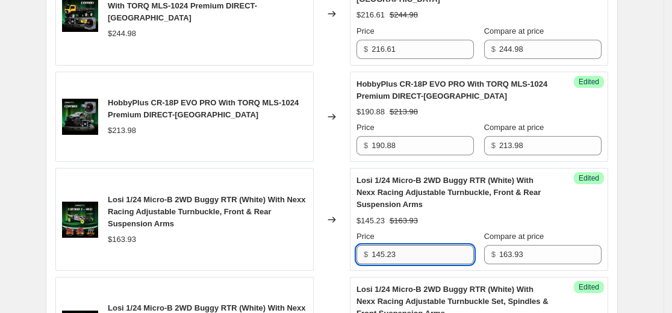
click at [432, 258] on input "145.23" at bounding box center [423, 254] width 102 height 19
type input "145.19"
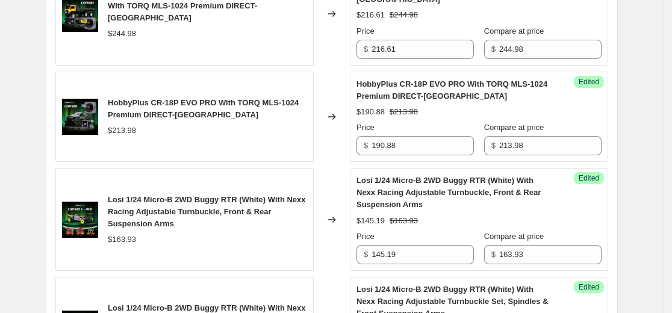
click at [630, 214] on div "Create new price [MEDICAL_DATA]. This page is ready Create new price [MEDICAL_D…" at bounding box center [331, 289] width 601 height 3062
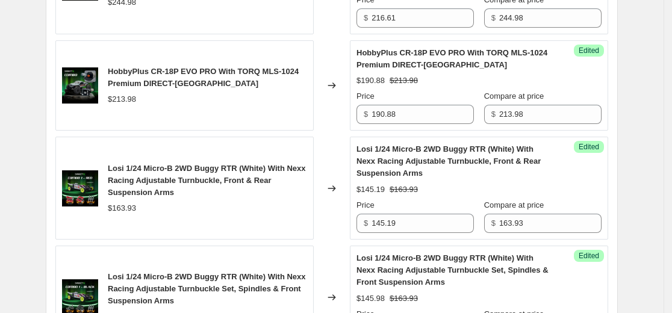
scroll to position [1302, 0]
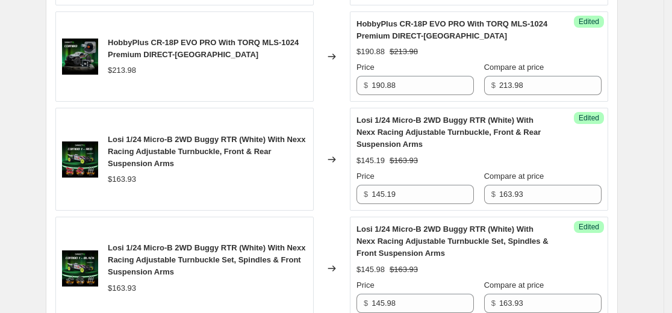
click at [264, 257] on span "Losi 1/24 Micro-B 2WD Buggy RTR (White) With Nexx Racing Adjustable Turnbuckle …" at bounding box center [207, 259] width 198 height 33
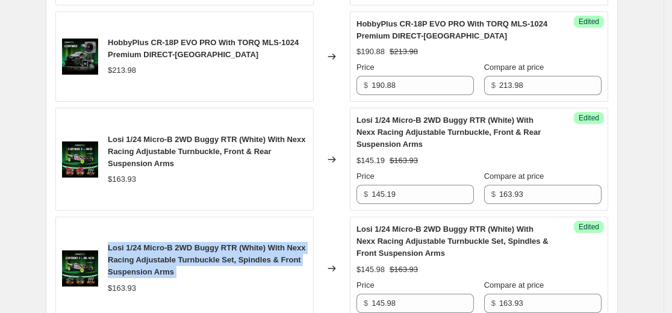
click at [264, 257] on span "Losi 1/24 Micro-B 2WD Buggy RTR (White) With Nexx Racing Adjustable Turnbuckle …" at bounding box center [207, 259] width 198 height 33
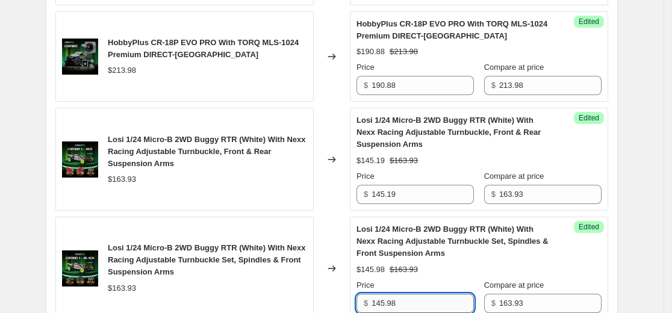
click at [429, 302] on input "145.98" at bounding box center [423, 303] width 102 height 19
paste input "9.34"
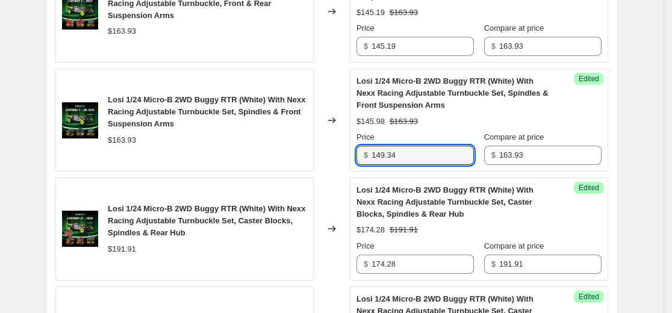
scroll to position [1456, 0]
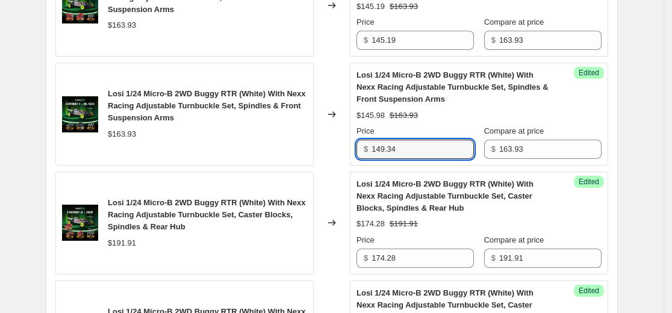
type input "149.34"
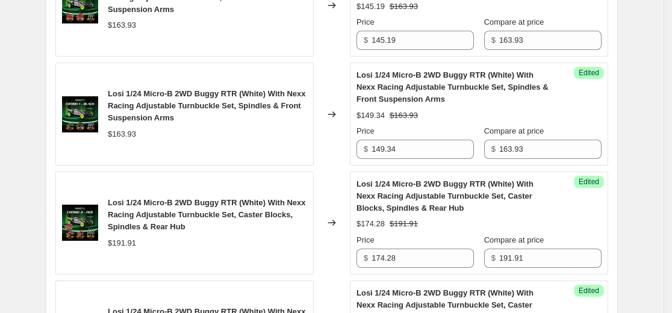
click at [193, 216] on span "Losi 1/24 Micro-B 2WD Buggy RTR (White) With Nexx Racing Adjustable Turnbuckle …" at bounding box center [207, 214] width 198 height 33
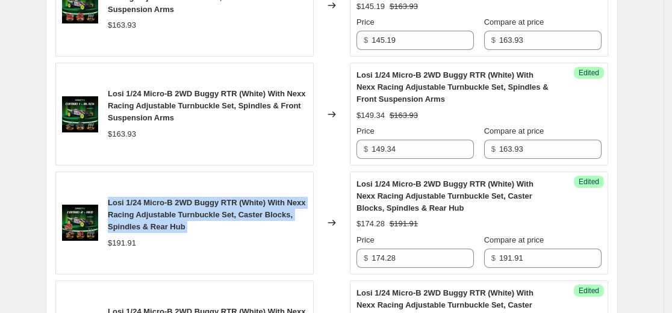
click at [193, 216] on span "Losi 1/24 Micro-B 2WD Buggy RTR (White) With Nexx Racing Adjustable Turnbuckle …" at bounding box center [207, 214] width 198 height 33
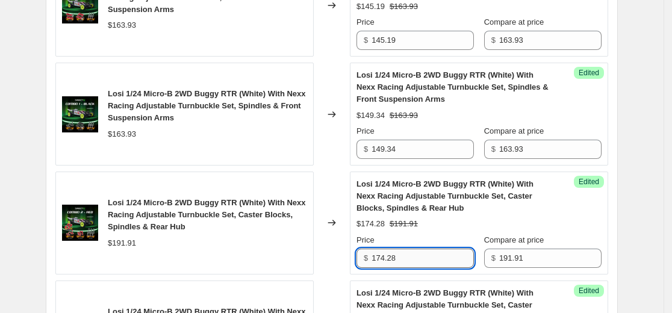
click at [412, 256] on input "174.28" at bounding box center [423, 258] width 102 height 19
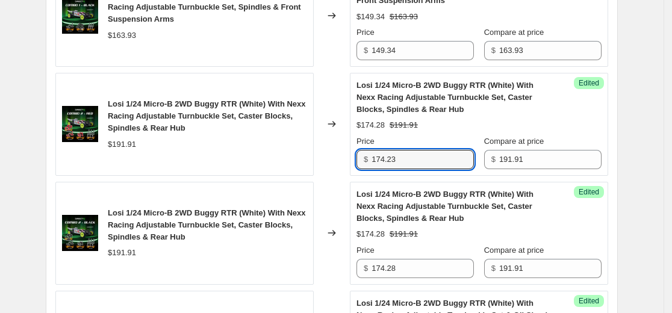
scroll to position [1561, 0]
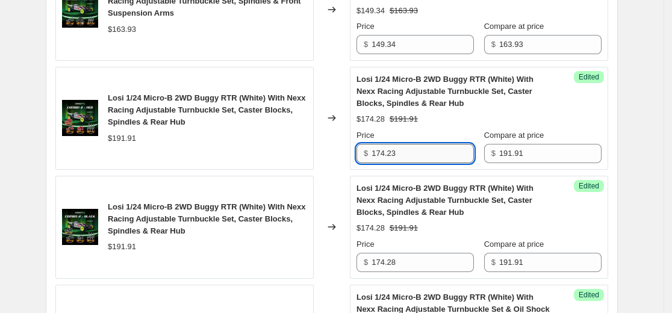
click at [426, 146] on input "174.23" at bounding box center [423, 153] width 102 height 19
type input "174.23"
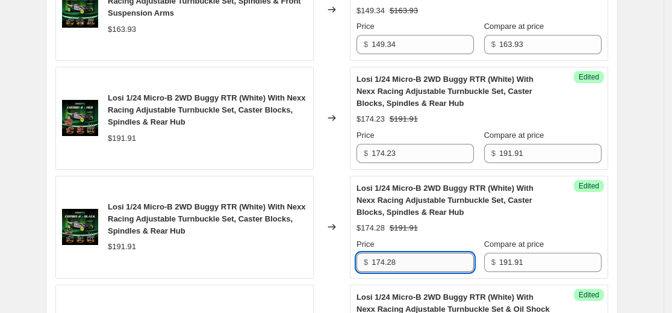
click at [402, 259] on input "174.28" at bounding box center [423, 262] width 102 height 19
paste input "3"
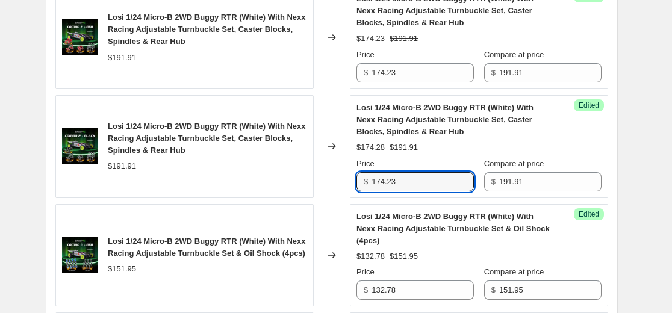
scroll to position [1679, 0]
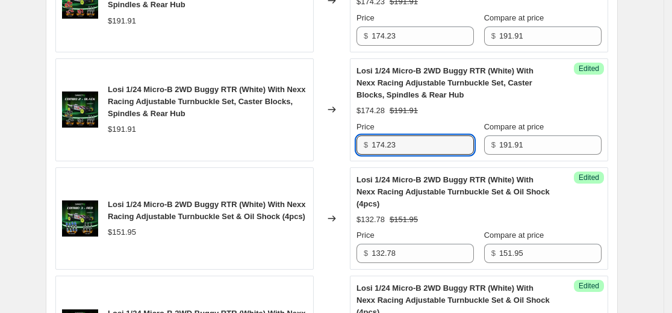
type input "174.23"
click at [245, 203] on span "Losi 1/24 Micro-B 2WD Buggy RTR (White) With Nexx Racing Adjustable Turnbuckle …" at bounding box center [207, 210] width 198 height 21
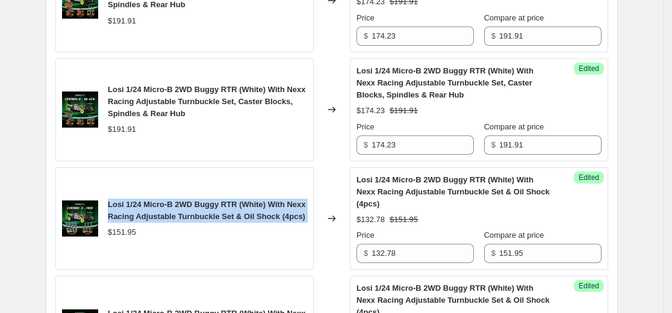
click at [245, 203] on span "Losi 1/24 Micro-B 2WD Buggy RTR (White) With Nexx Racing Adjustable Turnbuckle …" at bounding box center [207, 210] width 198 height 21
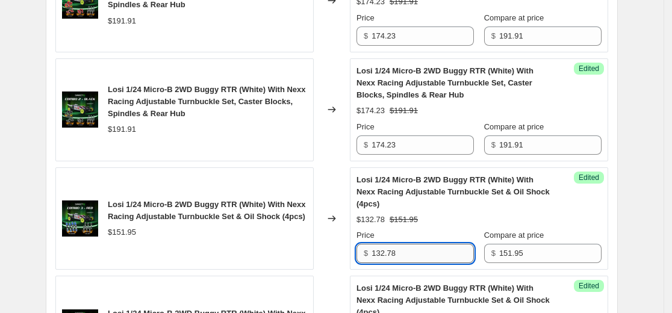
click at [402, 257] on input "132.78" at bounding box center [423, 253] width 102 height 19
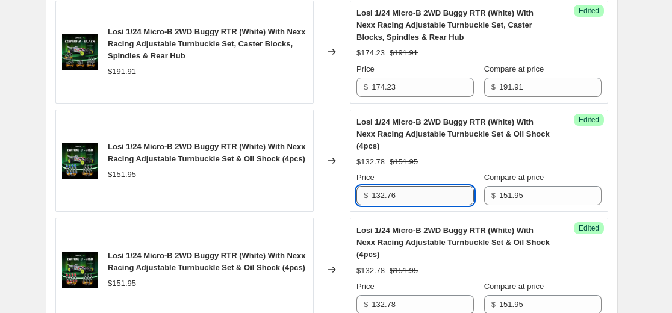
scroll to position [1739, 0]
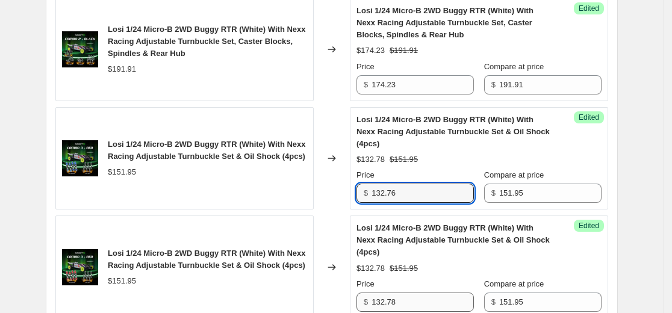
type input "132.76"
click at [417, 301] on input "132.78" at bounding box center [423, 302] width 102 height 19
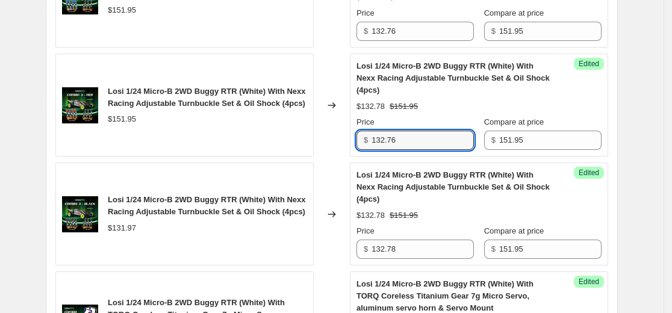
scroll to position [1920, 0]
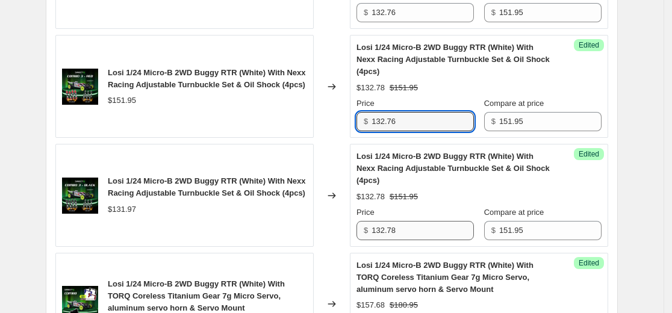
type input "132.76"
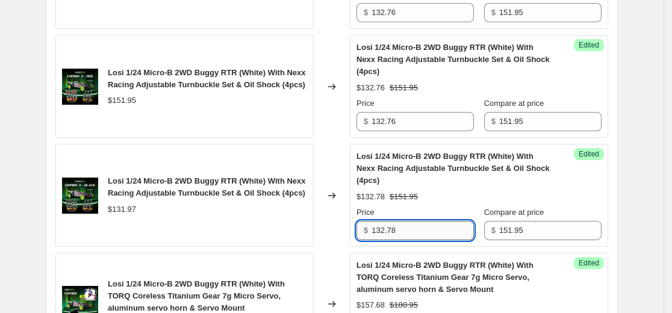
click at [435, 234] on input "132.78" at bounding box center [423, 230] width 102 height 19
type input "132.76"
click at [127, 216] on div "$131.97" at bounding box center [122, 210] width 28 height 12
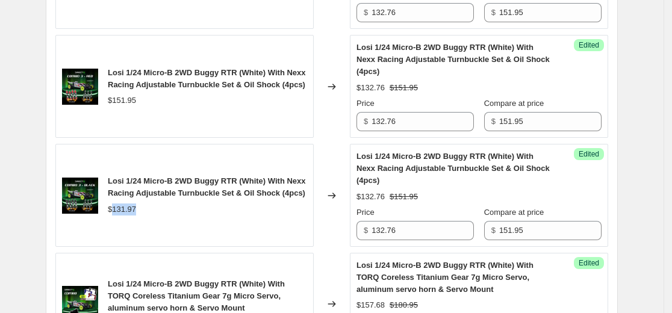
click at [127, 216] on div "$131.97" at bounding box center [122, 210] width 28 height 12
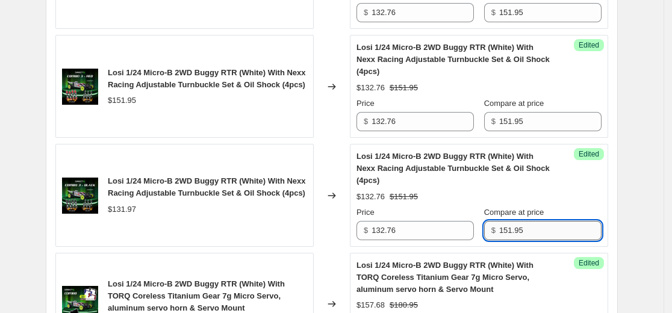
click at [540, 229] on input "151.95" at bounding box center [550, 230] width 102 height 19
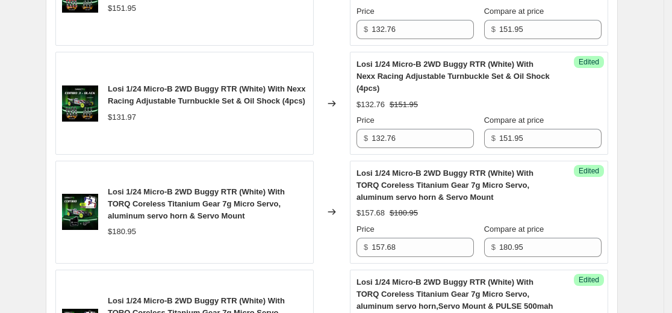
scroll to position [2040, 0]
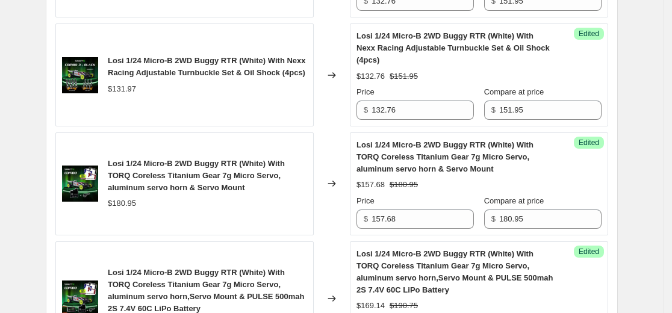
click at [243, 183] on span "Losi 1/24 Micro-B 2WD Buggy RTR (White) With TORQ Coreless Titanium Gear 7g Mic…" at bounding box center [196, 175] width 177 height 33
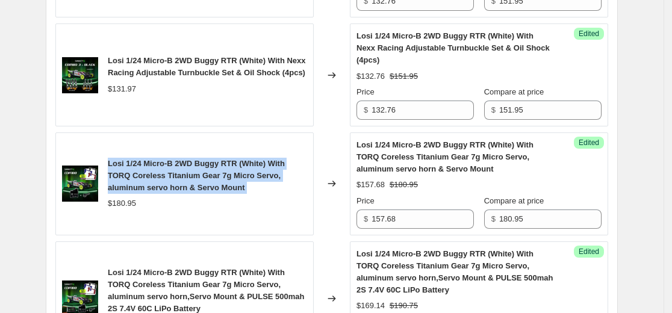
click at [243, 183] on span "Losi 1/24 Micro-B 2WD Buggy RTR (White) With TORQ Coreless Titanium Gear 7g Mic…" at bounding box center [196, 175] width 177 height 33
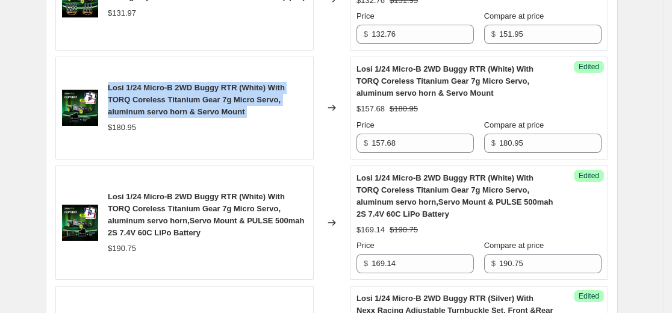
scroll to position [2110, 0]
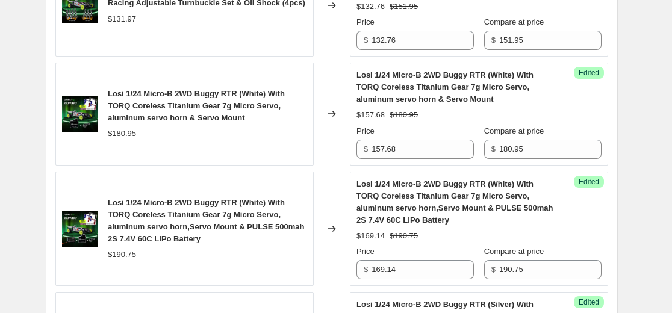
click at [236, 211] on span "Losi 1/24 Micro-B 2WD Buggy RTR (White) With TORQ Coreless Titanium Gear 7g Mic…" at bounding box center [206, 220] width 197 height 45
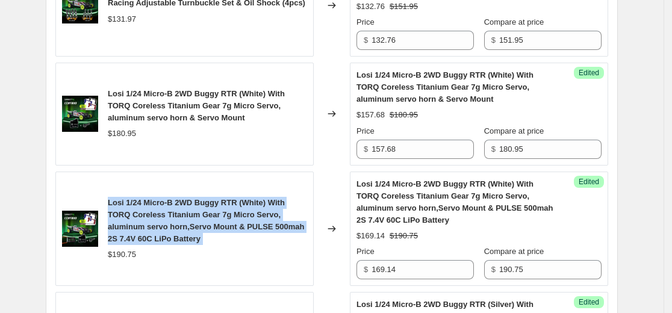
click at [236, 211] on span "Losi 1/24 Micro-B 2WD Buggy RTR (White) With TORQ Coreless Titanium Gear 7g Mic…" at bounding box center [206, 220] width 197 height 45
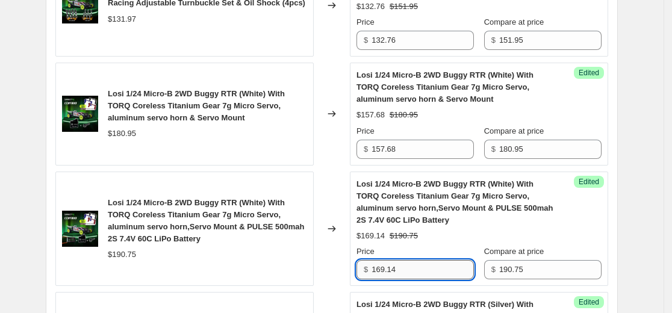
click at [421, 274] on input "169.14" at bounding box center [423, 269] width 102 height 19
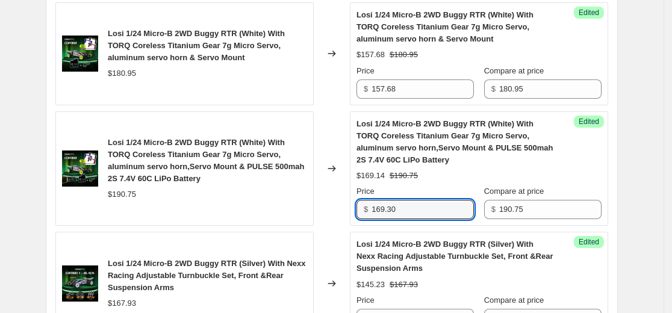
scroll to position [2230, 0]
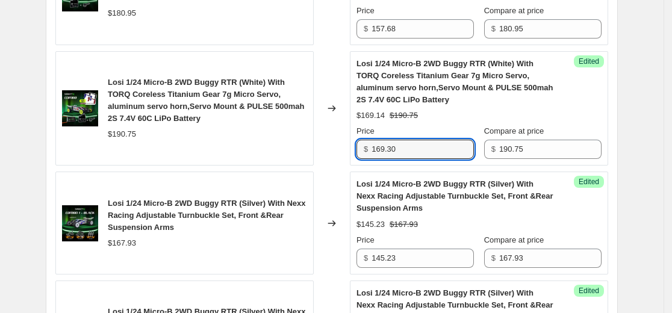
type input "169.30"
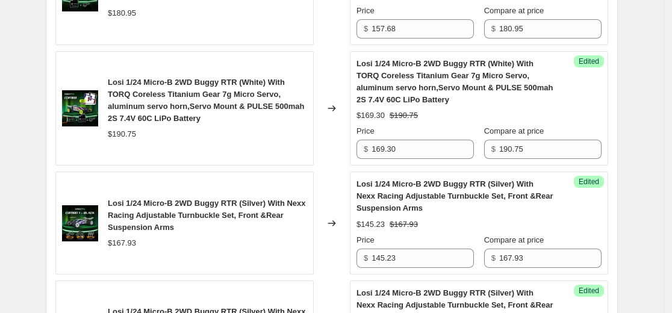
click at [246, 208] on div "Losi 1/24 Micro-B 2WD Buggy RTR (Silver) With Nexx Racing Adjustable Turnbuckle…" at bounding box center [207, 216] width 199 height 36
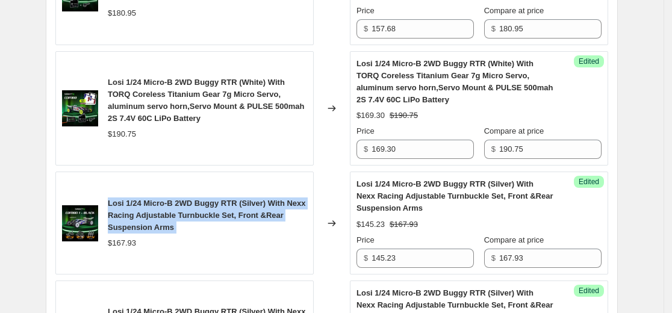
click at [246, 208] on span "Losi 1/24 Micro-B 2WD Buggy RTR (Silver) With Nexx Racing Adjustable Turnbuckle…" at bounding box center [207, 215] width 198 height 33
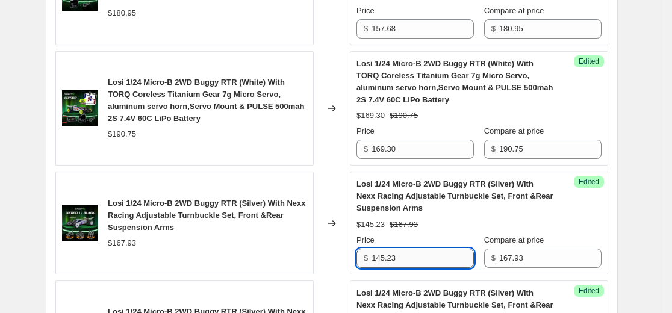
click at [409, 264] on input "145.23" at bounding box center [423, 258] width 102 height 19
type input "145.19"
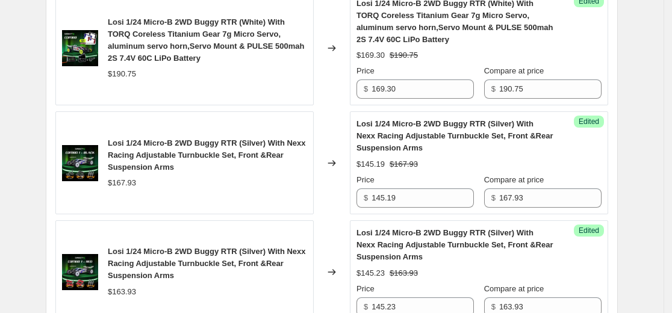
scroll to position [2351, 0]
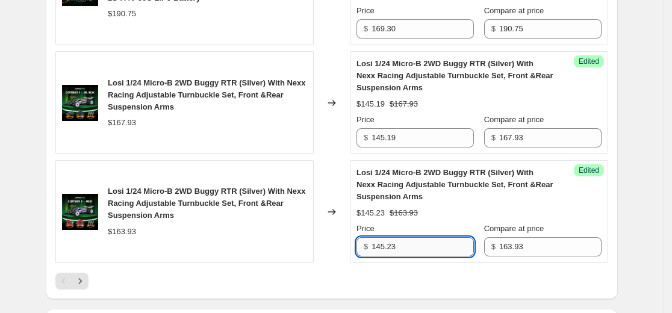
click at [420, 256] on input "145.23" at bounding box center [423, 246] width 102 height 19
type input "145.19"
click at [86, 284] on icon "Next" at bounding box center [80, 281] width 12 height 12
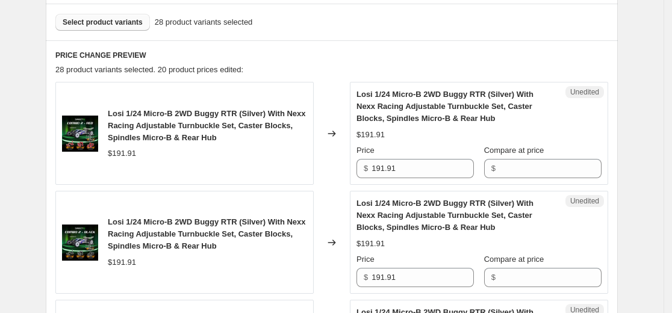
scroll to position [361, 0]
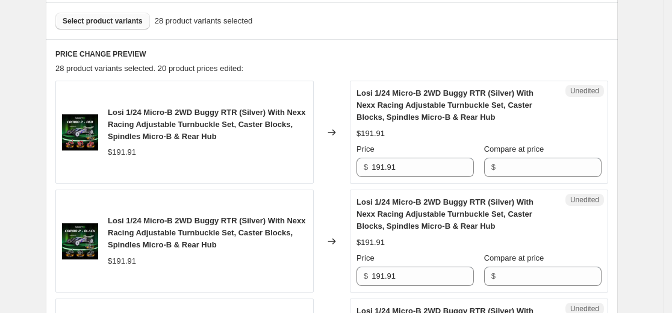
click at [220, 131] on div "Losi 1/24 Micro-B 2WD Buggy RTR (Silver) With Nexx Racing Adjustable Turnbuckle…" at bounding box center [207, 125] width 199 height 36
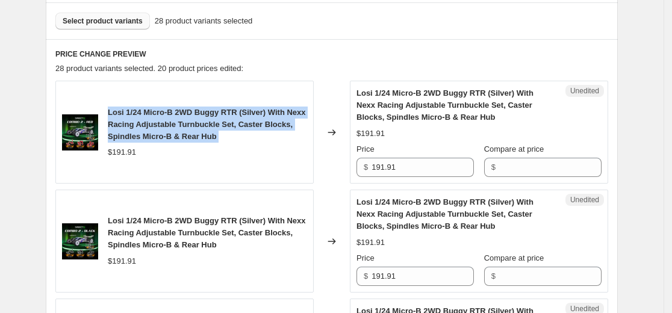
click at [220, 131] on div "Losi 1/24 Micro-B 2WD Buggy RTR (Silver) With Nexx Racing Adjustable Turnbuckle…" at bounding box center [207, 125] width 199 height 36
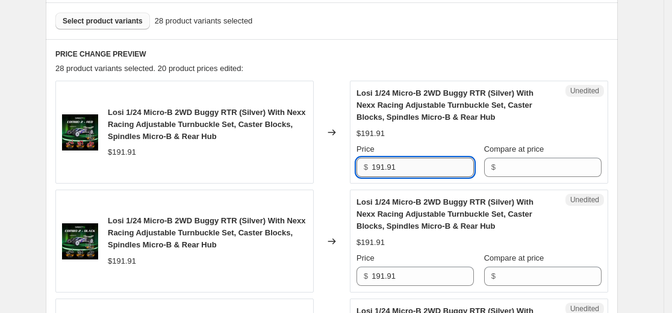
click at [401, 167] on input "191.91" at bounding box center [423, 167] width 102 height 19
paste input "74.23"
type input "174.23"
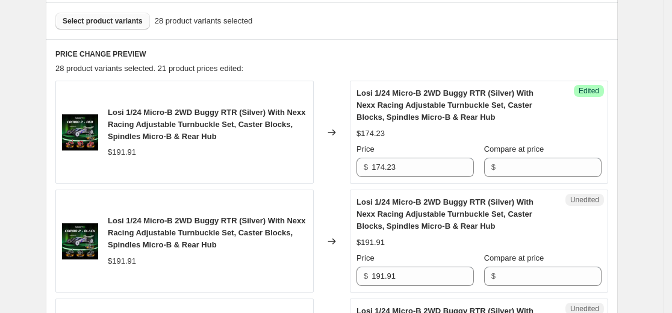
click at [131, 152] on div "$191.91" at bounding box center [122, 152] width 28 height 12
click at [534, 173] on input "Compare at price" at bounding box center [550, 167] width 102 height 19
paste input "191.91"
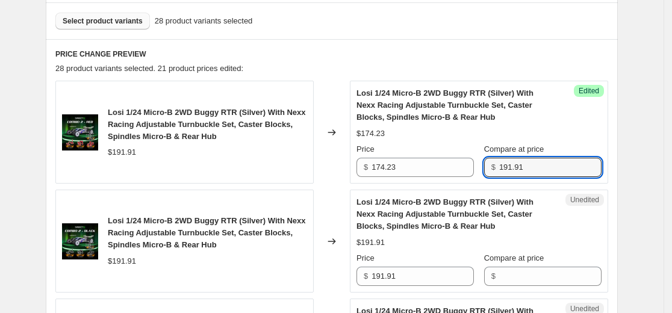
type input "191.91"
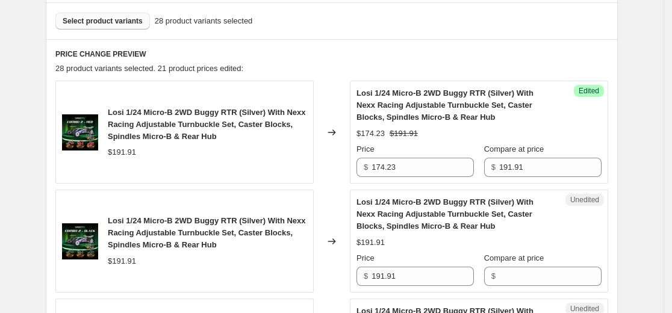
click at [319, 169] on div "Changed to" at bounding box center [332, 132] width 36 height 103
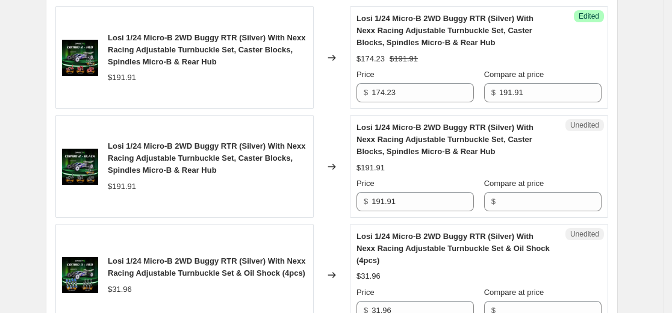
scroll to position [458, 0]
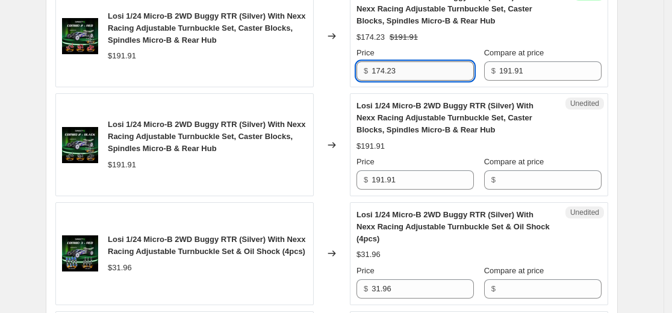
click at [417, 78] on input "174.23" at bounding box center [423, 70] width 102 height 19
click at [422, 184] on input "191.91" at bounding box center [423, 179] width 102 height 19
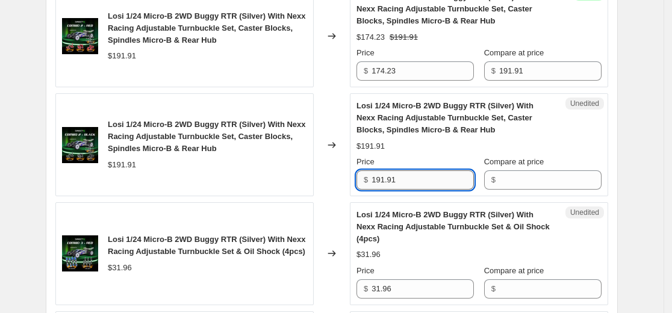
click at [422, 184] on input "191.91" at bounding box center [423, 179] width 102 height 19
paste input "74.23"
type input "174.23"
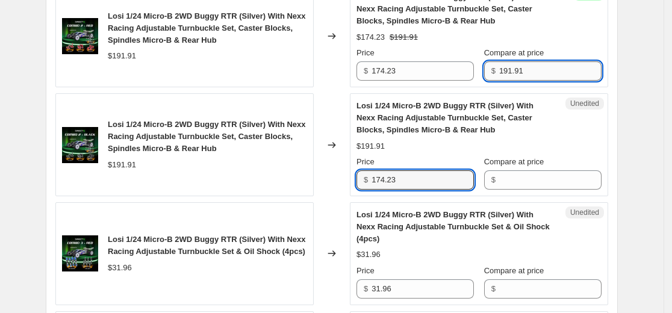
click at [535, 74] on input "191.91" at bounding box center [550, 70] width 102 height 19
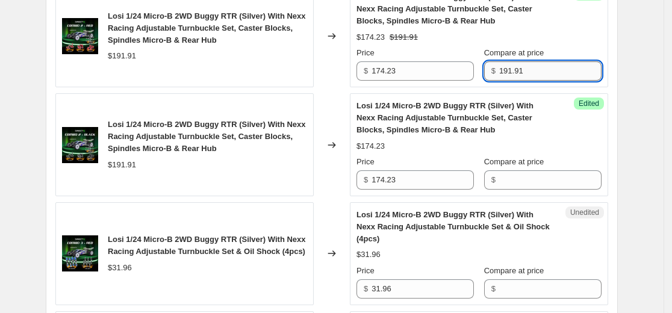
click at [535, 74] on input "191.91" at bounding box center [550, 70] width 102 height 19
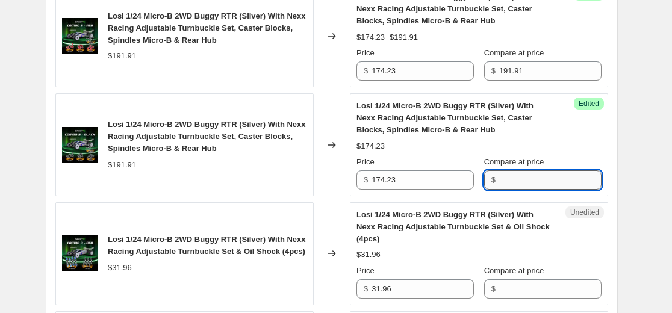
click at [543, 176] on input "Compare at price" at bounding box center [550, 179] width 102 height 19
paste input "191.91"
type input "191.91"
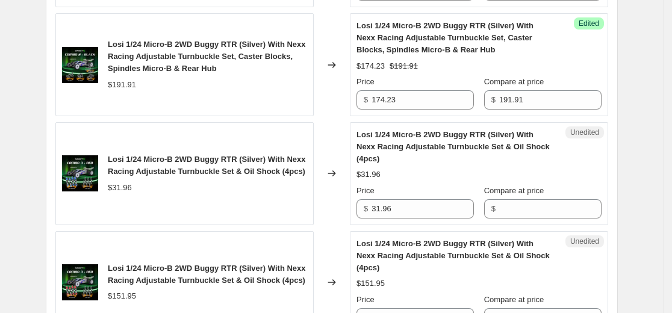
scroll to position [518, 0]
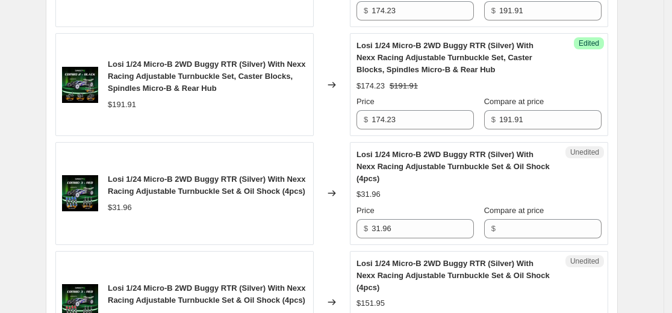
click at [282, 189] on span "Losi 1/24 Micro-B 2WD Buggy RTR (Silver) With Nexx Racing Adjustable Turnbuckle…" at bounding box center [207, 185] width 198 height 21
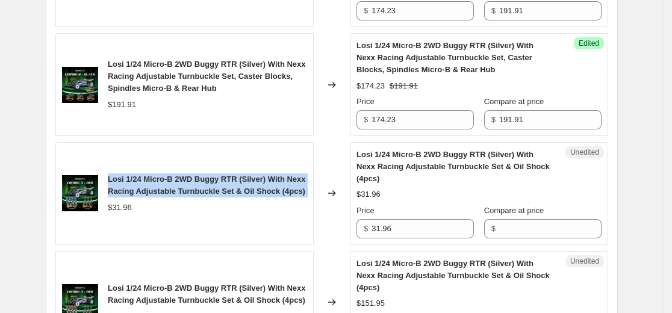
click at [282, 189] on span "Losi 1/24 Micro-B 2WD Buggy RTR (Silver) With Nexx Racing Adjustable Turnbuckle…" at bounding box center [207, 185] width 198 height 21
click at [137, 187] on span "Losi 1/24 Micro-B 2WD Buggy RTR (Silver) With Nexx Racing Adjustable Turnbuckle…" at bounding box center [207, 185] width 198 height 21
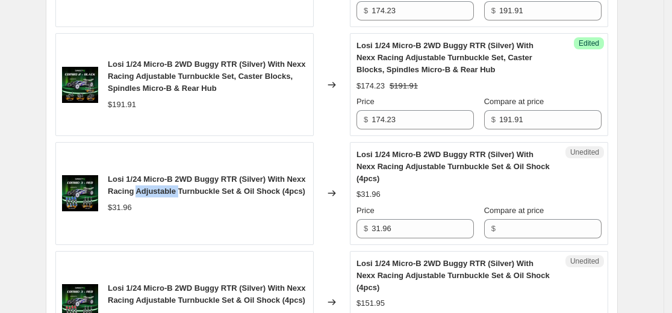
click at [137, 187] on span "Losi 1/24 Micro-B 2WD Buggy RTR (Silver) With Nexx Racing Adjustable Turnbuckle…" at bounding box center [207, 185] width 198 height 21
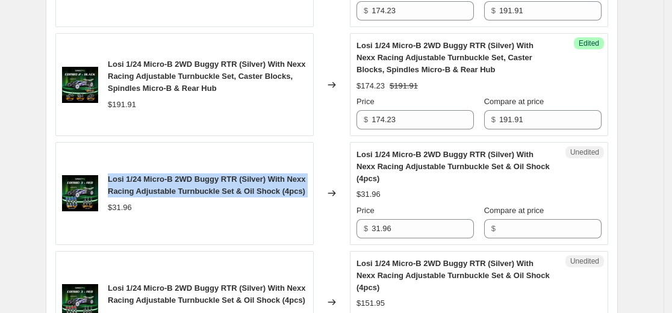
click at [137, 187] on span "Losi 1/24 Micro-B 2WD Buggy RTR (Silver) With Nexx Racing Adjustable Turnbuckle…" at bounding box center [207, 185] width 198 height 21
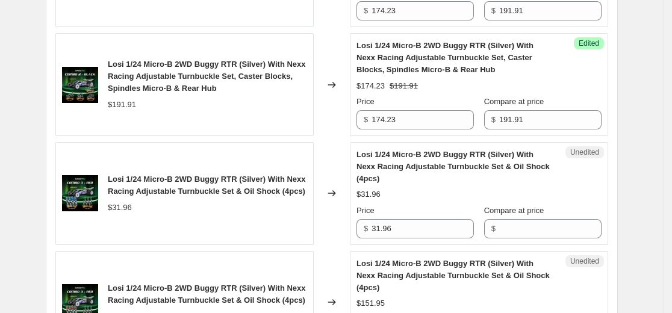
click at [499, 170] on span "Losi 1/24 Micro-B 2WD Buggy RTR (Silver) With Nexx Racing Adjustable Turnbuckle…" at bounding box center [453, 166] width 193 height 33
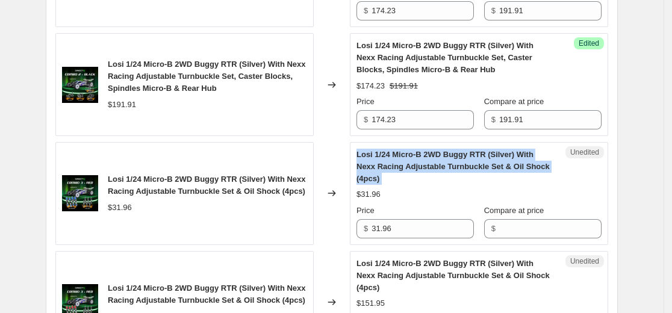
click at [499, 170] on span "Losi 1/24 Micro-B 2WD Buggy RTR (Silver) With Nexx Racing Adjustable Turnbuckle…" at bounding box center [453, 166] width 193 height 33
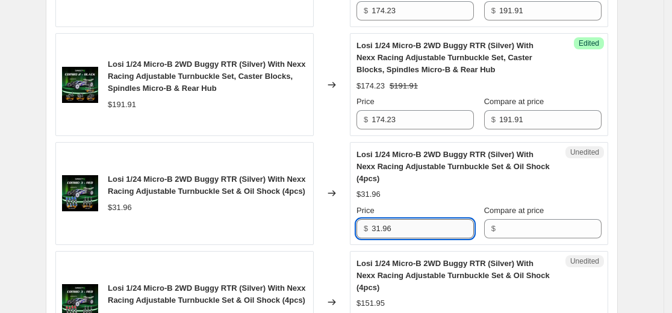
click at [405, 228] on input "31.96" at bounding box center [423, 228] width 102 height 19
click at [403, 175] on div "Losi 1/24 Micro-B 2WD Buggy RTR (Silver) With Nexx Racing Adjustable Turnbuckle…" at bounding box center [455, 167] width 197 height 36
click at [410, 166] on span "Losi 1/24 Micro-B 2WD Buggy RTR (Silver) With Nexx Racing Adjustable Turnbuckle…" at bounding box center [453, 166] width 193 height 33
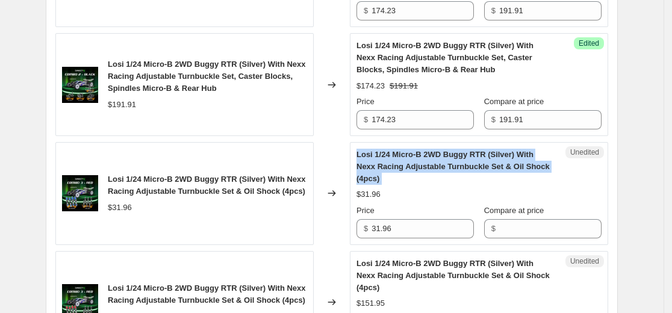
click at [410, 166] on span "Losi 1/24 Micro-B 2WD Buggy RTR (Silver) With Nexx Racing Adjustable Turnbuckle…" at bounding box center [453, 166] width 193 height 33
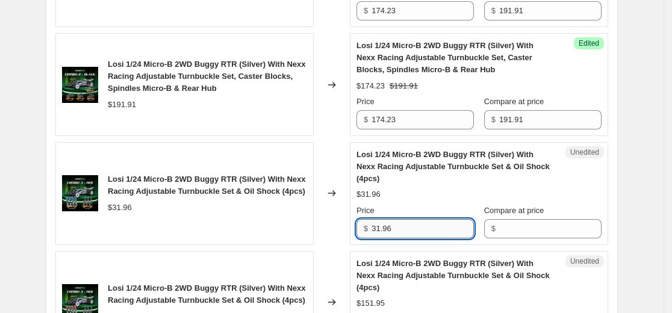
click at [421, 228] on input "31.96" at bounding box center [423, 228] width 102 height 19
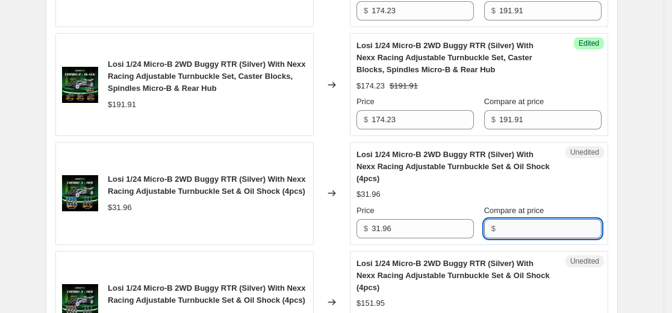
click at [508, 232] on input "Compare at price" at bounding box center [550, 228] width 102 height 19
click at [431, 236] on input "31.96" at bounding box center [423, 228] width 102 height 19
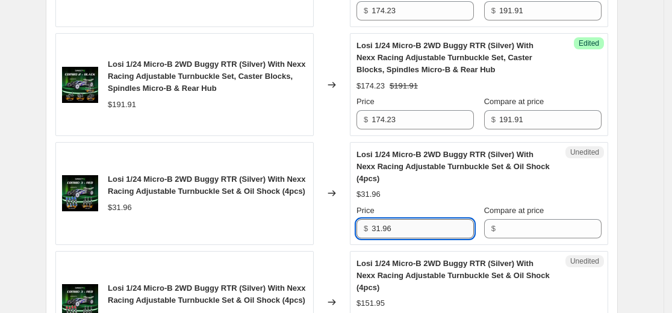
click at [431, 236] on input "31.96" at bounding box center [423, 228] width 102 height 19
type input "132.76"
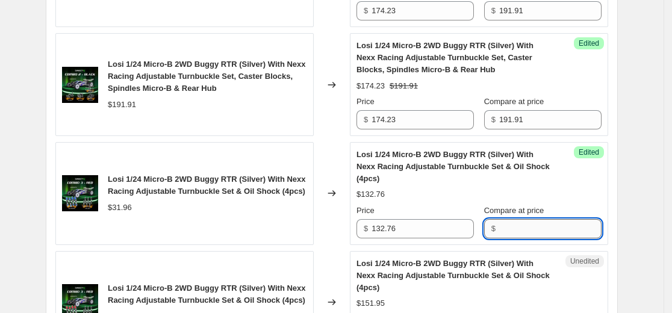
drag, startPoint x: 541, startPoint y: 229, endPoint x: 549, endPoint y: 226, distance: 8.2
click at [541, 229] on input "Compare at price" at bounding box center [550, 228] width 102 height 19
paste input "159.95"
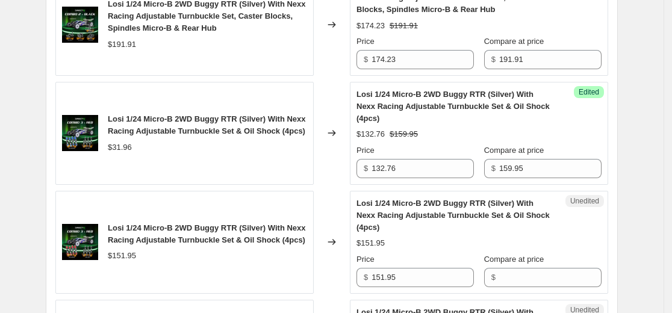
scroll to position [638, 0]
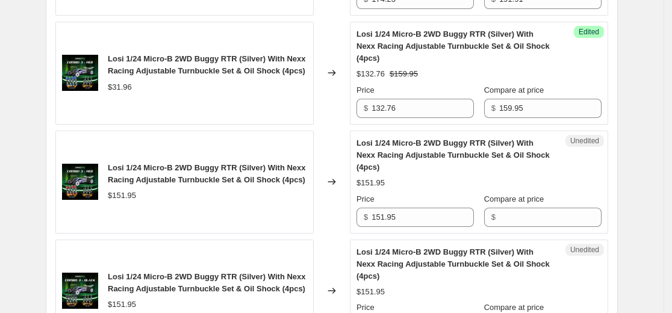
click at [126, 197] on div "$151.95" at bounding box center [122, 196] width 28 height 12
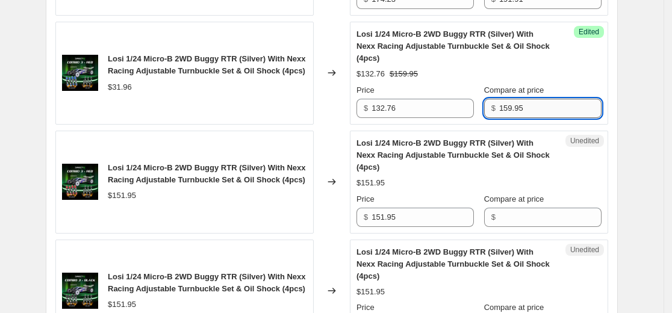
click at [537, 107] on input "159.95" at bounding box center [550, 108] width 102 height 19
paste input "1"
type input "151.95"
click at [237, 198] on div "$151.95" at bounding box center [207, 196] width 199 height 12
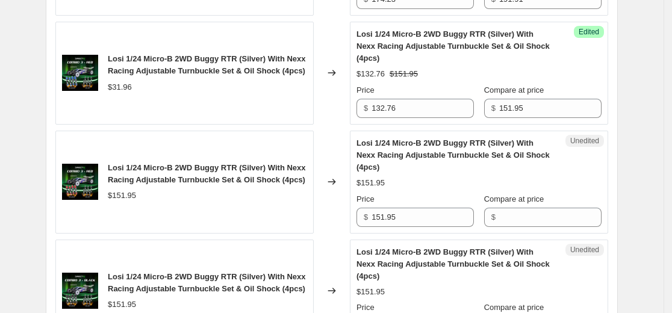
click at [128, 196] on div "$151.95" at bounding box center [122, 196] width 28 height 12
click at [133, 193] on div "$151.95" at bounding box center [122, 196] width 28 height 12
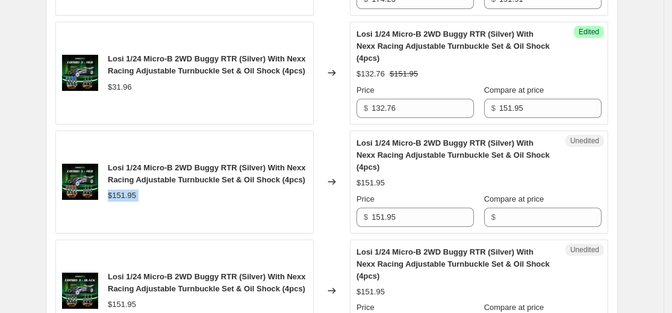
click at [133, 193] on div "$151.95" at bounding box center [122, 196] width 28 height 12
drag, startPoint x: 156, startPoint y: 195, endPoint x: 122, endPoint y: 196, distance: 34.4
click at [156, 194] on div "$151.95" at bounding box center [207, 196] width 199 height 12
click at [122, 196] on div "$151.95" at bounding box center [122, 196] width 28 height 12
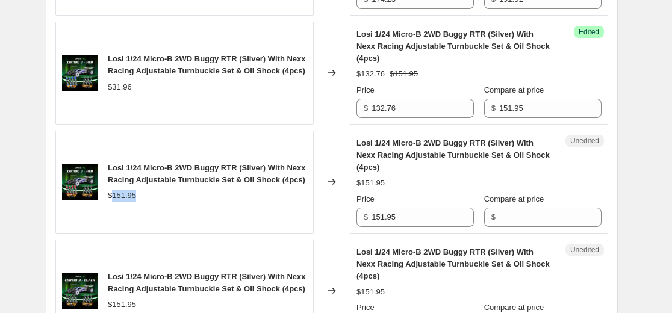
click at [122, 196] on div "$151.95" at bounding box center [122, 196] width 28 height 12
click at [149, 199] on div "$151.95" at bounding box center [207, 196] width 199 height 12
click at [122, 196] on div "$151.95" at bounding box center [122, 196] width 28 height 12
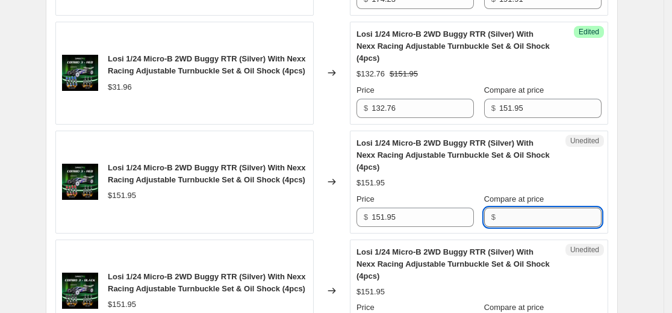
click at [543, 217] on input "Compare at price" at bounding box center [550, 217] width 102 height 19
paste input "151.95"
type input "151.95"
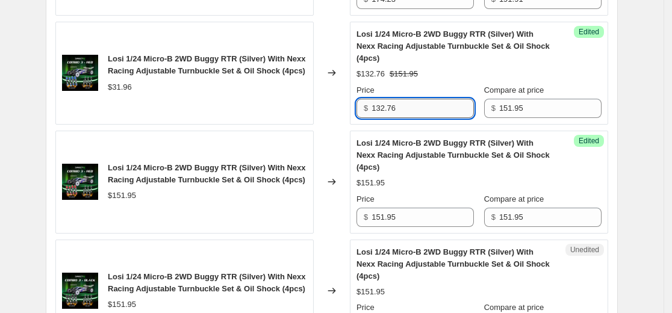
click at [429, 111] on input "132.76" at bounding box center [423, 108] width 102 height 19
click at [422, 224] on input "151.95" at bounding box center [423, 217] width 102 height 19
paste input "132.76"
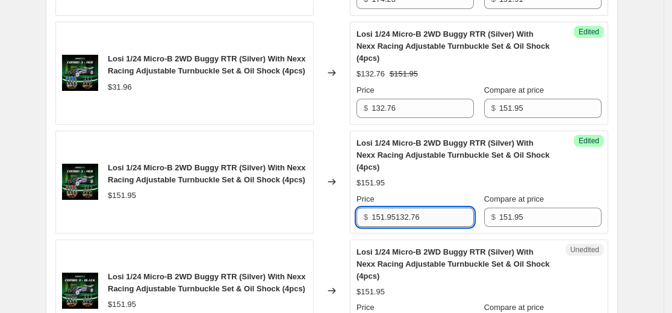
click at [437, 220] on input "151.95132.76" at bounding box center [423, 217] width 102 height 19
paste input "text"
type input "132.76"
click at [329, 205] on div "Changed to" at bounding box center [332, 182] width 36 height 103
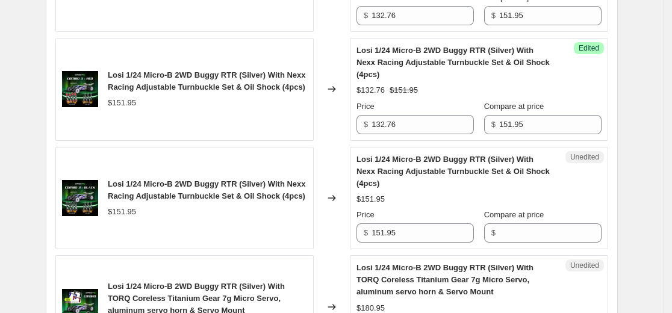
scroll to position [759, 0]
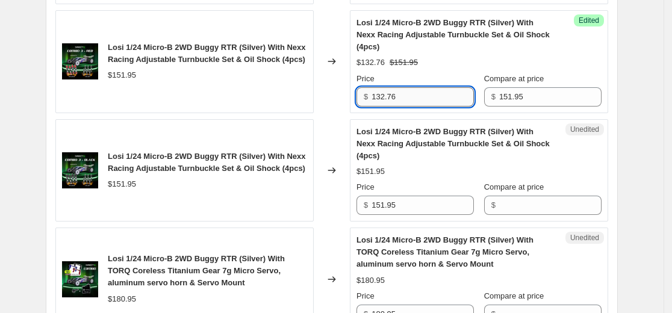
click at [419, 103] on input "132.76" at bounding box center [423, 96] width 102 height 19
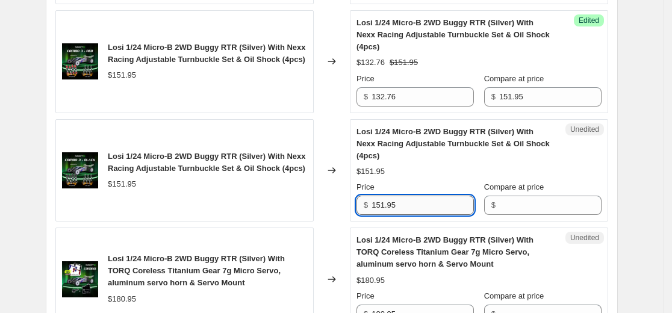
click at [413, 206] on input "151.95" at bounding box center [423, 205] width 102 height 19
paste input "32.76"
type input "132.76"
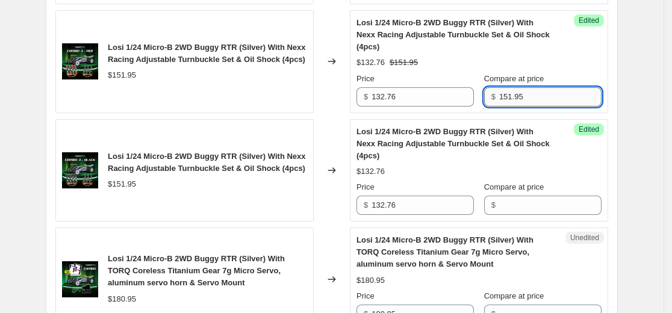
click at [539, 91] on input "151.95" at bounding box center [550, 96] width 102 height 19
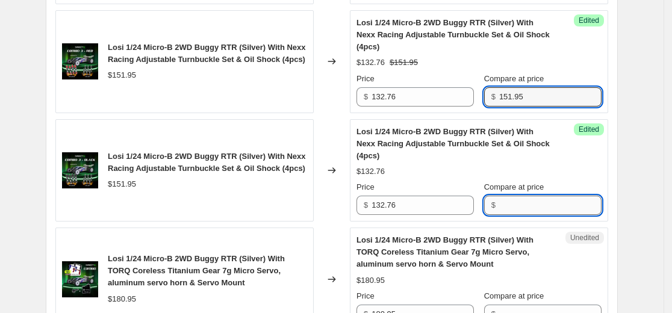
click at [522, 204] on input "Compare at price" at bounding box center [550, 205] width 102 height 19
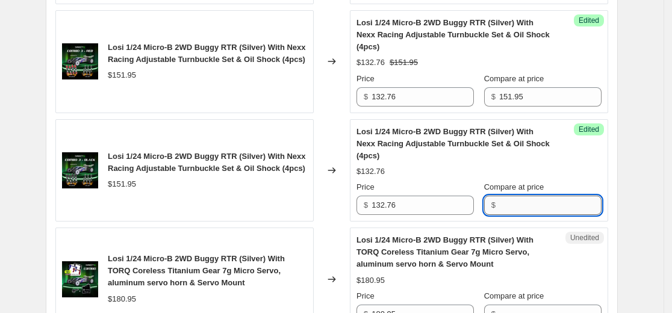
paste input "151.95"
type input "151.95"
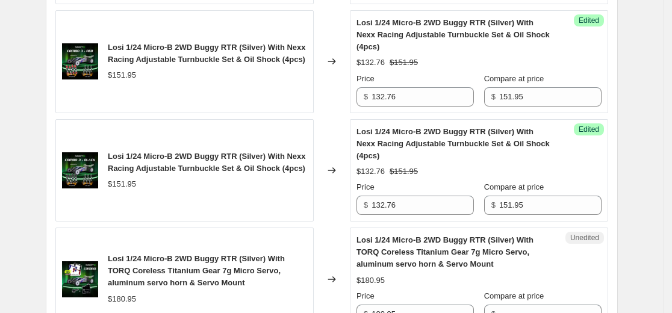
click at [314, 201] on div "Losi 1/24 Micro-B 2WD Buggy RTR (Silver) With Nexx Racing Adjustable Turnbuckle…" at bounding box center [184, 170] width 258 height 103
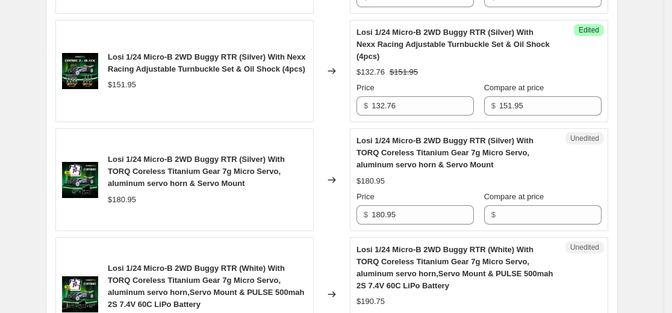
scroll to position [879, 0]
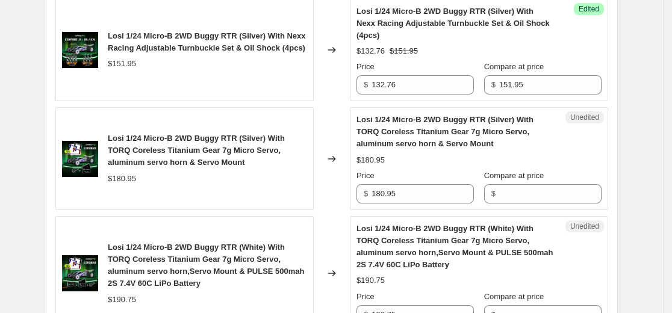
click at [225, 148] on span "Losi 1/24 Micro-B 2WD Buggy RTR (Silver) With TORQ Coreless Titanium Gear 7g Mi…" at bounding box center [196, 150] width 177 height 33
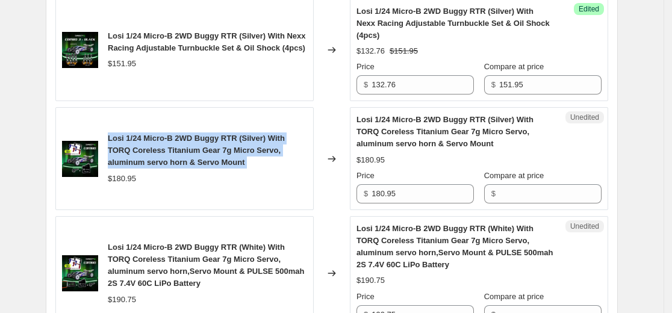
click at [225, 148] on span "Losi 1/24 Micro-B 2WD Buggy RTR (Silver) With TORQ Coreless Titanium Gear 7g Mi…" at bounding box center [196, 150] width 177 height 33
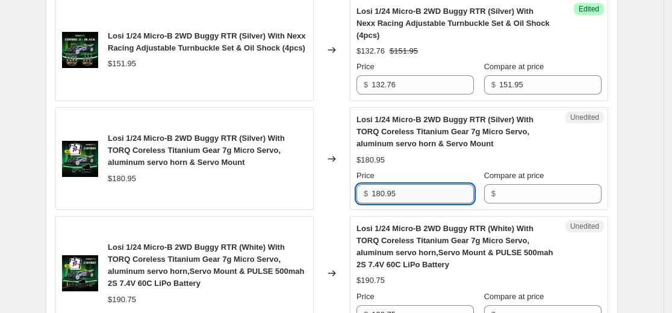
click at [432, 198] on input "180.95" at bounding box center [423, 193] width 102 height 19
paste input "57.68"
type input "157.68"
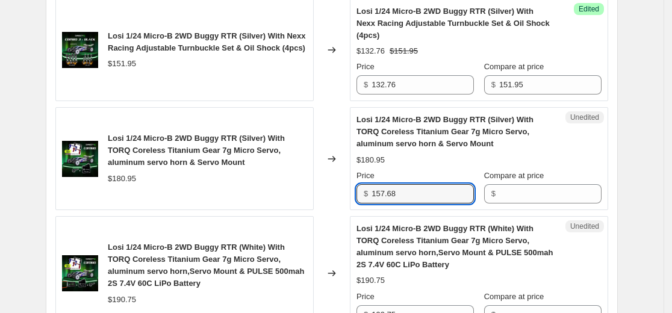
click at [134, 180] on div "$180.95" at bounding box center [122, 179] width 28 height 12
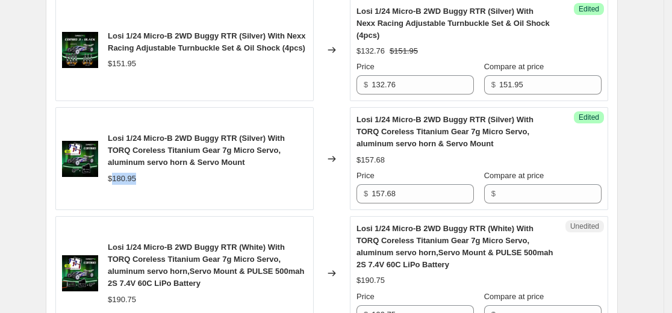
click at [134, 180] on div "$180.95" at bounding box center [122, 179] width 28 height 12
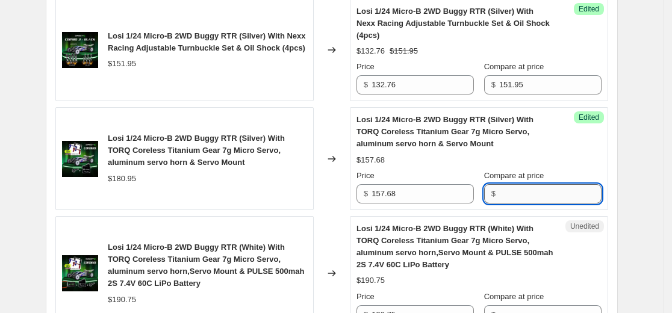
click at [555, 195] on input "Compare at price" at bounding box center [550, 193] width 102 height 19
paste input "180.95"
type input "180.95"
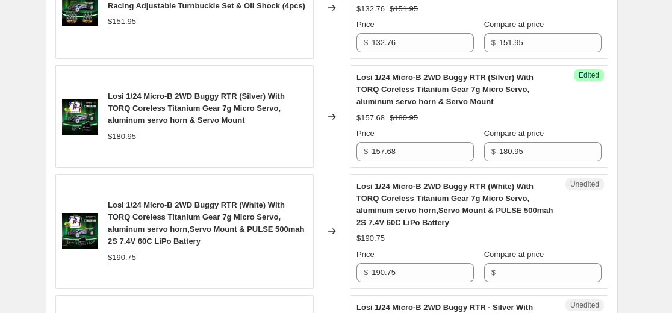
click at [276, 217] on span "Losi 1/24 Micro-B 2WD Buggy RTR (White) With TORQ Coreless Titanium Gear 7g Mic…" at bounding box center [206, 223] width 197 height 45
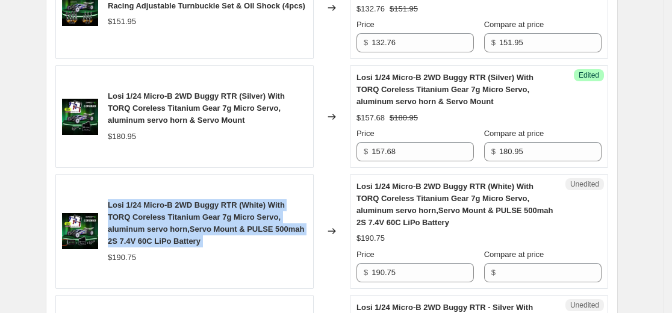
click at [276, 217] on span "Losi 1/24 Micro-B 2WD Buggy RTR (White) With TORQ Coreless Titanium Gear 7g Mic…" at bounding box center [206, 223] width 197 height 45
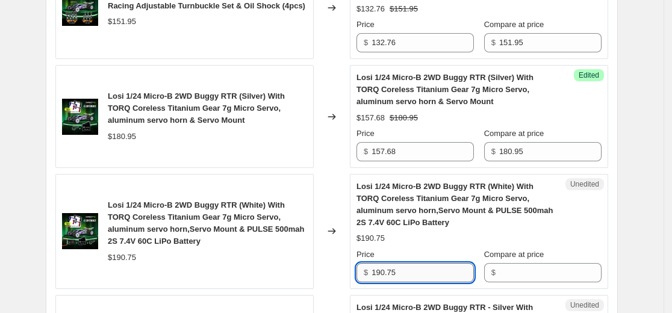
click at [417, 272] on input "190.75" at bounding box center [423, 272] width 102 height 19
paste input "69.30"
type input "169.30"
click at [376, 237] on div "$190.75" at bounding box center [371, 238] width 28 height 12
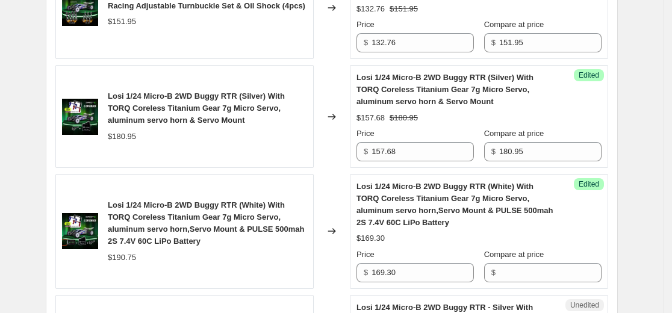
click at [376, 237] on div "$169.30" at bounding box center [371, 238] width 28 height 12
click at [133, 257] on div "$190.75" at bounding box center [122, 258] width 28 height 12
click at [119, 257] on div "$190.75" at bounding box center [122, 258] width 28 height 12
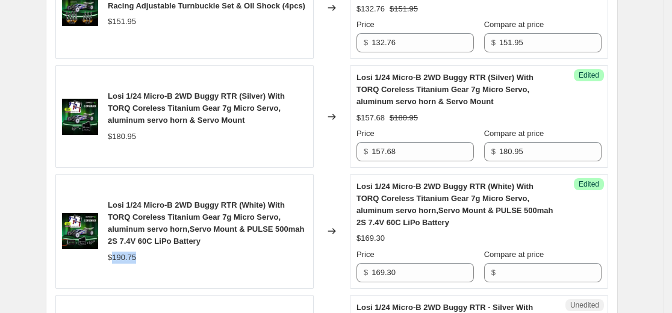
click at [119, 257] on div "$190.75" at bounding box center [122, 258] width 28 height 12
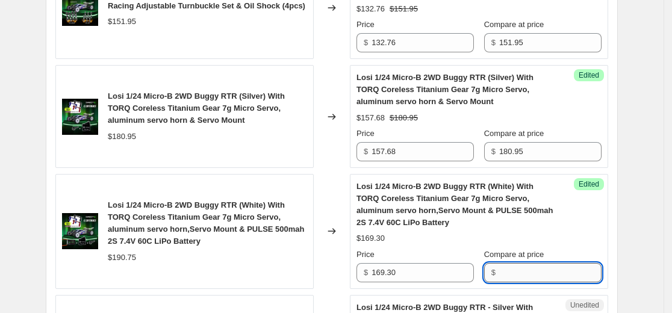
click at [523, 275] on input "Compare at price" at bounding box center [550, 272] width 102 height 19
paste input "190.75"
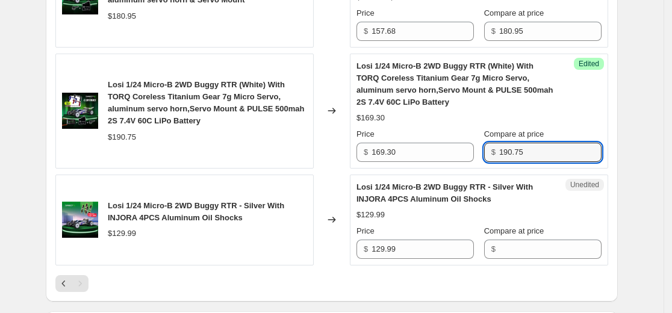
scroll to position [1102, 0]
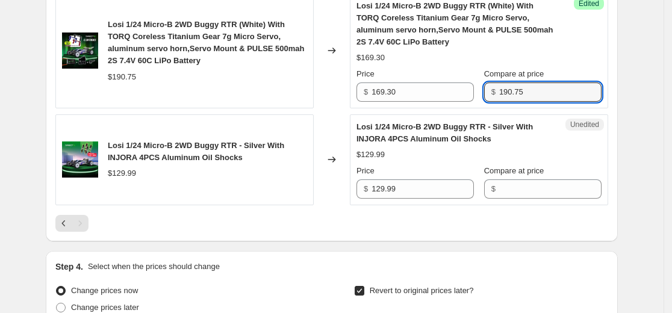
type input "190.75"
click at [194, 160] on span "Losi 1/24 Micro-B 2WD Buggy RTR - Silver With INJORA 4PCS Aluminum Oil Shocks" at bounding box center [196, 151] width 176 height 21
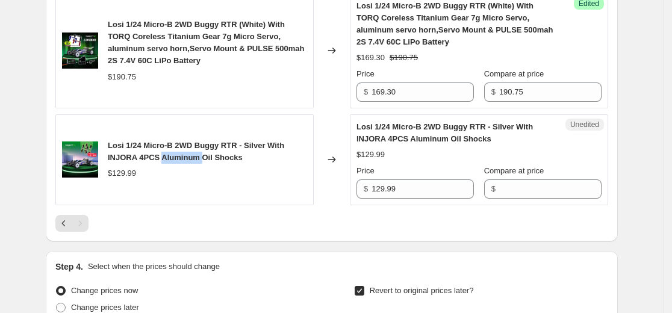
click at [194, 160] on span "Losi 1/24 Micro-B 2WD Buggy RTR - Silver With INJORA 4PCS Aluminum Oil Shocks" at bounding box center [196, 151] width 176 height 21
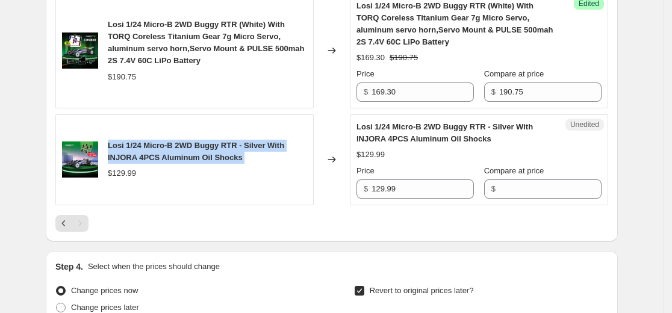
click at [194, 160] on span "Losi 1/24 Micro-B 2WD Buggy RTR - Silver With INJORA 4PCS Aluminum Oil Shocks" at bounding box center [196, 151] width 176 height 21
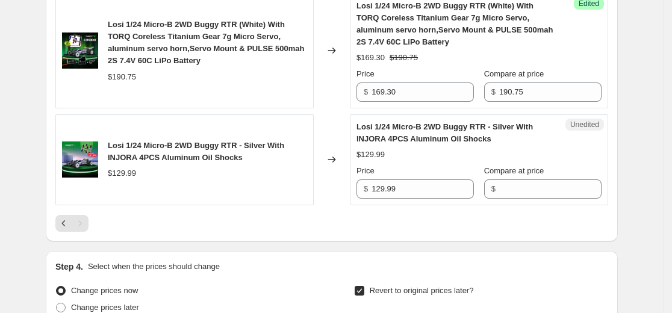
click at [461, 224] on div at bounding box center [331, 223] width 553 height 17
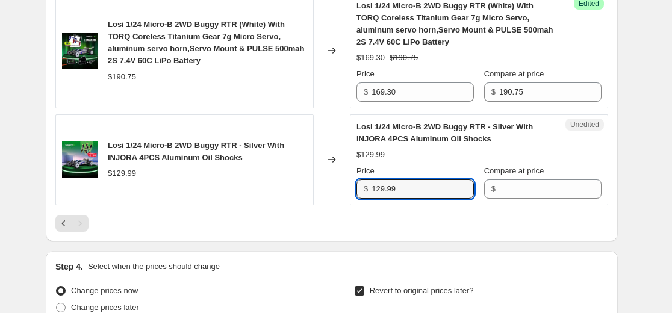
drag, startPoint x: 399, startPoint y: 192, endPoint x: 442, endPoint y: 202, distance: 44.1
click at [403, 192] on input "129.99" at bounding box center [423, 188] width 102 height 19
drag, startPoint x: 385, startPoint y: 187, endPoint x: 505, endPoint y: 219, distance: 123.9
click at [392, 188] on input "129.99" at bounding box center [423, 188] width 102 height 19
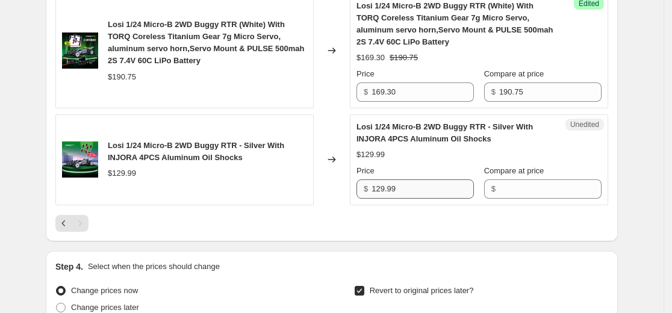
click at [413, 198] on div "Unedited Losi 1/24 Micro-B 2WD Buggy RTR - Silver With INJORA 4PCS Aluminum Oil…" at bounding box center [479, 159] width 258 height 91
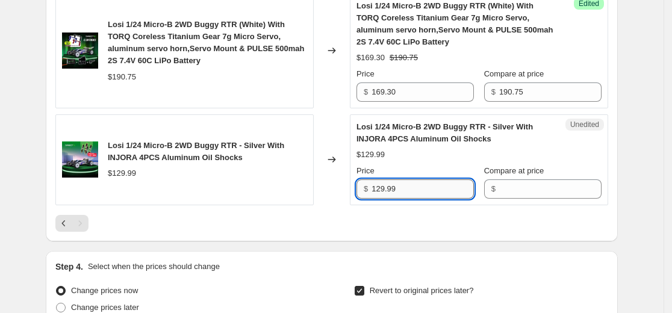
click at [413, 198] on input "129.99" at bounding box center [423, 188] width 102 height 19
type input "128.99"
click at [120, 178] on div "$129.99" at bounding box center [122, 173] width 28 height 12
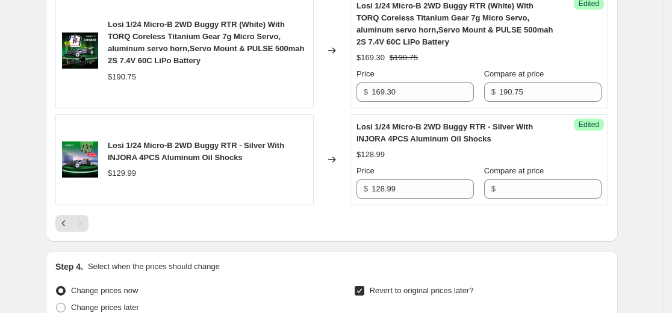
click at [128, 173] on div "$129.99" at bounding box center [122, 173] width 28 height 12
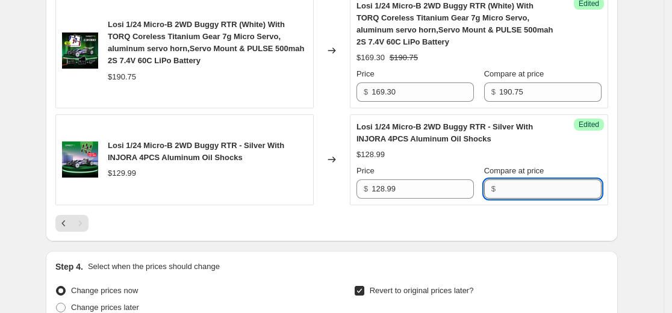
click at [528, 191] on input "Compare at price" at bounding box center [550, 188] width 102 height 19
paste input "129.99"
type input "129.99"
click at [553, 222] on div at bounding box center [331, 223] width 553 height 17
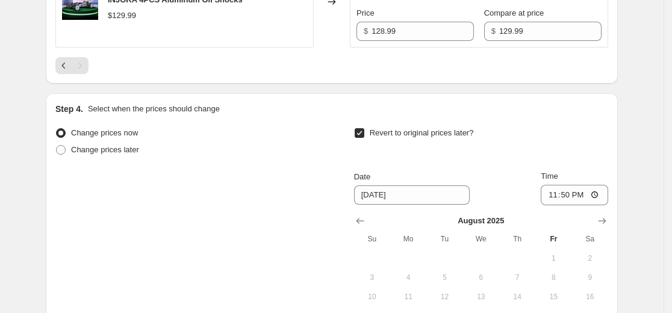
scroll to position [1283, 0]
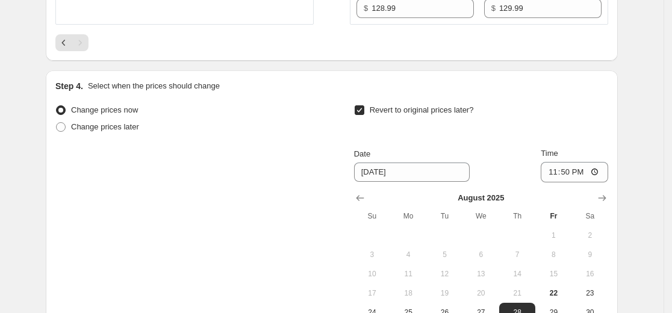
click at [384, 111] on span "Revert to original prices later?" at bounding box center [422, 109] width 104 height 9
click at [364, 111] on input "Revert to original prices later?" at bounding box center [360, 110] width 10 height 10
checkbox input "false"
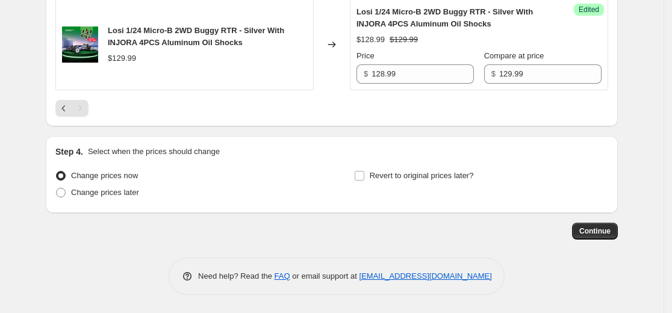
scroll to position [1217, 0]
click at [604, 228] on span "Continue" at bounding box center [594, 231] width 31 height 10
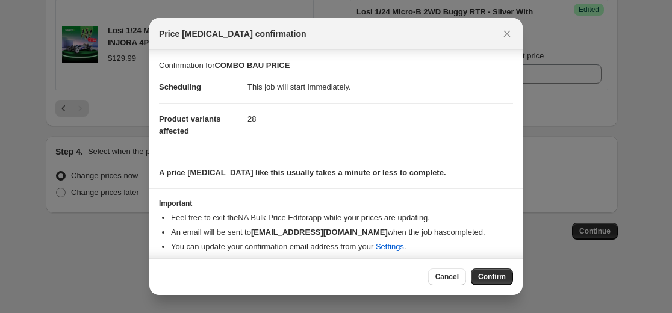
scroll to position [7, 0]
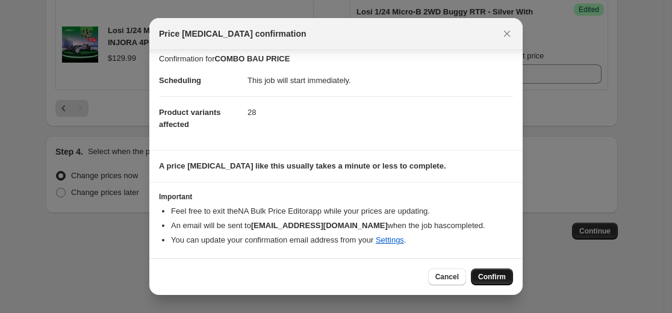
click at [490, 272] on button "Confirm" at bounding box center [492, 277] width 42 height 17
